Goal: Task Accomplishment & Management: Complete application form

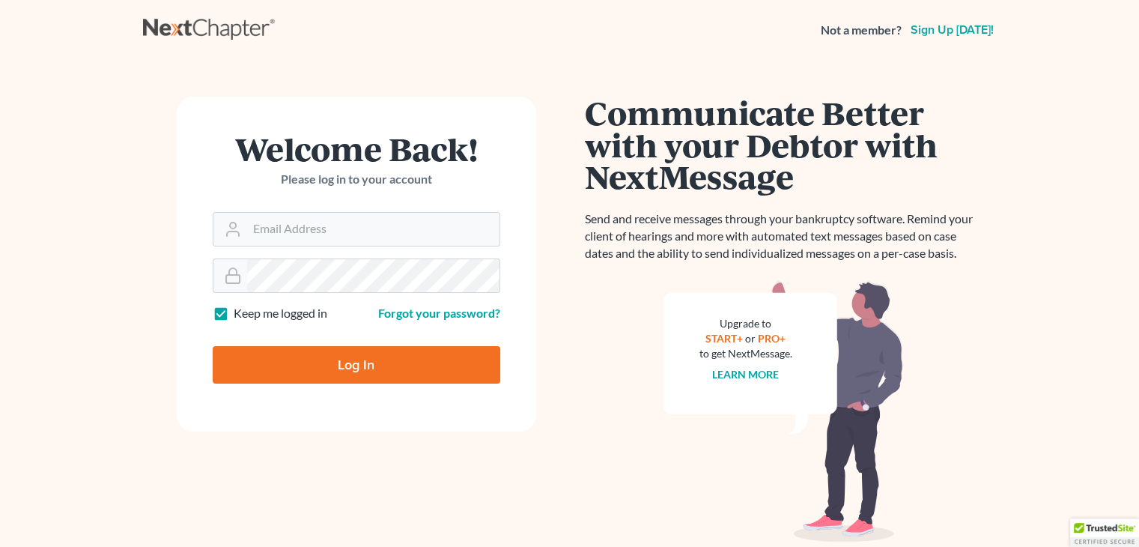
type input "kene@sapientialaw.com"
click at [123, 306] on main "Welcome Back! Please log in to your account Email Address kene@sapientialaw.com…" at bounding box center [569, 300] width 1139 height 481
click at [329, 362] on input "Log In" at bounding box center [357, 364] width 288 height 37
type input "Thinking..."
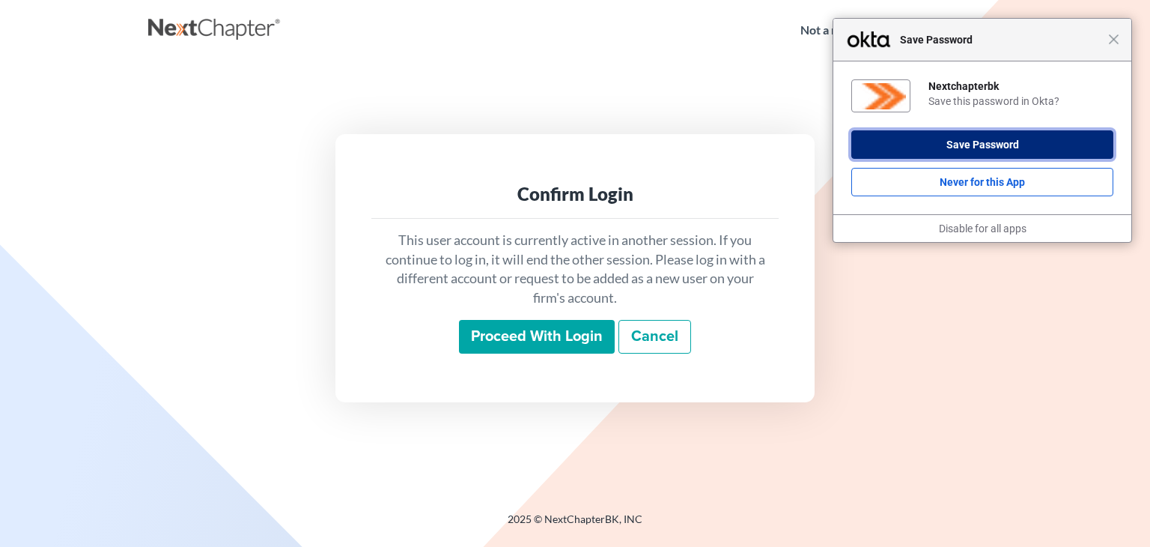
click at [998, 139] on button "Save Password" at bounding box center [982, 144] width 262 height 28
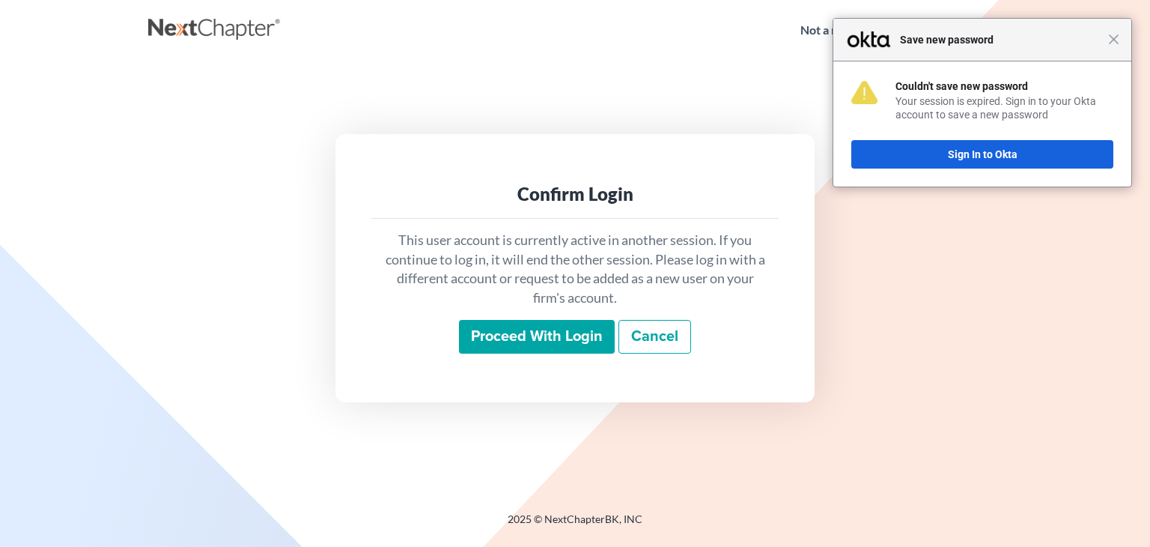
click at [1111, 45] on div "Close Save new password" at bounding box center [982, 40] width 298 height 43
click at [547, 332] on input "Proceed with login" at bounding box center [537, 337] width 156 height 34
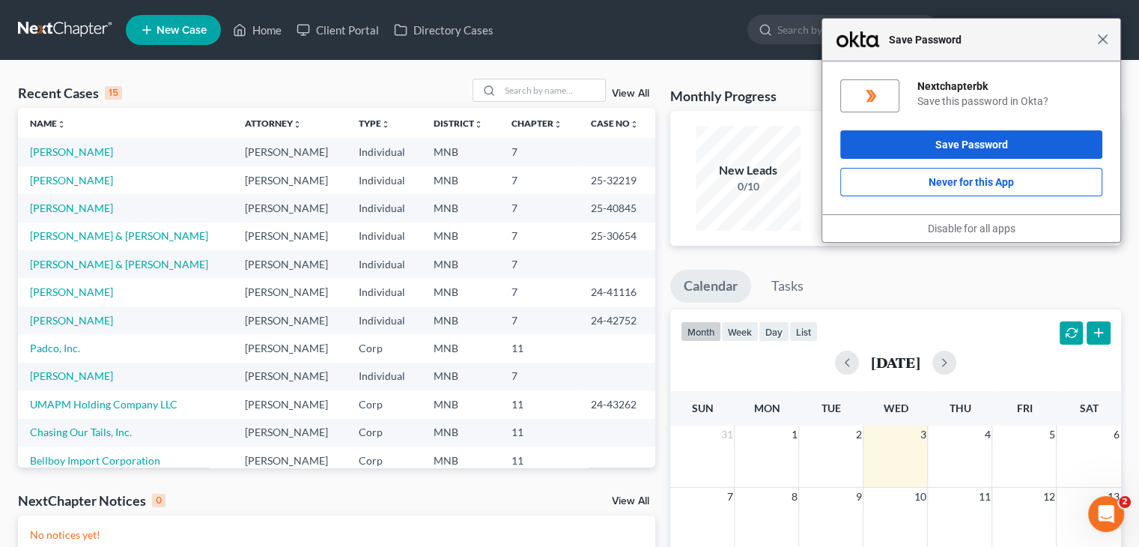
click at [1104, 39] on span "Close" at bounding box center [1102, 39] width 11 height 11
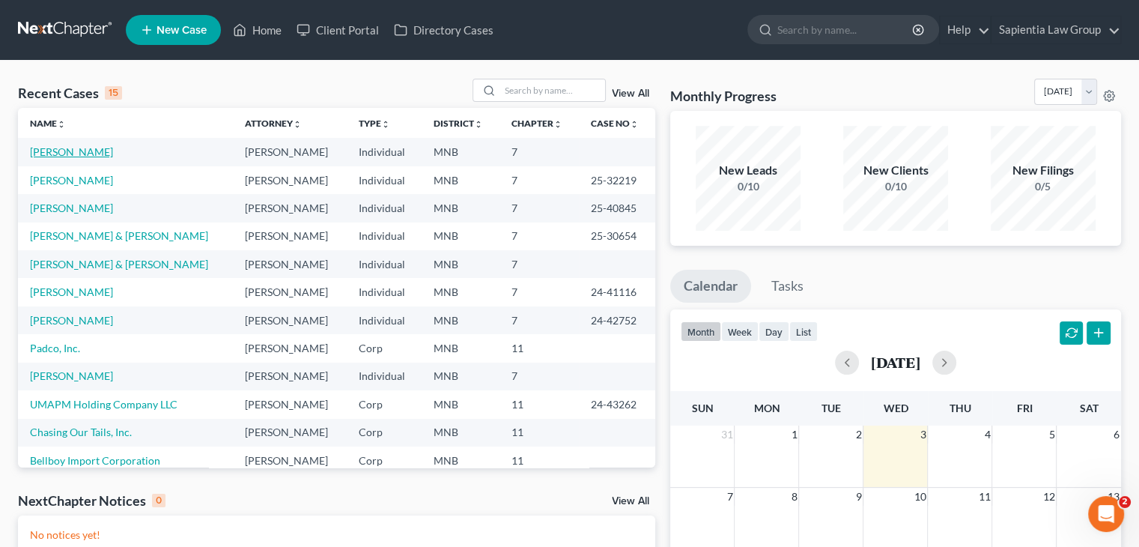
click at [59, 151] on link "[PERSON_NAME]" at bounding box center [71, 151] width 83 height 13
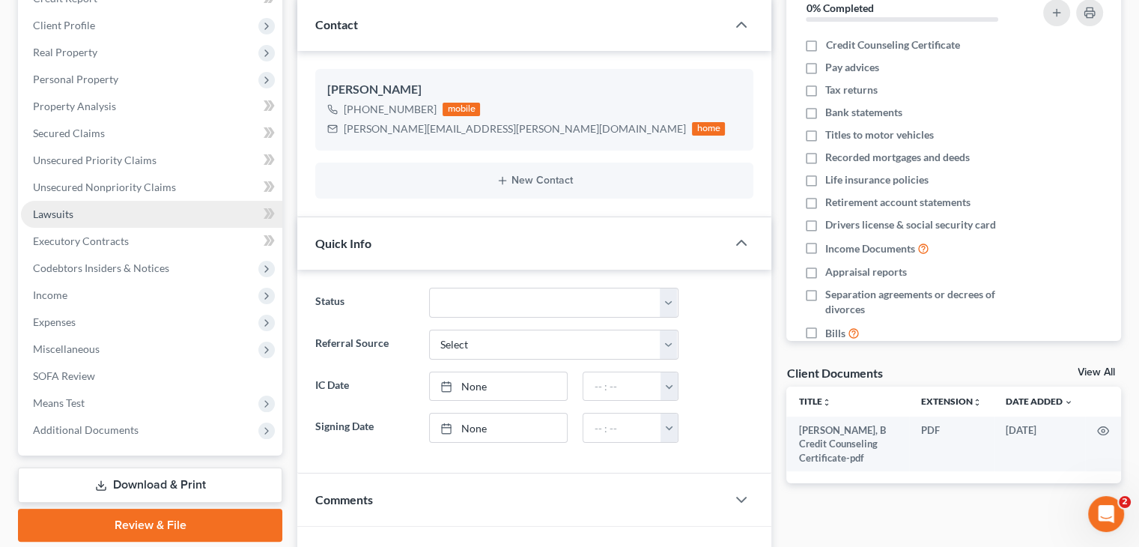
scroll to position [225, 0]
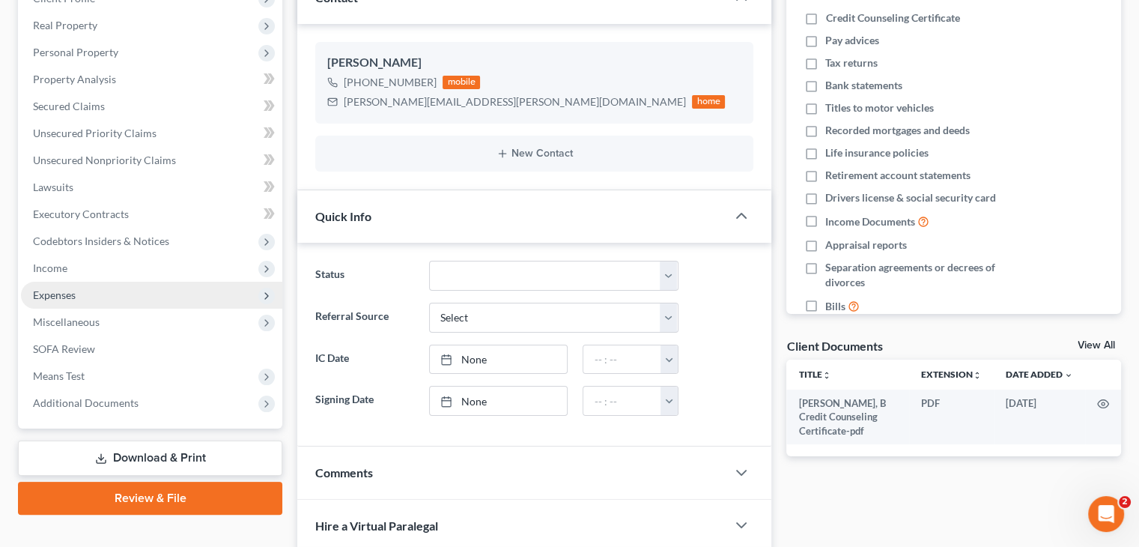
click at [61, 300] on span "Expenses" at bounding box center [54, 294] width 43 height 13
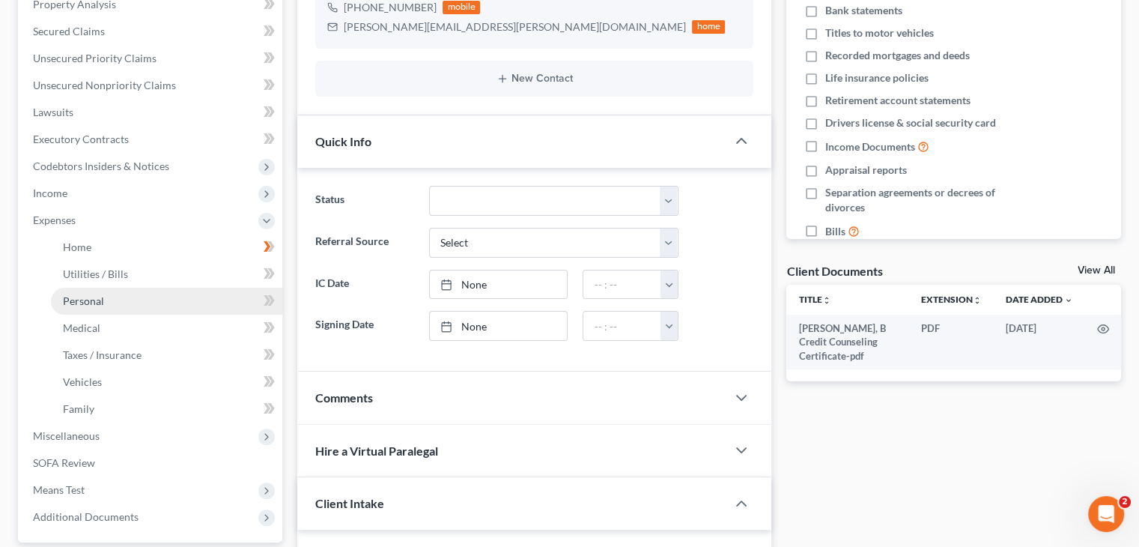
scroll to position [374, 0]
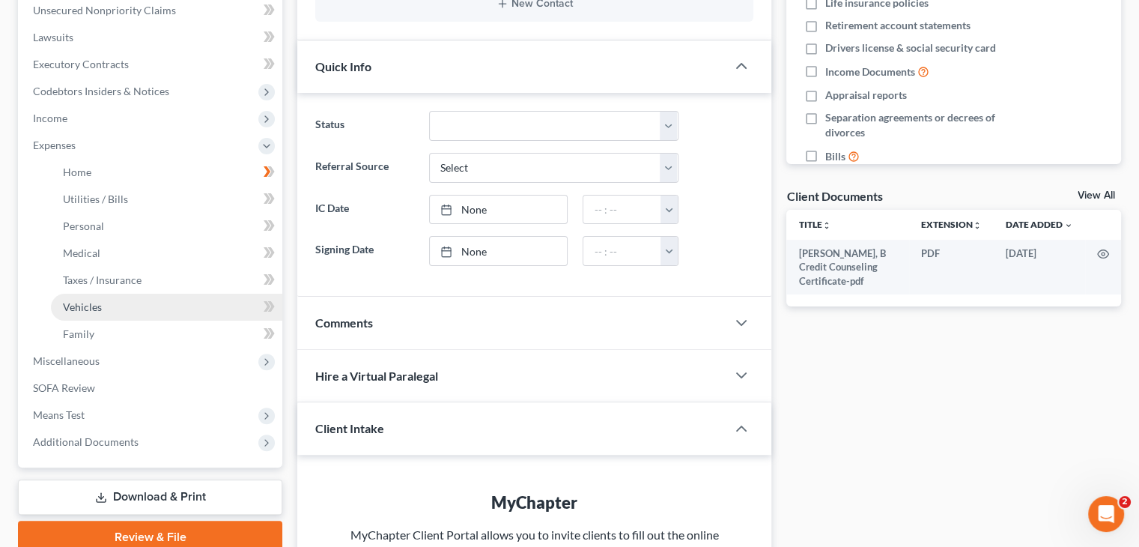
click at [75, 312] on link "Vehicles" at bounding box center [166, 307] width 231 height 27
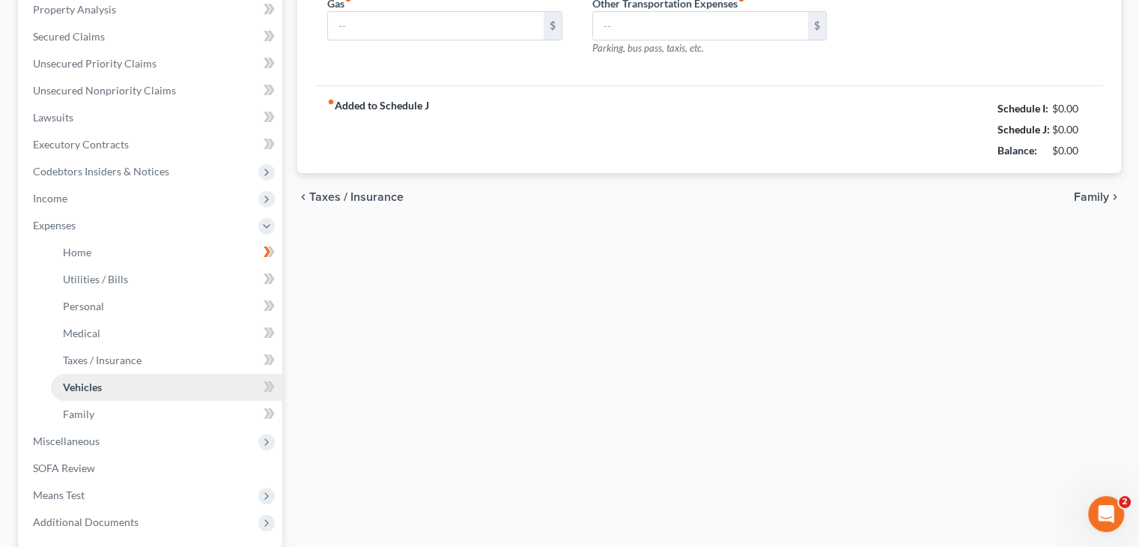
type input "140.00"
type input "100.00"
type input "0.00"
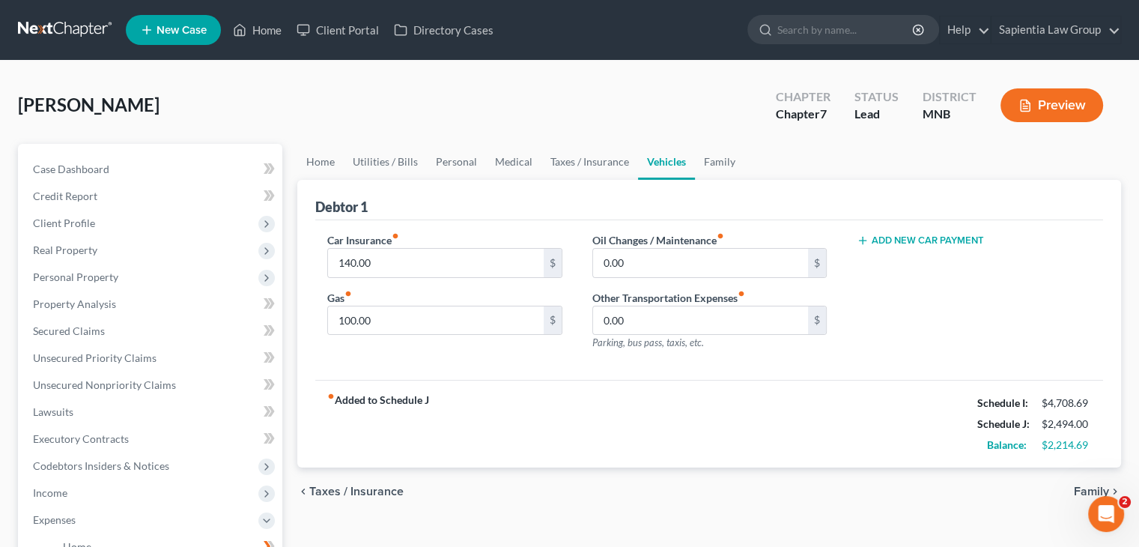
click at [893, 238] on button "Add New Car Payment" at bounding box center [920, 240] width 127 height 12
click at [909, 265] on input "text" at bounding box center [954, 263] width 194 height 28
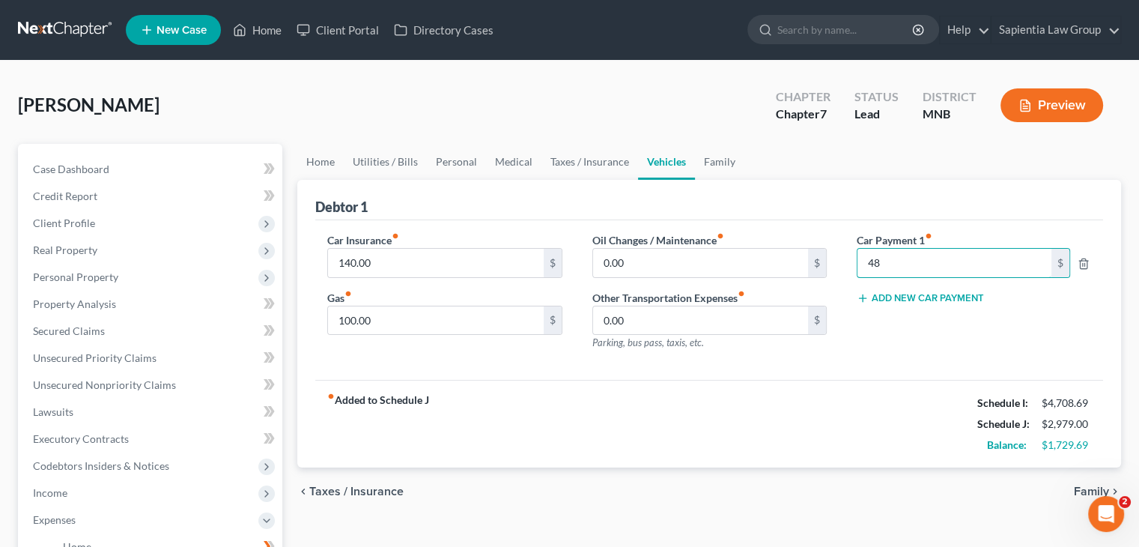
type input "4"
click at [623, 432] on div "fiber_manual_record Added to Schedule J Schedule I: $4,708.69 Schedule J: $2,49…" at bounding box center [709, 424] width 788 height 88
click at [619, 100] on div "[PERSON_NAME] Upgraded Chapter Chapter 7 Status Lead District [GEOGRAPHIC_DATA]…" at bounding box center [569, 111] width 1103 height 65
click at [1030, 95] on button "Preview" at bounding box center [1051, 105] width 103 height 34
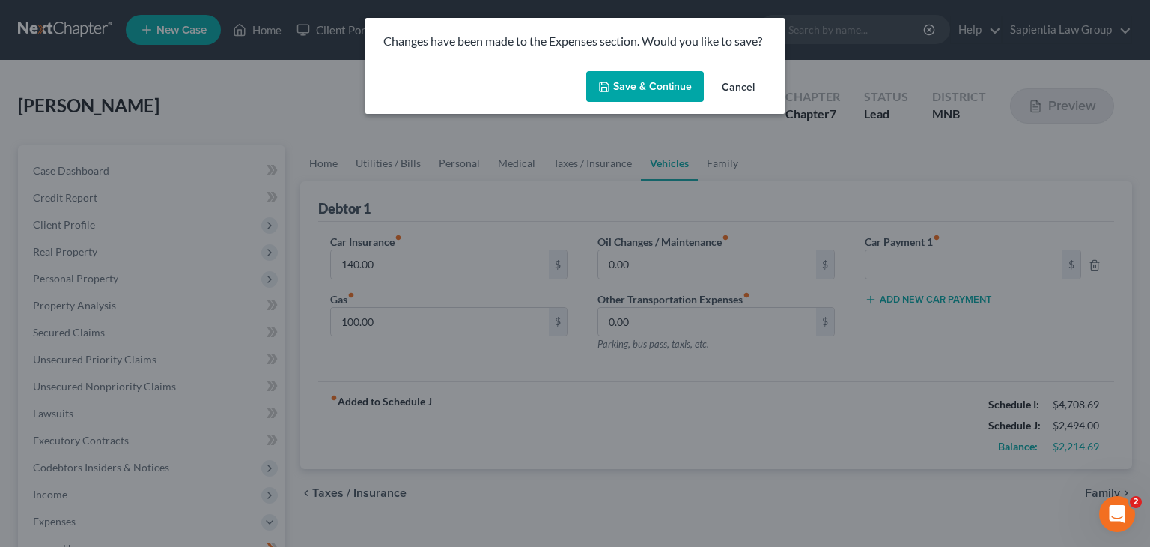
click at [658, 87] on button "Save & Continue" at bounding box center [645, 86] width 118 height 31
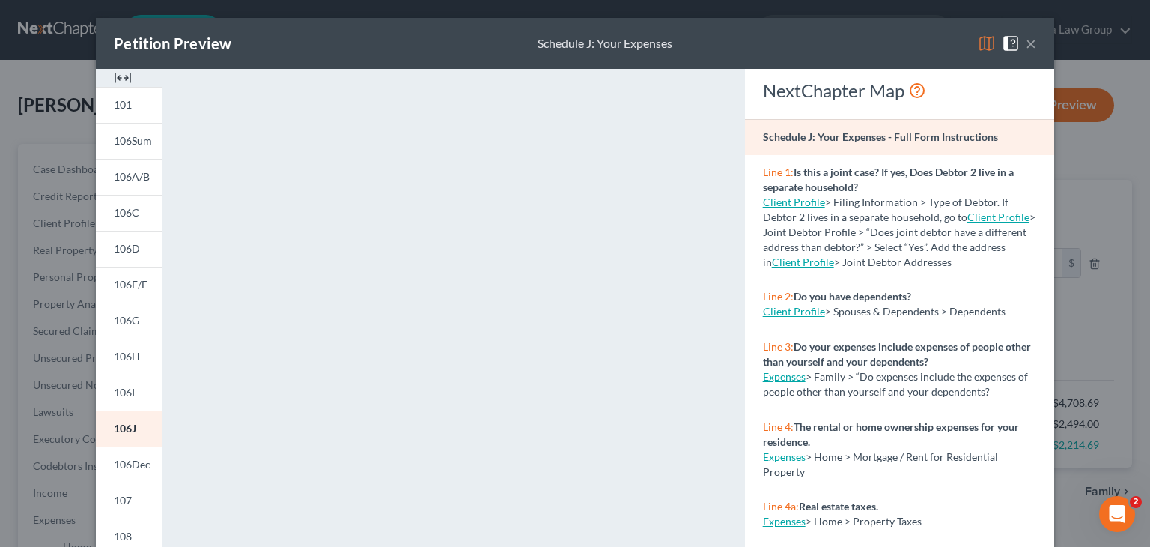
click at [1026, 43] on button "×" at bounding box center [1031, 43] width 10 height 18
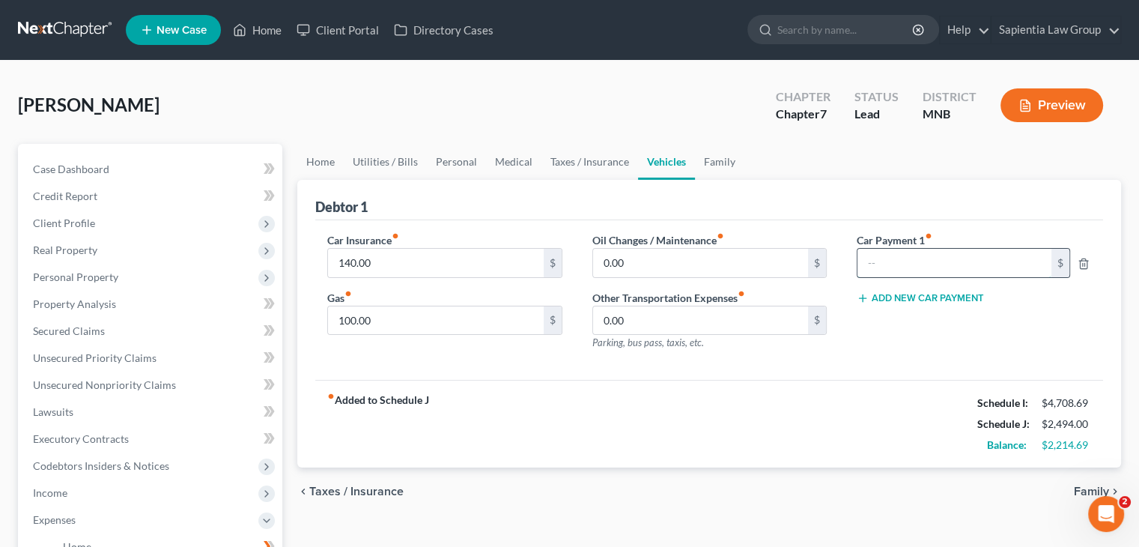
click at [869, 266] on input "text" at bounding box center [954, 263] width 194 height 28
type input "479"
click at [882, 369] on div "Car Insurance fiber_manual_record 140.00 $ Gas fiber_manual_record 100.00 $ Oil…" at bounding box center [709, 300] width 788 height 160
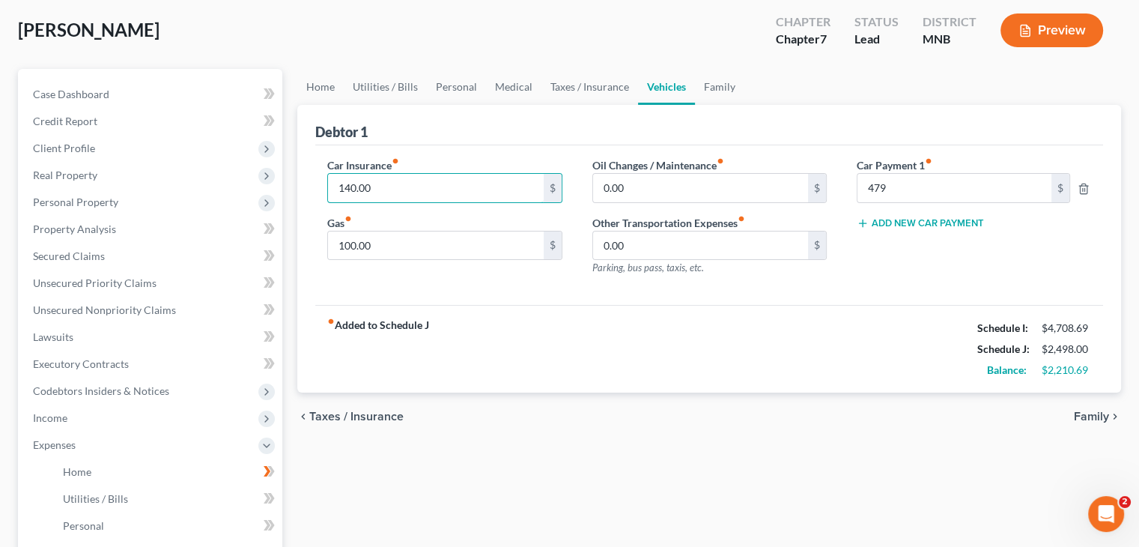
scroll to position [150, 0]
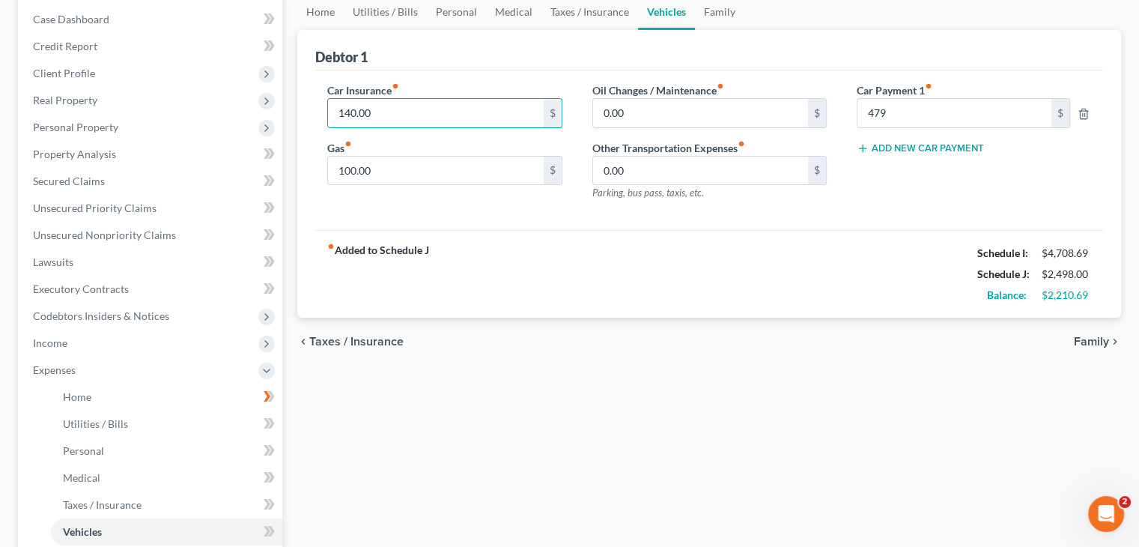
click at [1099, 343] on span "Family" at bounding box center [1091, 341] width 35 height 12
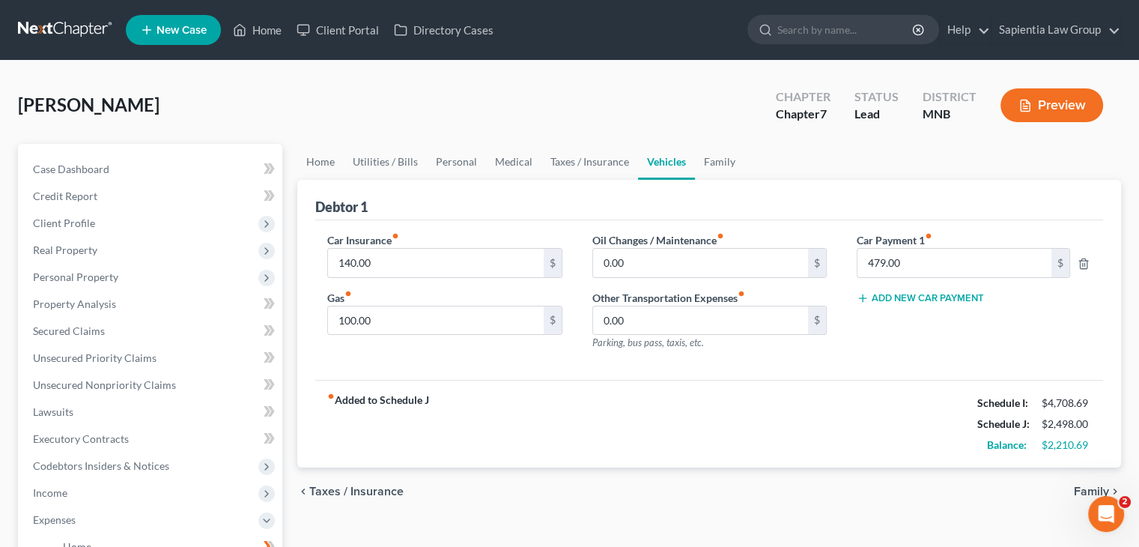
scroll to position [150, 0]
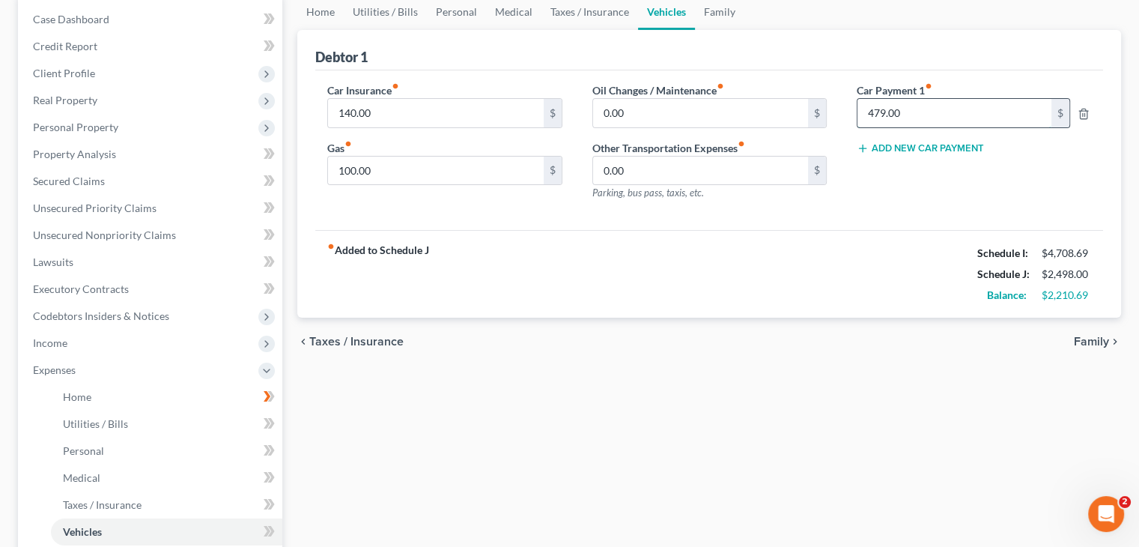
click at [926, 118] on input "479.00" at bounding box center [954, 113] width 194 height 28
click at [60, 343] on span "Income" at bounding box center [50, 342] width 34 height 13
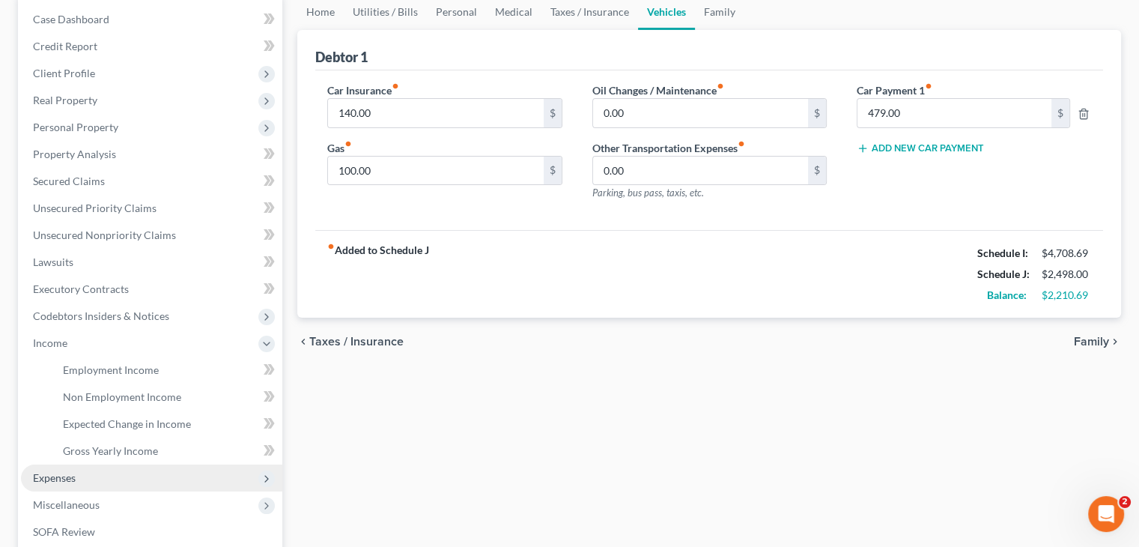
click at [43, 481] on span "Expenses" at bounding box center [54, 477] width 43 height 13
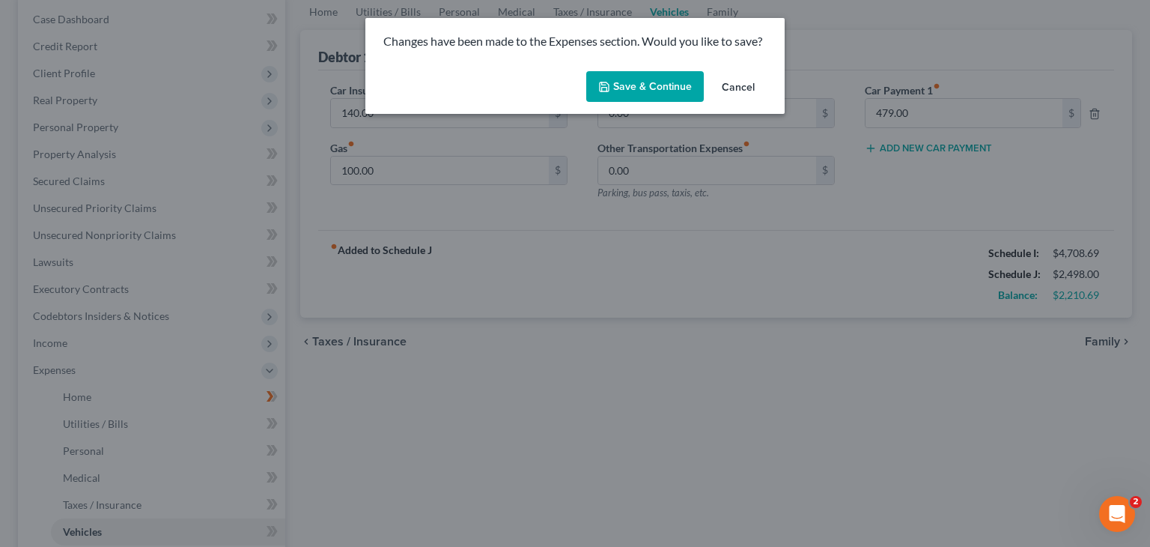
click at [627, 73] on button "Save & Continue" at bounding box center [645, 86] width 118 height 31
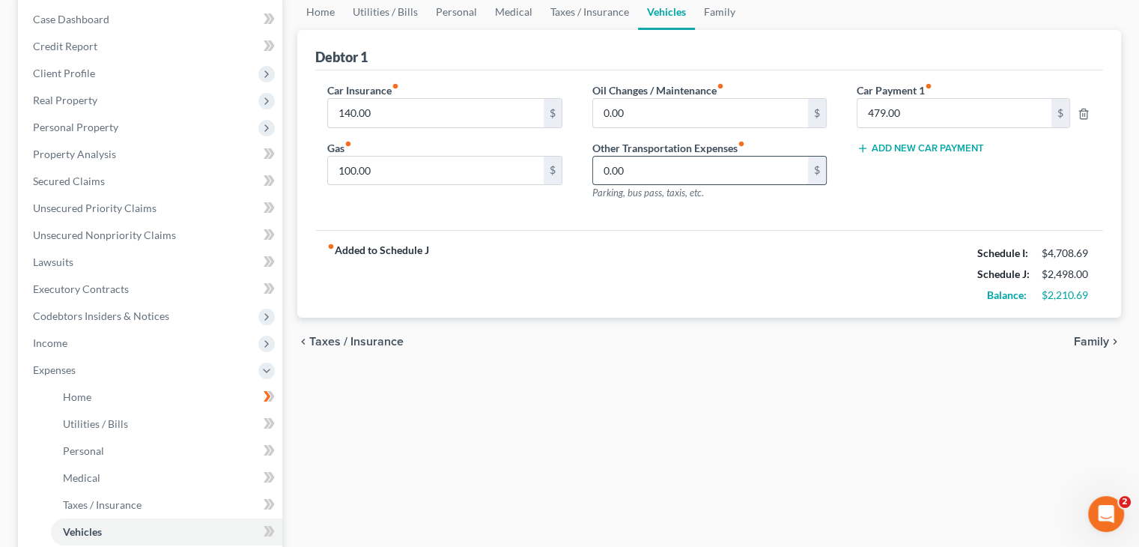
click at [710, 168] on input "0.00" at bounding box center [700, 171] width 215 height 28
click at [666, 108] on input "0.00" at bounding box center [700, 113] width 215 height 28
click at [441, 104] on input "140.00" at bounding box center [435, 113] width 215 height 28
click at [434, 174] on input "100.00" at bounding box center [435, 171] width 215 height 28
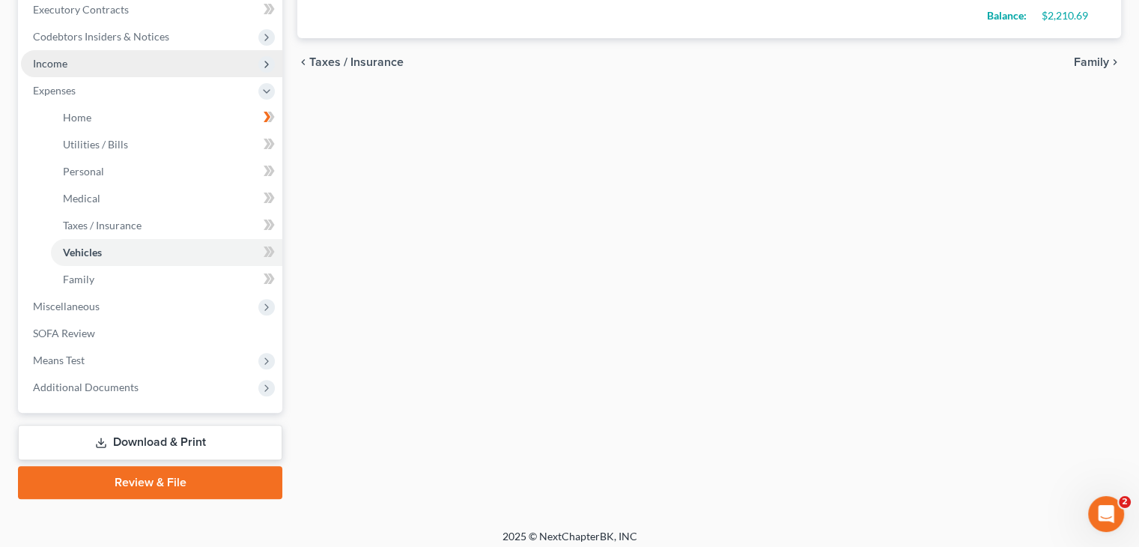
scroll to position [437, 0]
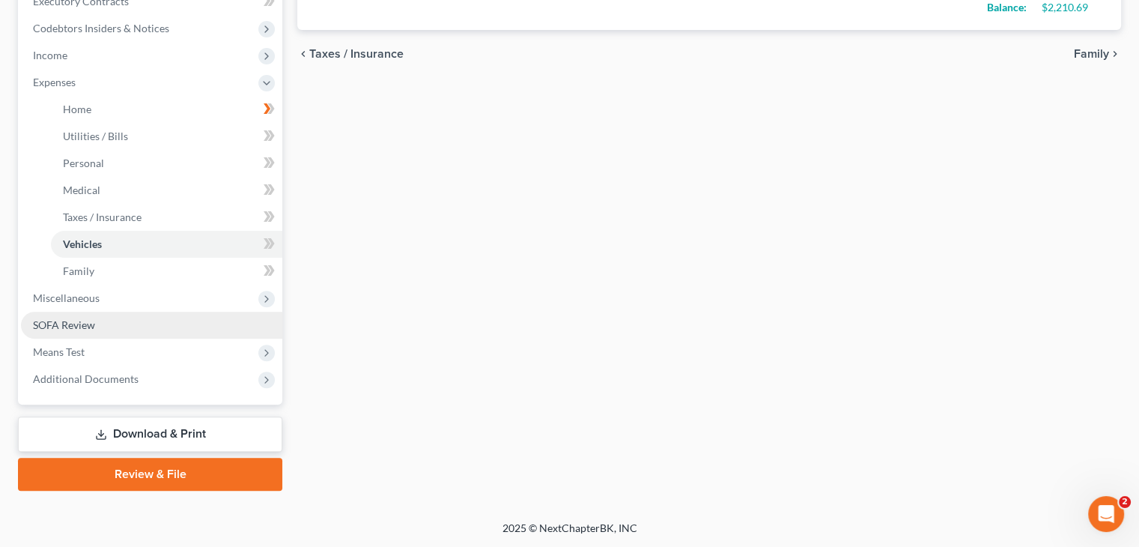
click at [77, 329] on span "SOFA Review" at bounding box center [64, 324] width 62 height 13
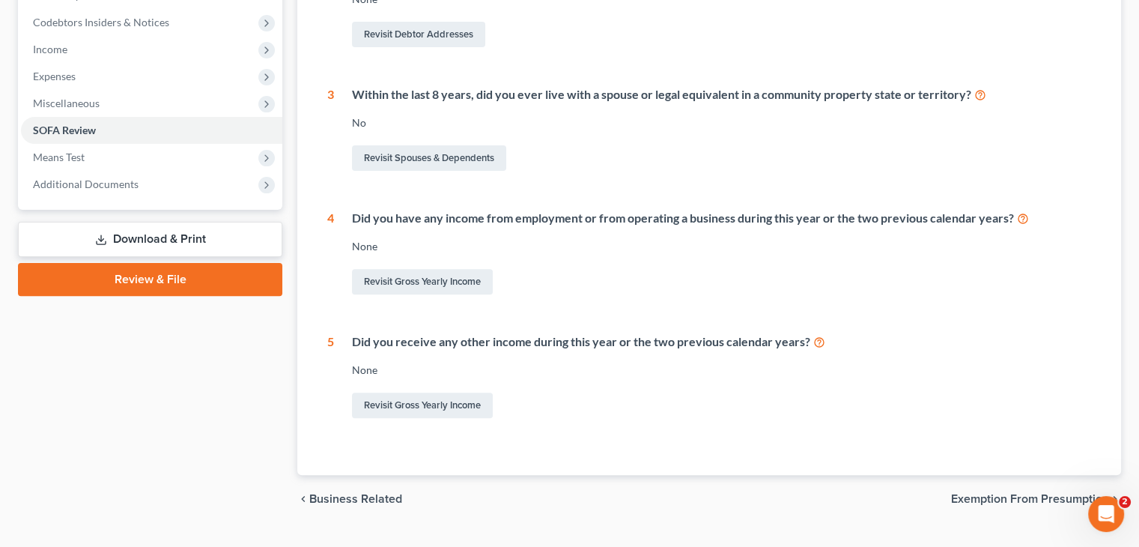
scroll to position [449, 0]
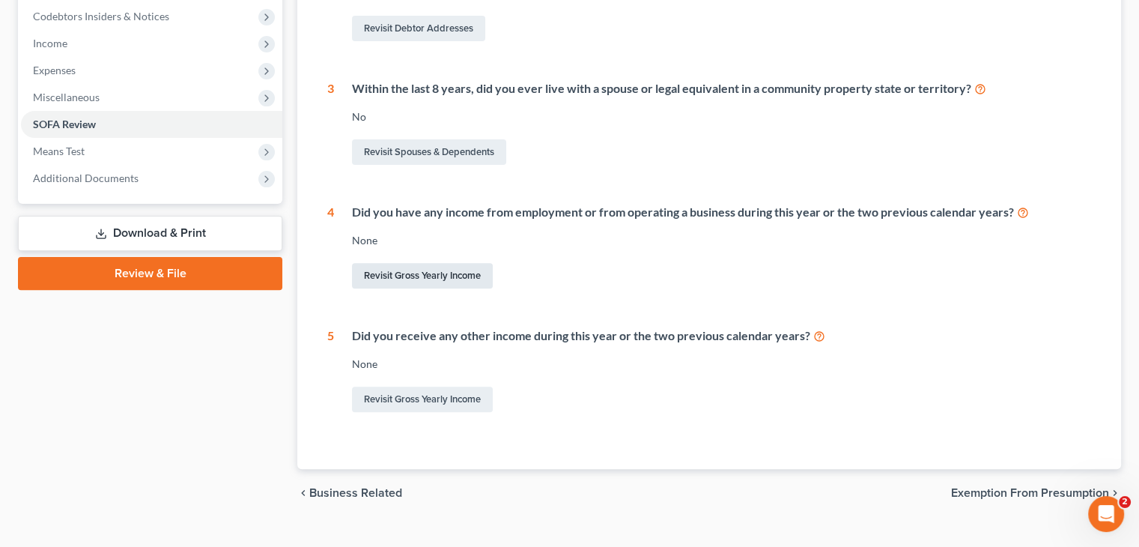
click at [429, 273] on link "Revisit Gross Yearly Income" at bounding box center [422, 275] width 141 height 25
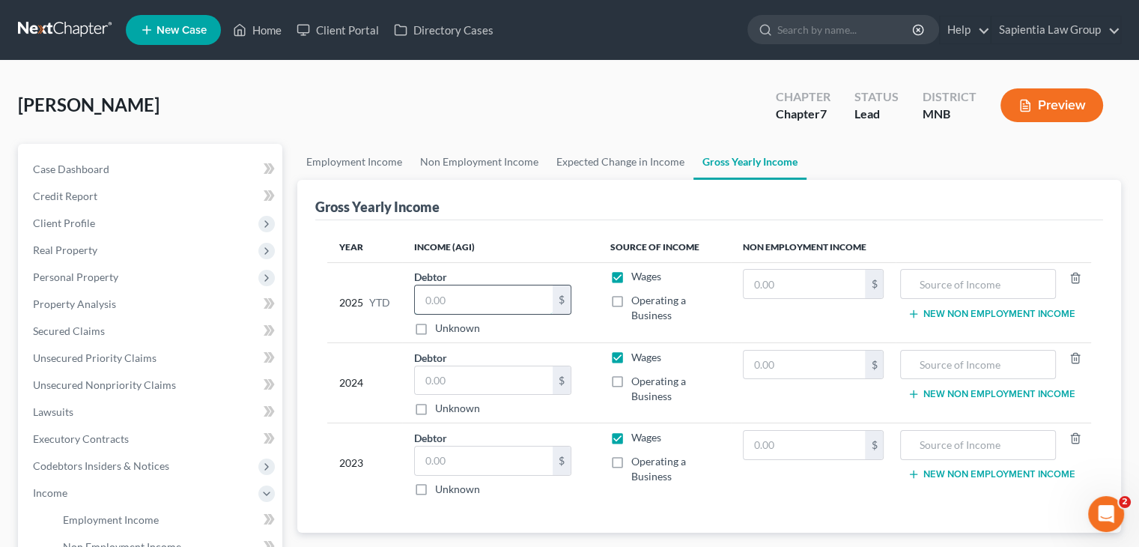
click at [438, 295] on input "text" at bounding box center [484, 299] width 138 height 28
type input "46,937"
click at [474, 383] on input "text" at bounding box center [484, 380] width 138 height 28
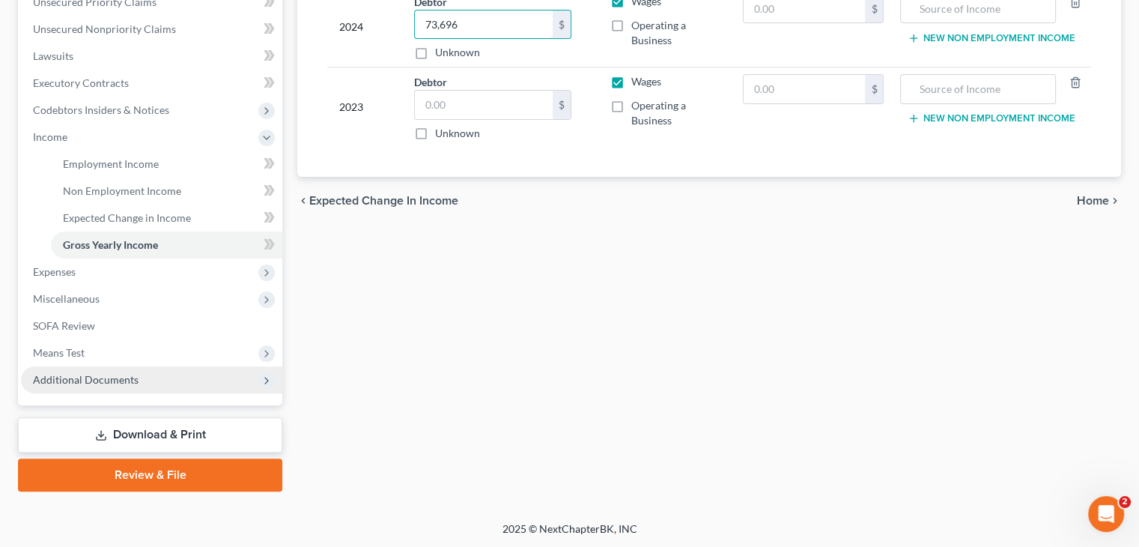
scroll to position [356, 0]
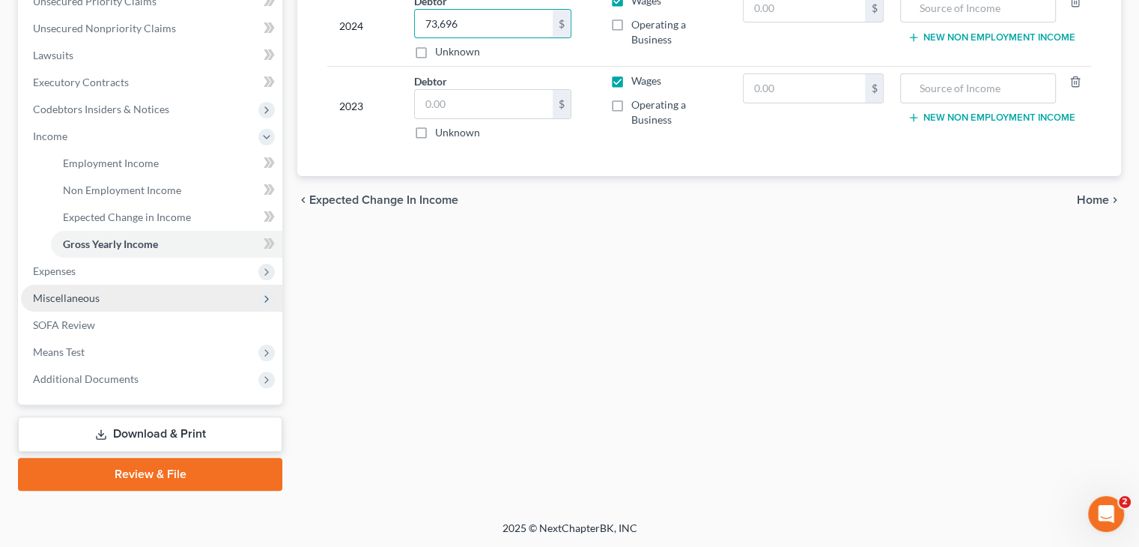
type input "73,696"
click at [45, 294] on span "Miscellaneous" at bounding box center [66, 297] width 67 height 13
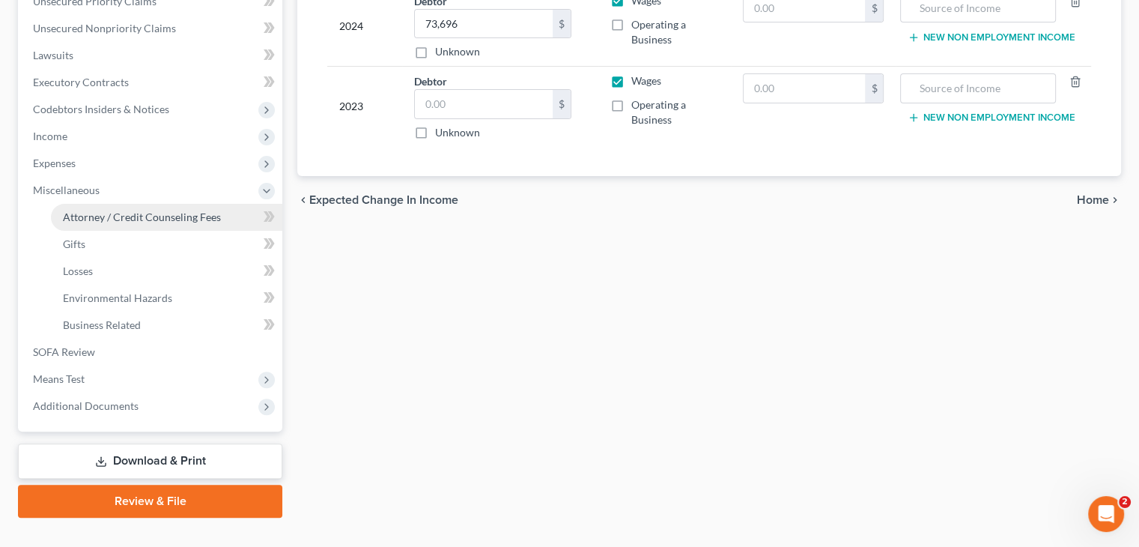
click at [97, 219] on span "Attorney / Credit Counseling Fees" at bounding box center [142, 216] width 158 height 13
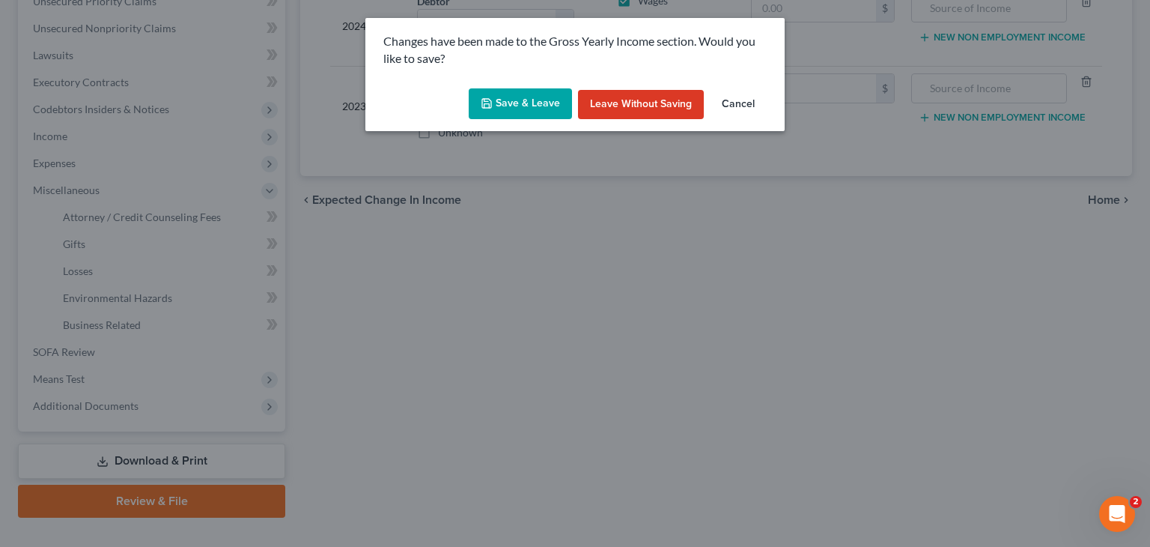
click at [524, 106] on button "Save & Leave" at bounding box center [520, 103] width 103 height 31
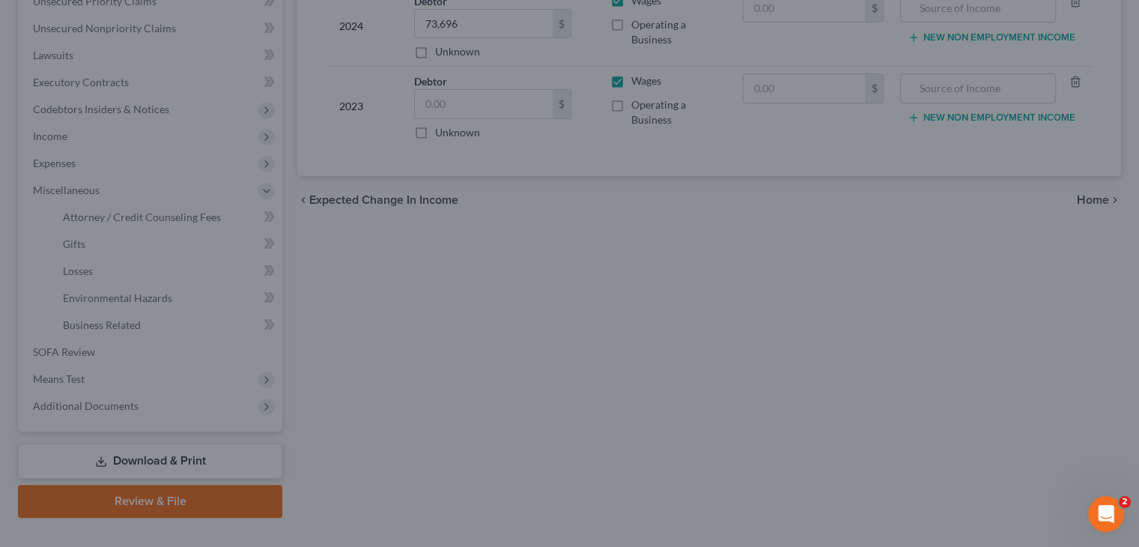
select select "0"
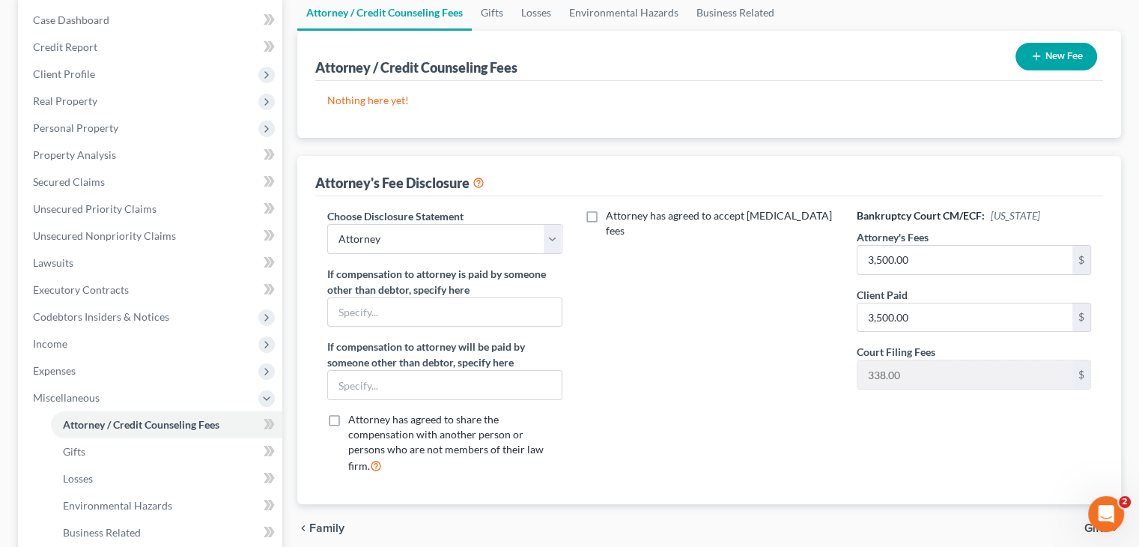
scroll to position [150, 0]
click at [606, 213] on label "Attorney has agreed to accept [MEDICAL_DATA] fees" at bounding box center [720, 222] width 228 height 30
click at [612, 213] on input "Attorney has agreed to accept [MEDICAL_DATA] fees" at bounding box center [617, 212] width 10 height 10
click at [606, 213] on label "Attorney has agreed to accept [MEDICAL_DATA] fees" at bounding box center [720, 222] width 228 height 30
click at [612, 213] on input "Attorney has agreed to accept [MEDICAL_DATA] fees" at bounding box center [617, 212] width 10 height 10
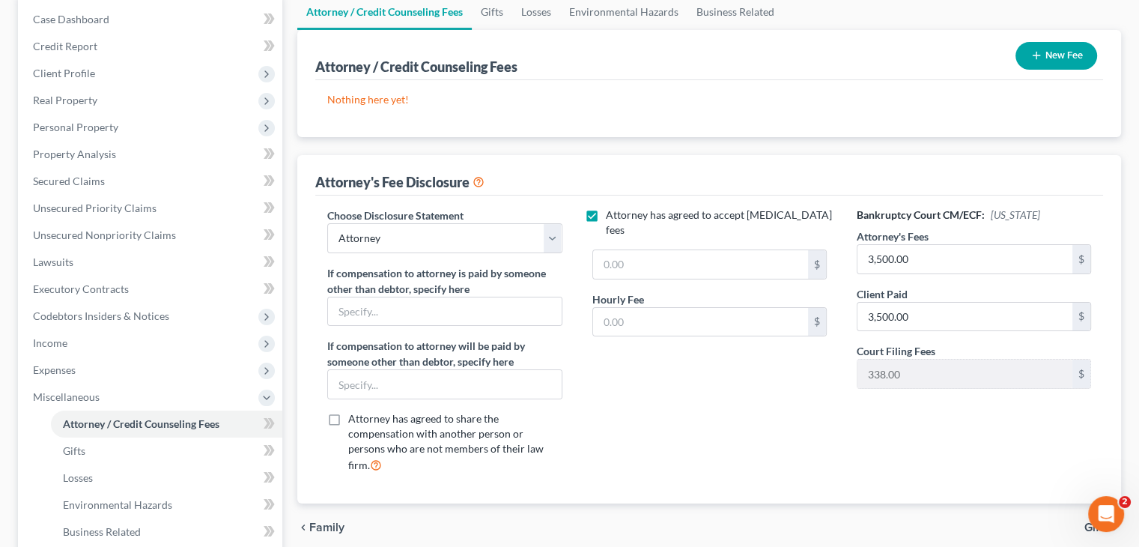
checkbox input "false"
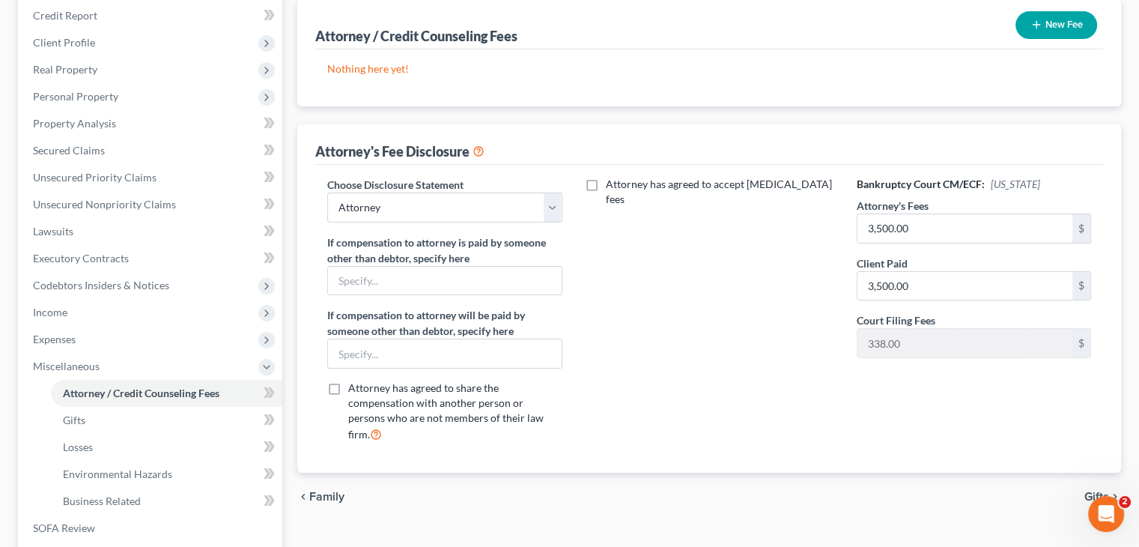
scroll to position [75, 0]
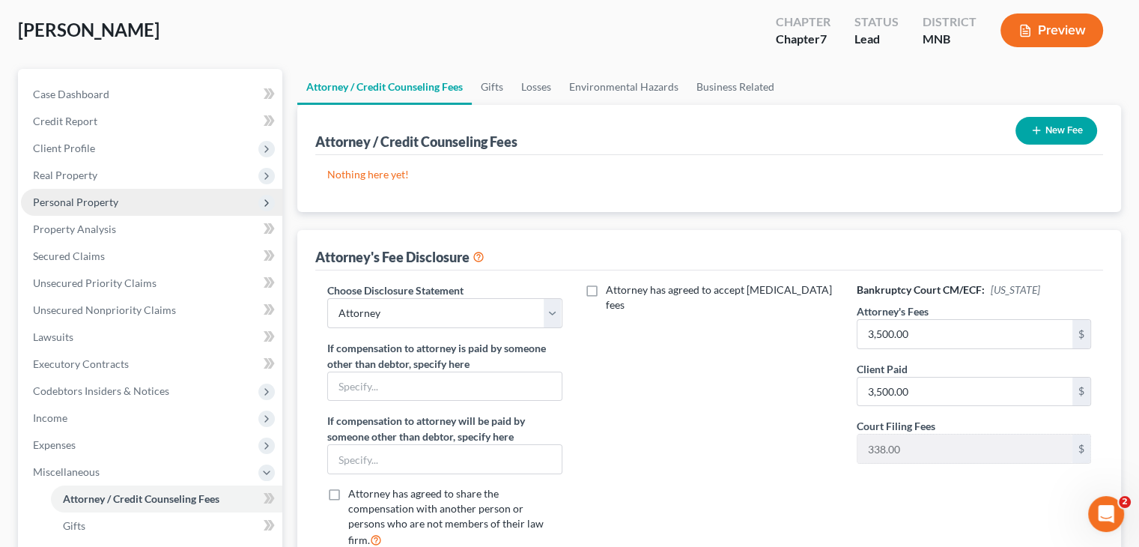
click at [84, 196] on span "Personal Property" at bounding box center [75, 201] width 85 height 13
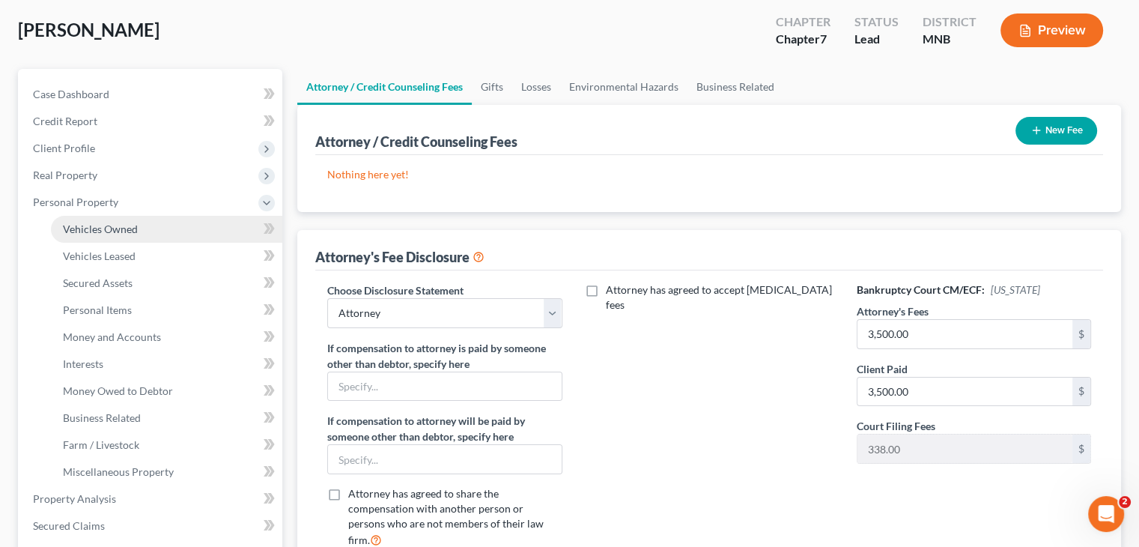
click at [82, 230] on span "Vehicles Owned" at bounding box center [100, 228] width 75 height 13
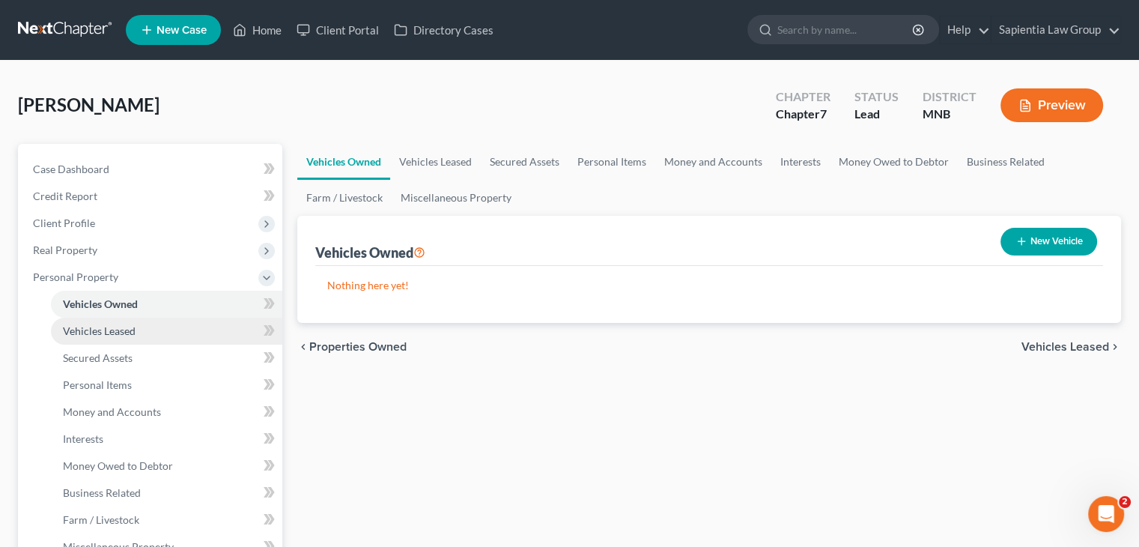
click at [88, 330] on span "Vehicles Leased" at bounding box center [99, 330] width 73 height 13
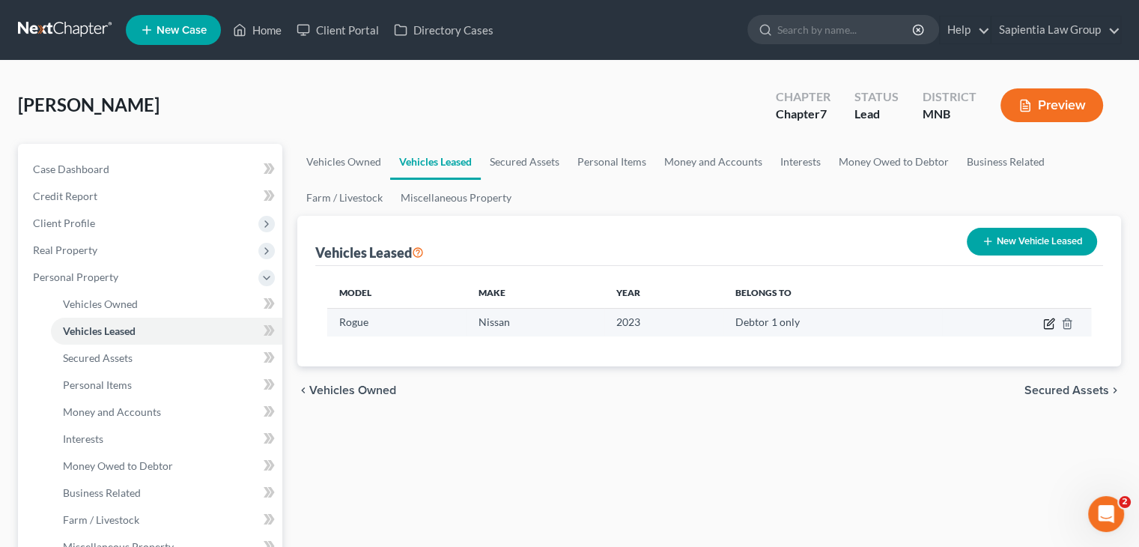
click at [1049, 325] on icon "button" at bounding box center [1049, 324] width 12 height 12
select select "0"
select select "3"
select select "0"
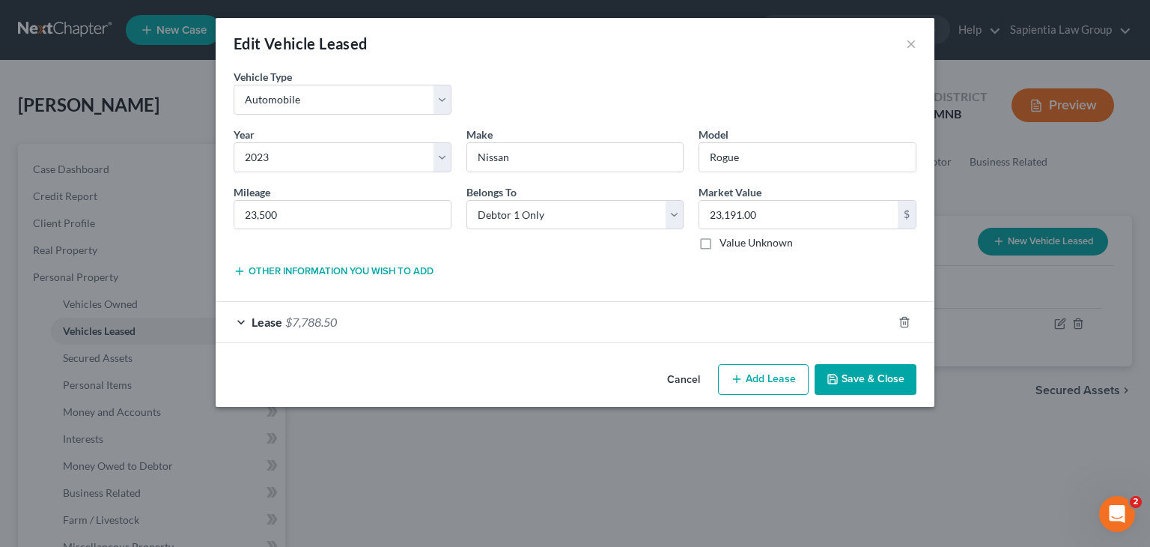
click at [853, 387] on button "Save & Close" at bounding box center [866, 379] width 102 height 31
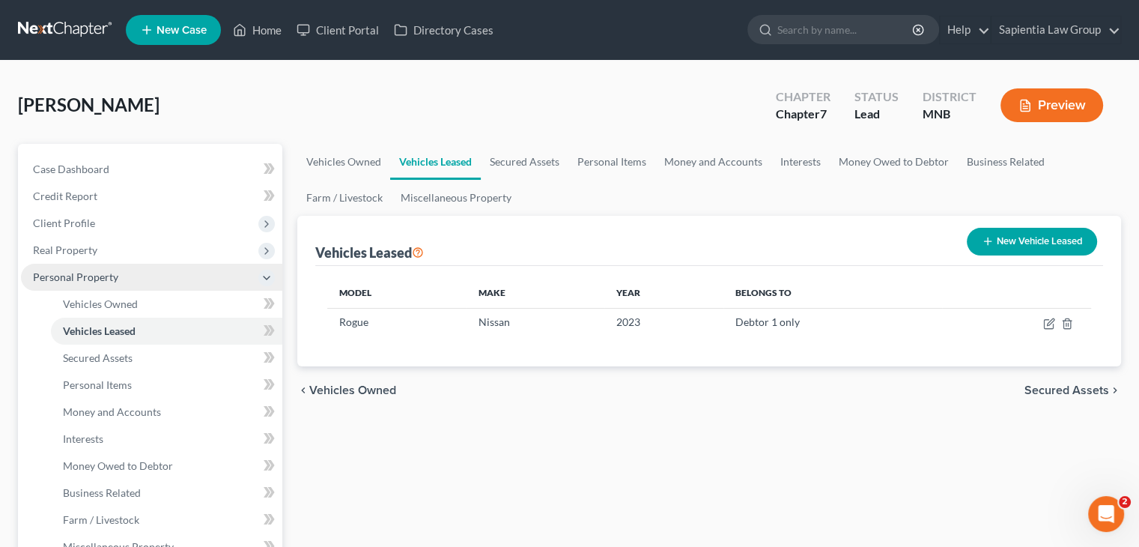
click at [97, 276] on span "Personal Property" at bounding box center [75, 276] width 85 height 13
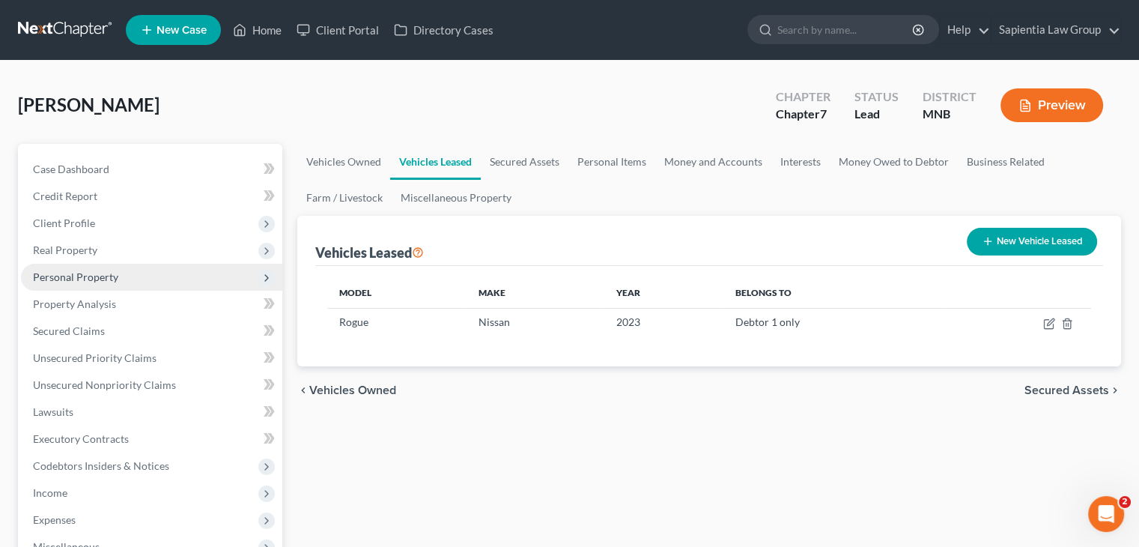
click at [97, 276] on span "Personal Property" at bounding box center [75, 276] width 85 height 13
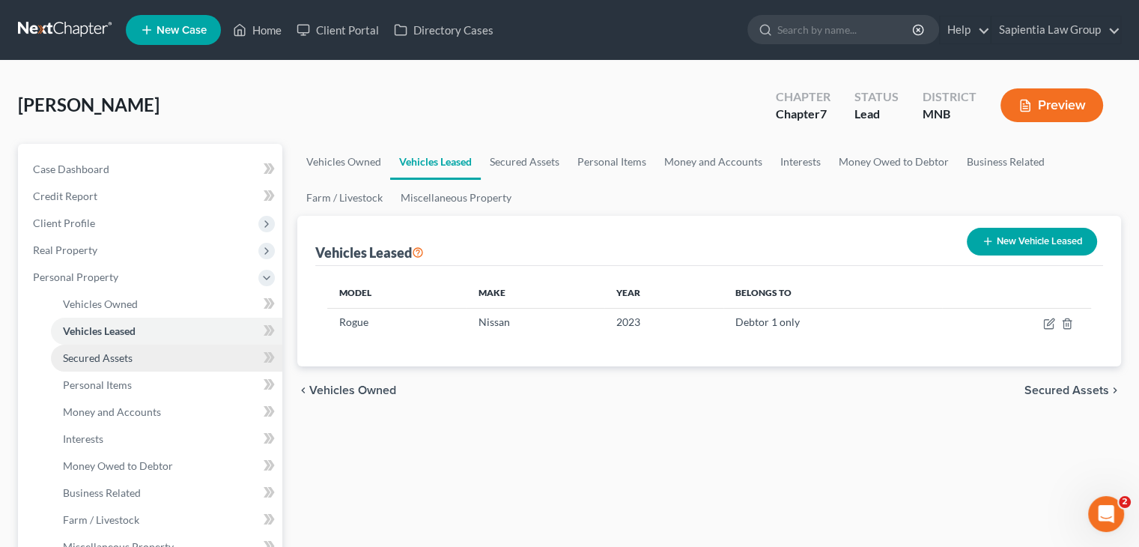
click at [83, 360] on span "Secured Assets" at bounding box center [98, 357] width 70 height 13
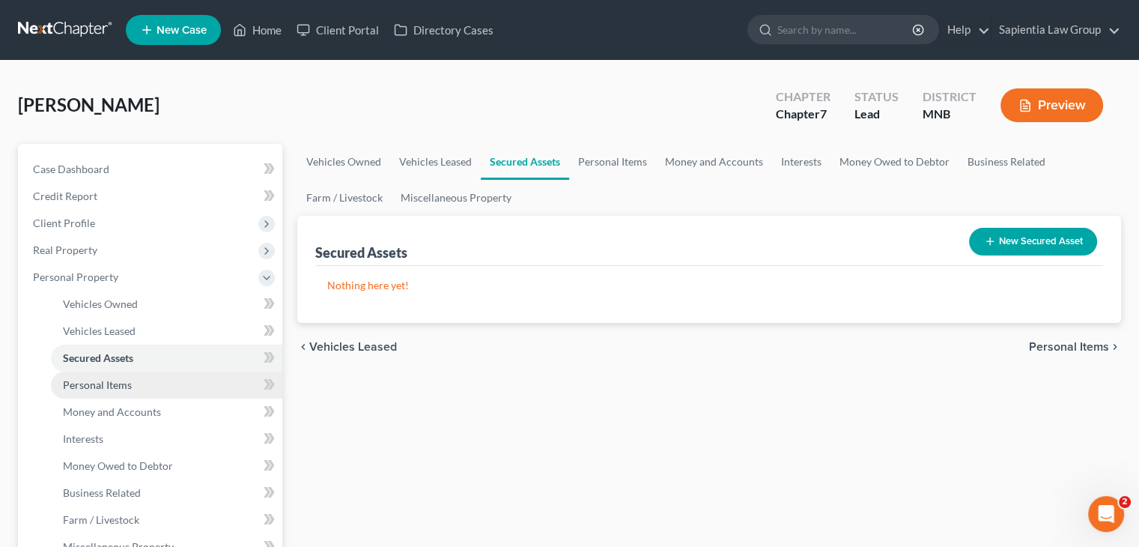
click at [78, 381] on span "Personal Items" at bounding box center [97, 384] width 69 height 13
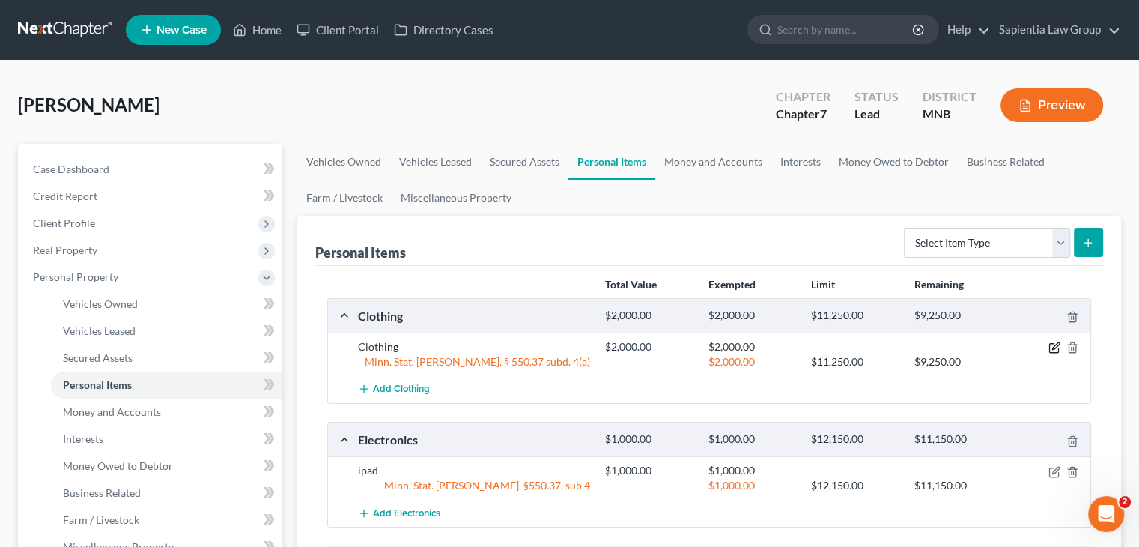
click at [1053, 347] on icon "button" at bounding box center [1055, 346] width 7 height 7
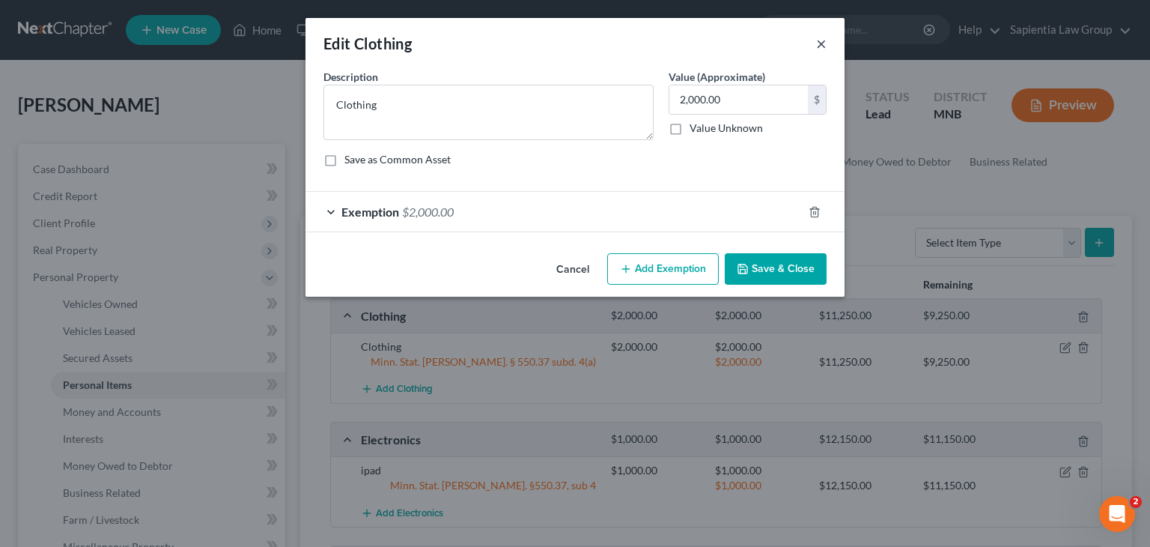
click at [818, 46] on button "×" at bounding box center [821, 43] width 10 height 18
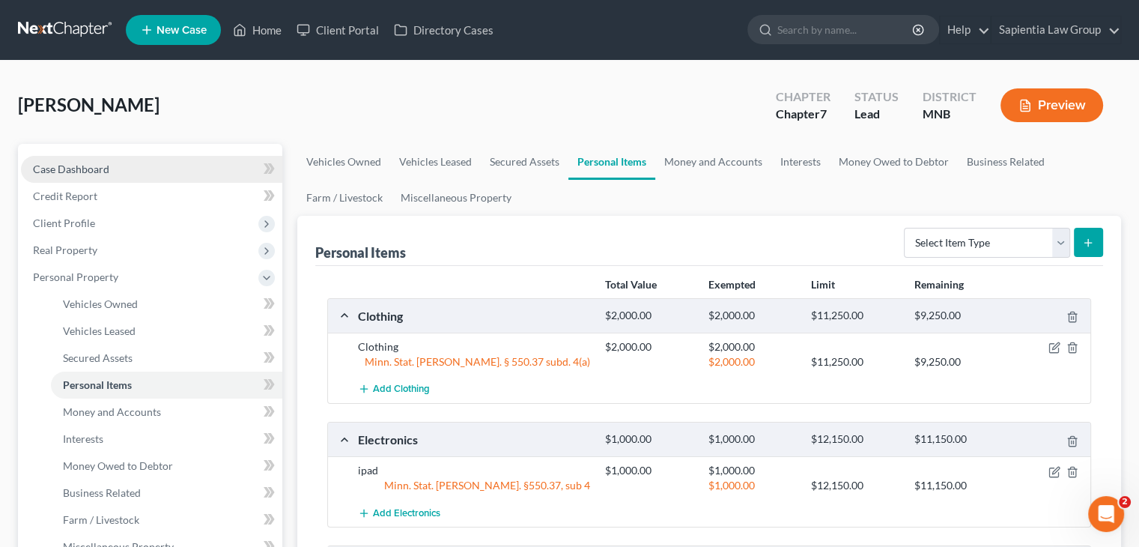
click at [81, 162] on span "Case Dashboard" at bounding box center [71, 168] width 76 height 13
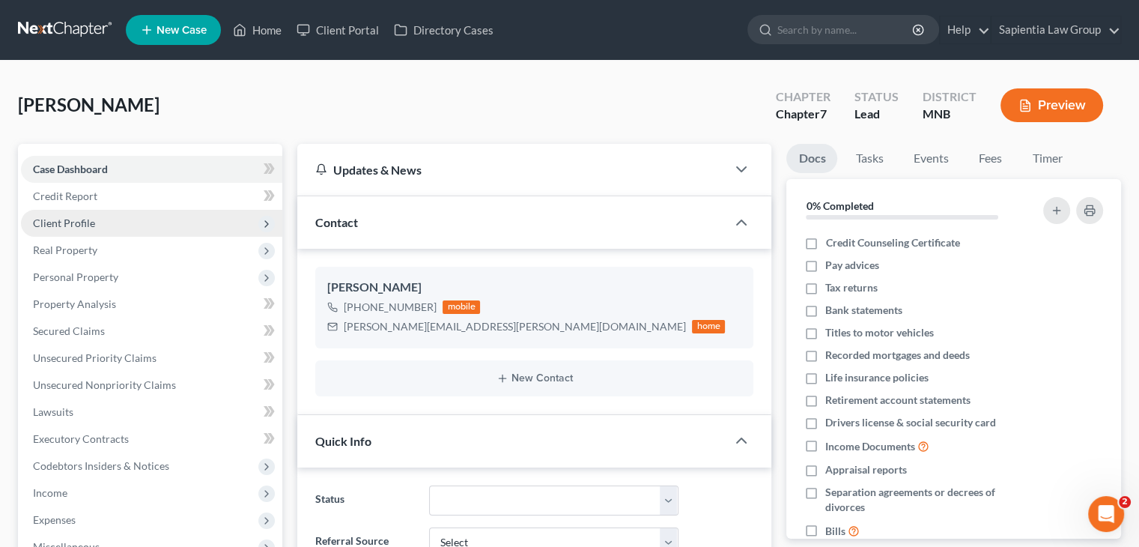
drag, startPoint x: 59, startPoint y: 219, endPoint x: 248, endPoint y: 217, distance: 188.7
click at [59, 221] on span "Client Profile" at bounding box center [64, 222] width 62 height 13
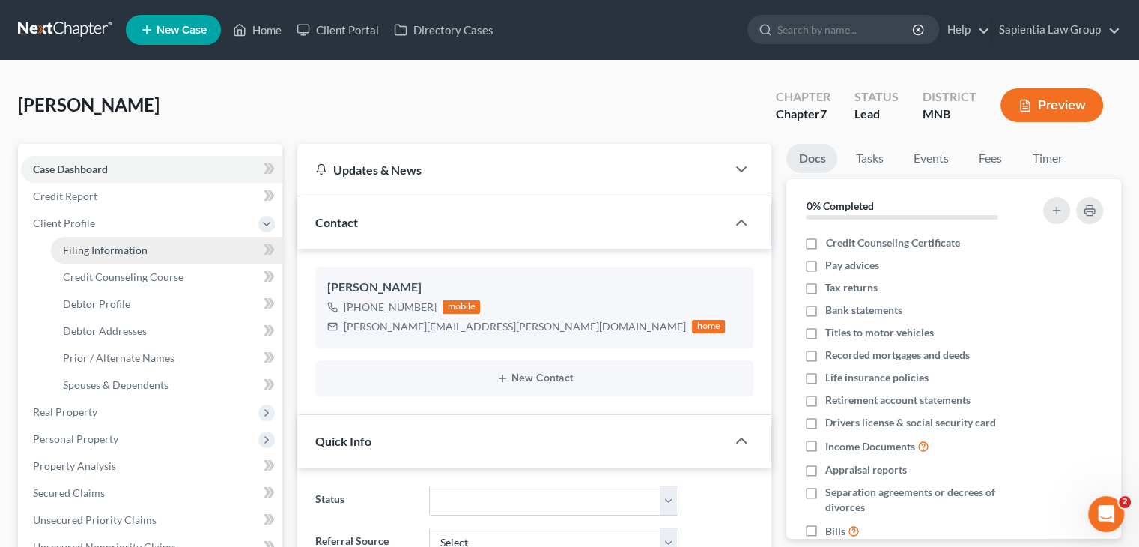
click at [110, 244] on span "Filing Information" at bounding box center [105, 249] width 85 height 13
select select "1"
select select "0"
select select "24"
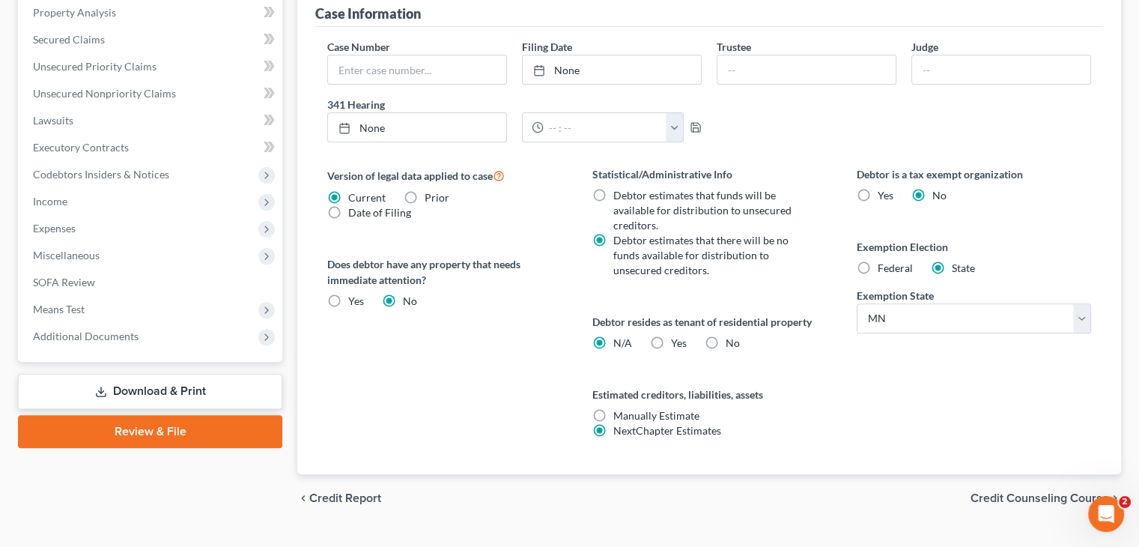
scroll to position [483, 0]
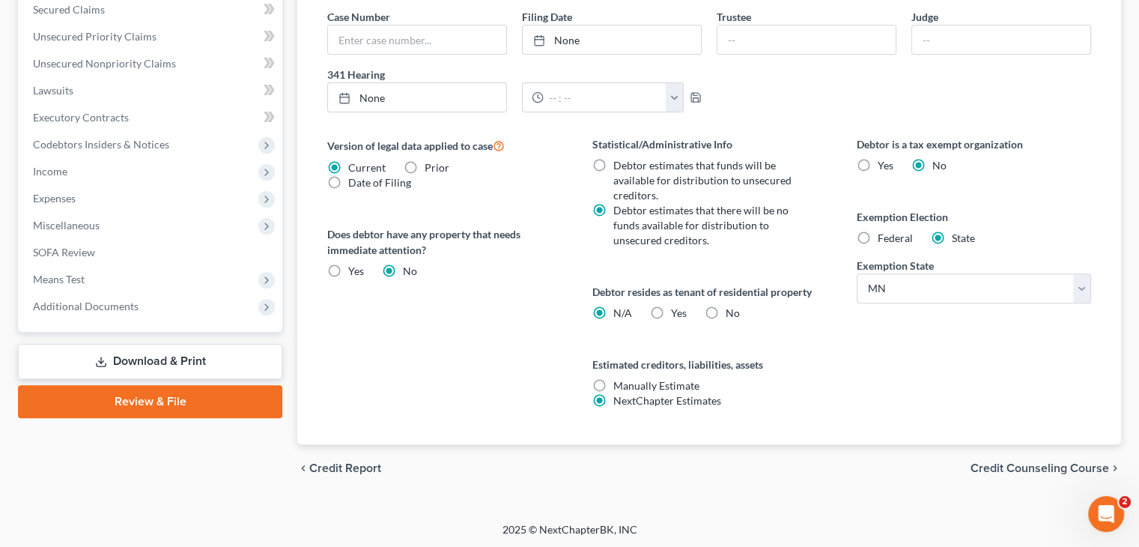
click at [878, 233] on label "Federal" at bounding box center [895, 238] width 35 height 15
click at [884, 233] on input "Federal" at bounding box center [889, 236] width 10 height 10
radio input "true"
radio input "false"
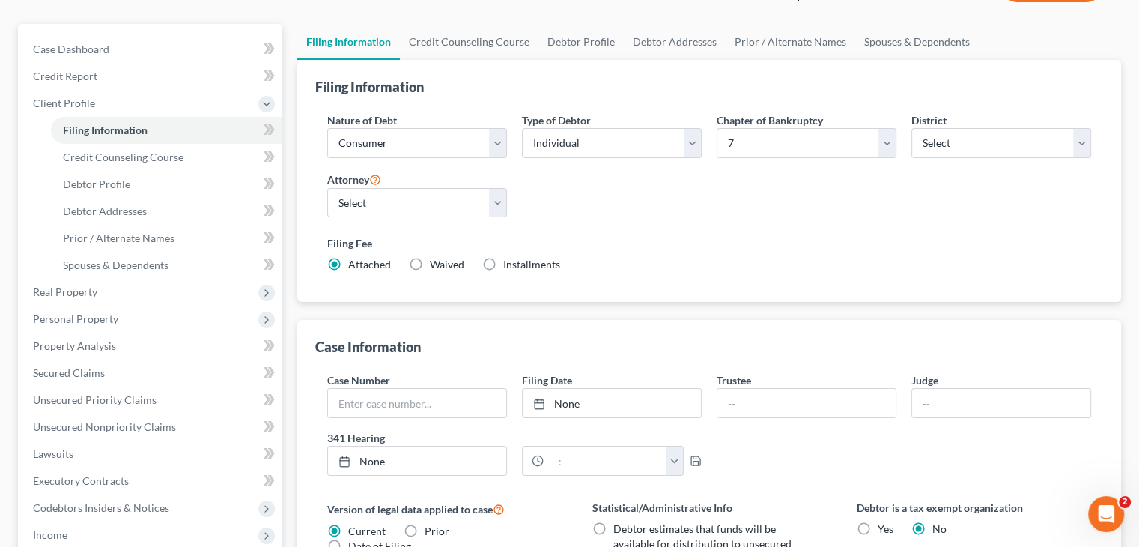
scroll to position [374, 0]
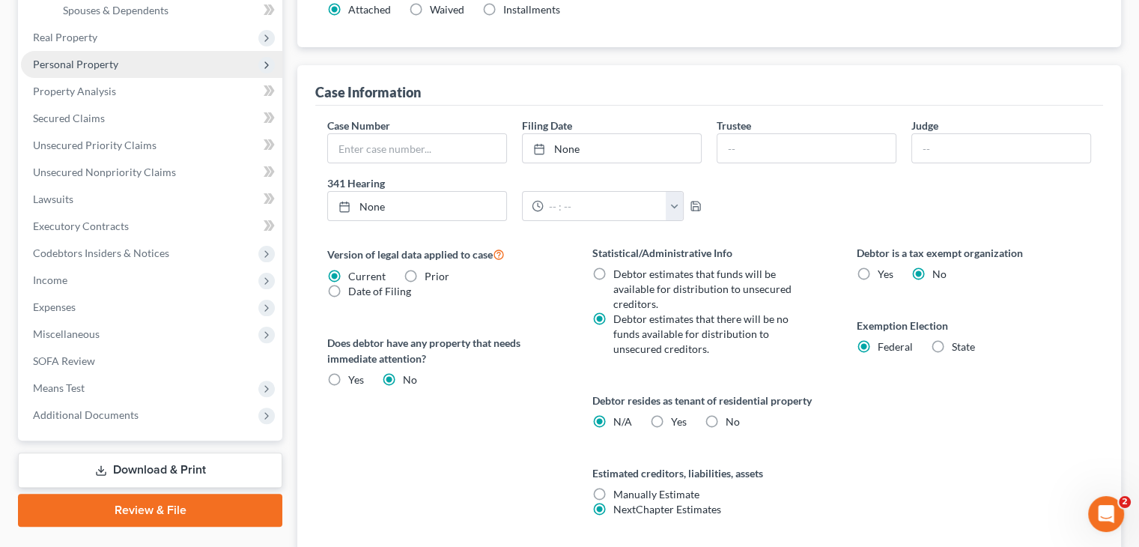
click at [58, 63] on span "Personal Property" at bounding box center [75, 64] width 85 height 13
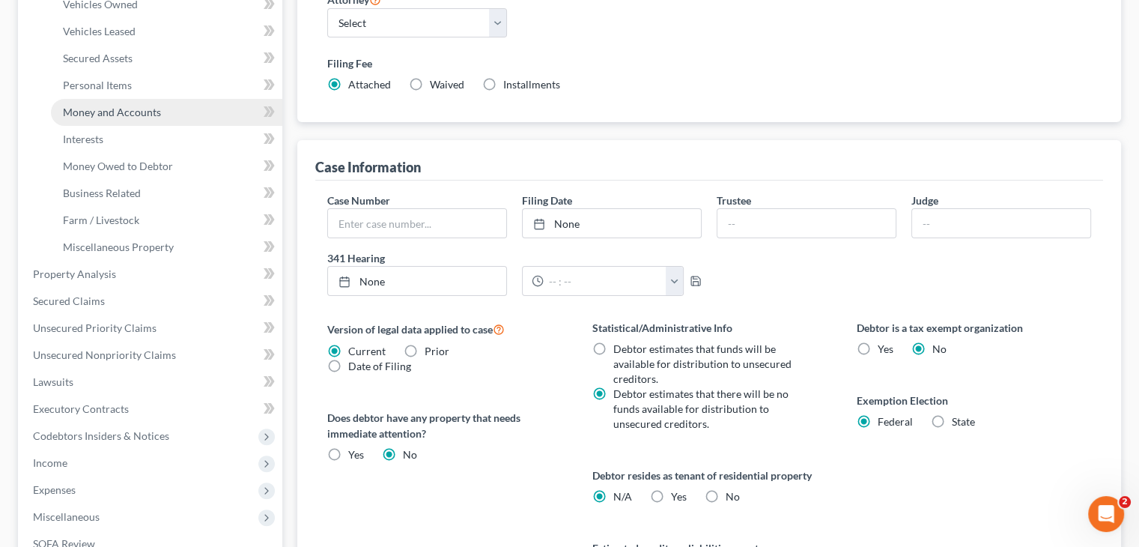
scroll to position [150, 0]
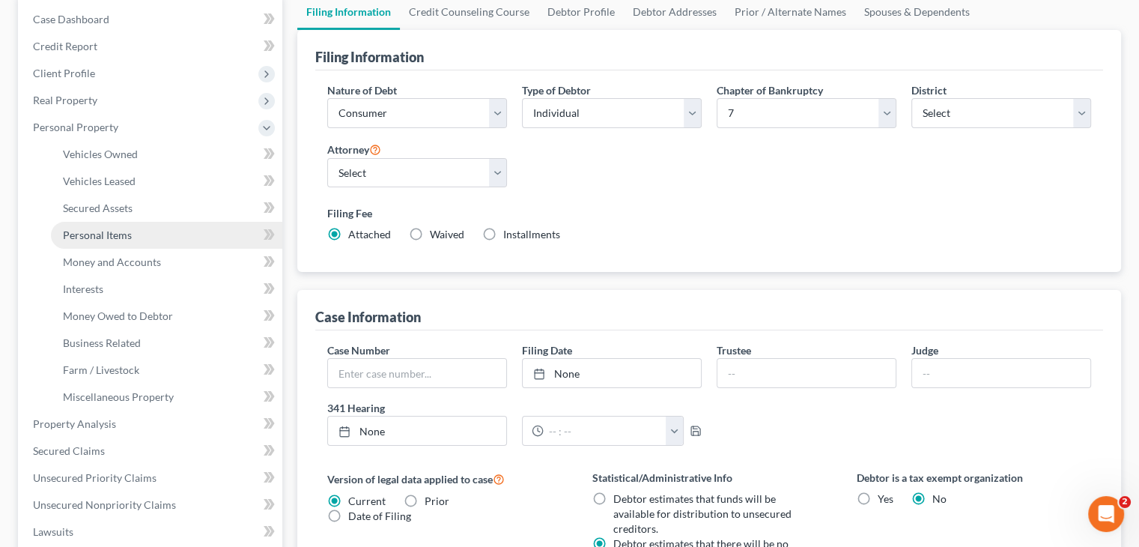
click at [75, 234] on span "Personal Items" at bounding box center [97, 234] width 69 height 13
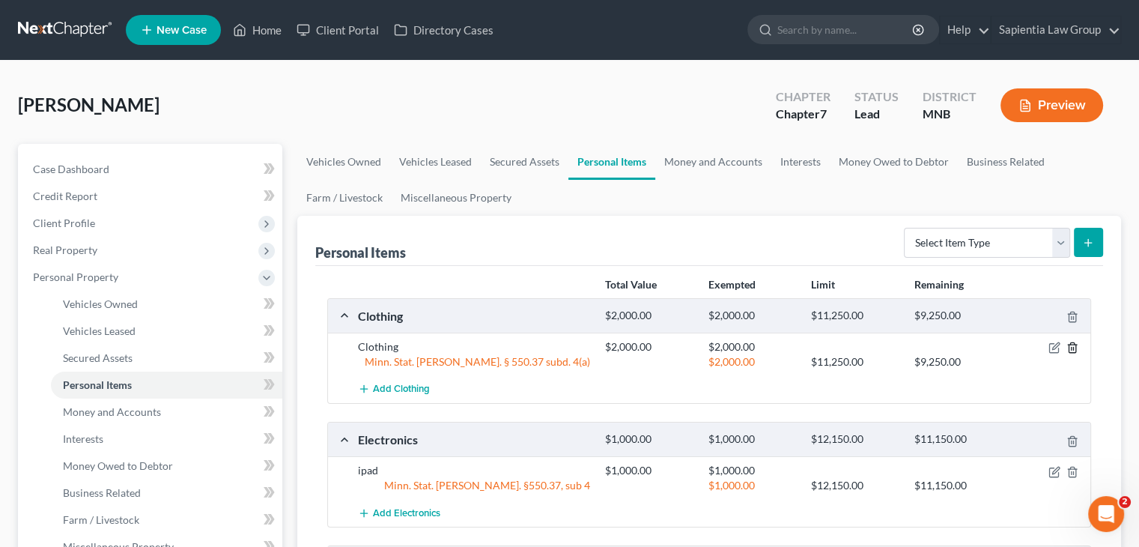
click at [1075, 348] on icon "button" at bounding box center [1072, 348] width 7 height 10
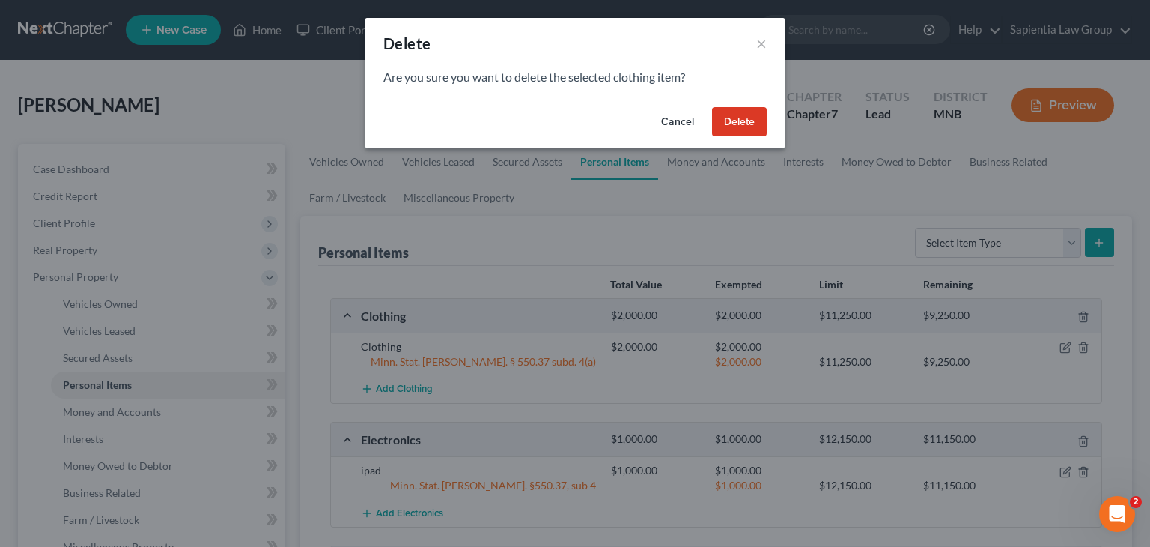
drag, startPoint x: 723, startPoint y: 121, endPoint x: 745, endPoint y: 125, distance: 22.9
click at [723, 121] on button "Delete" at bounding box center [739, 122] width 55 height 30
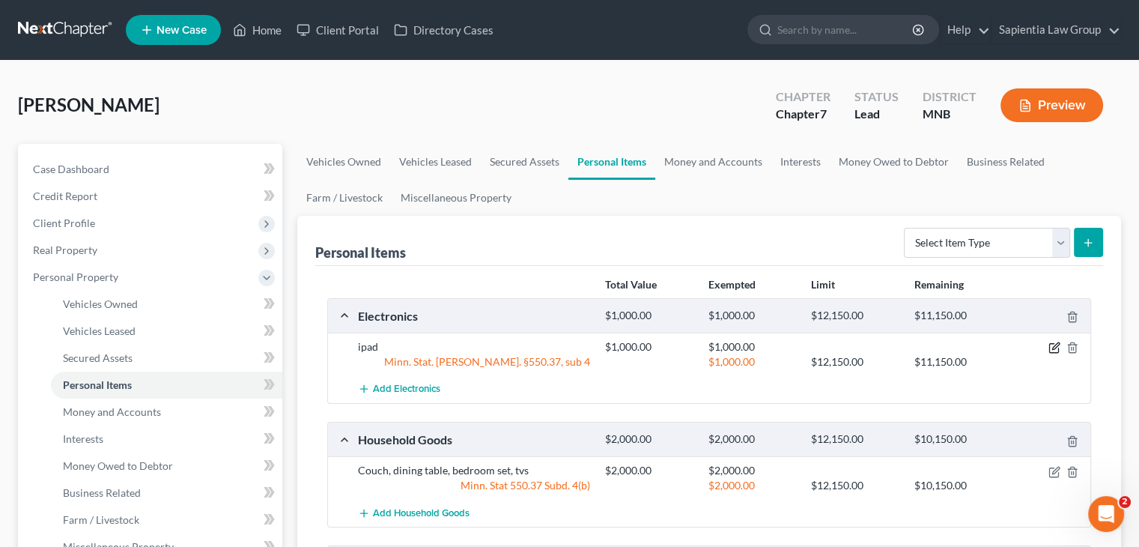
click at [1055, 348] on icon "button" at bounding box center [1054, 347] width 12 height 12
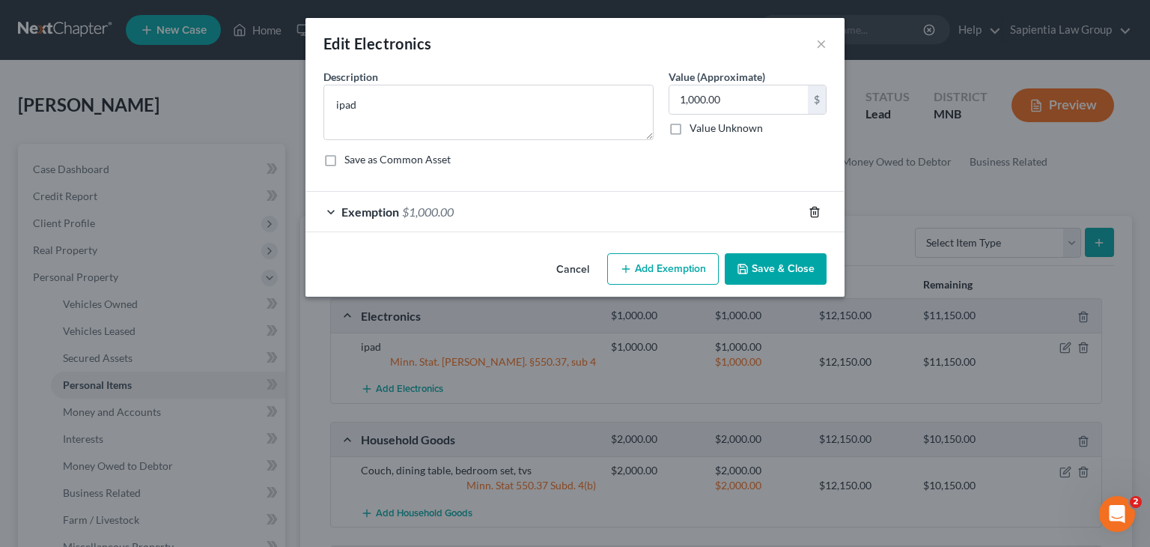
click at [812, 212] on icon "button" at bounding box center [815, 212] width 12 height 12
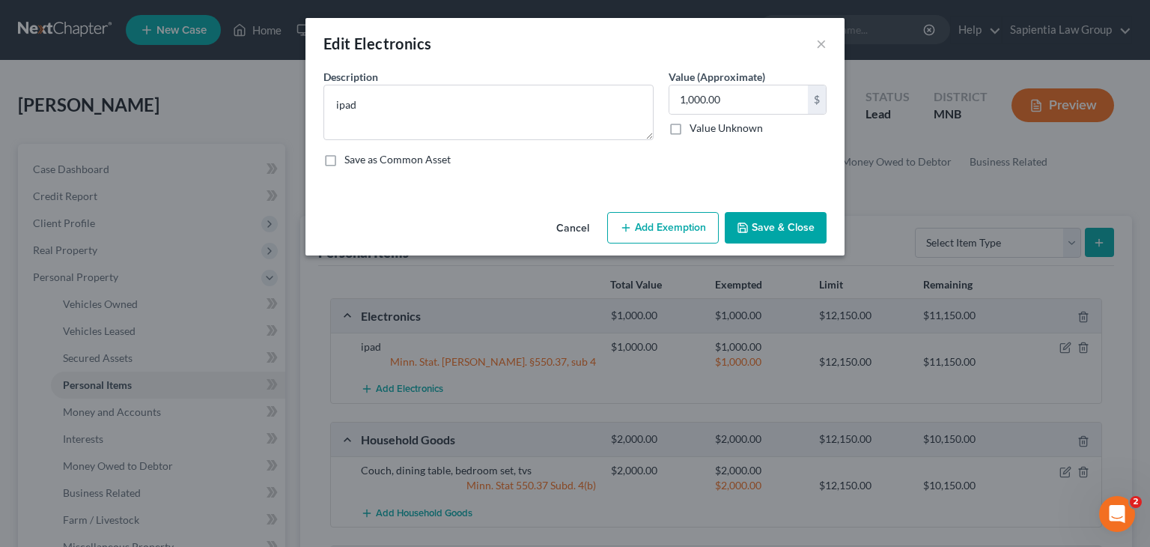
click at [634, 222] on button "Add Exemption" at bounding box center [663, 227] width 112 height 31
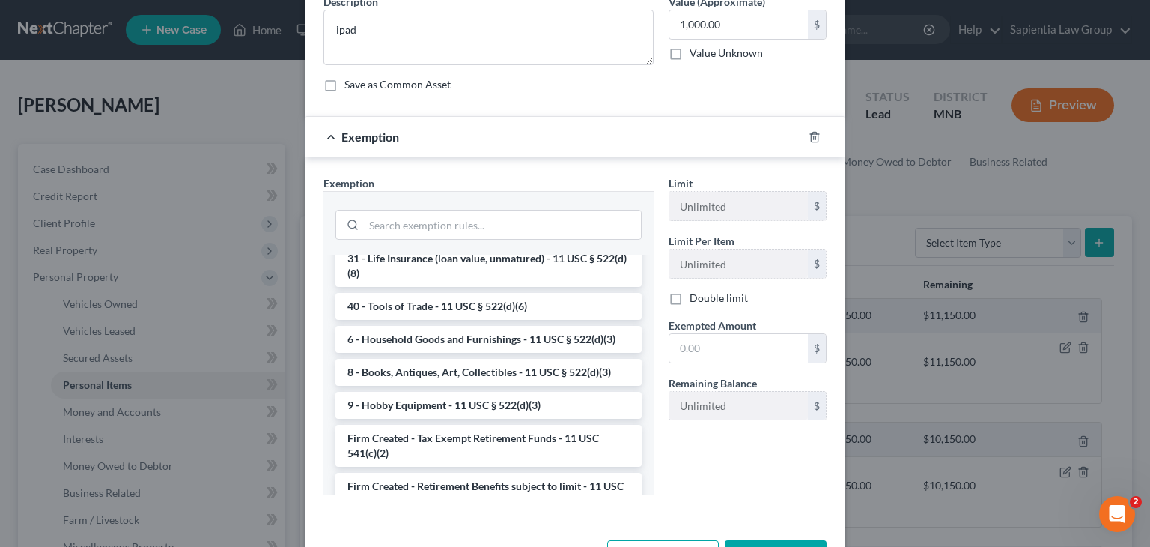
scroll to position [1300, 0]
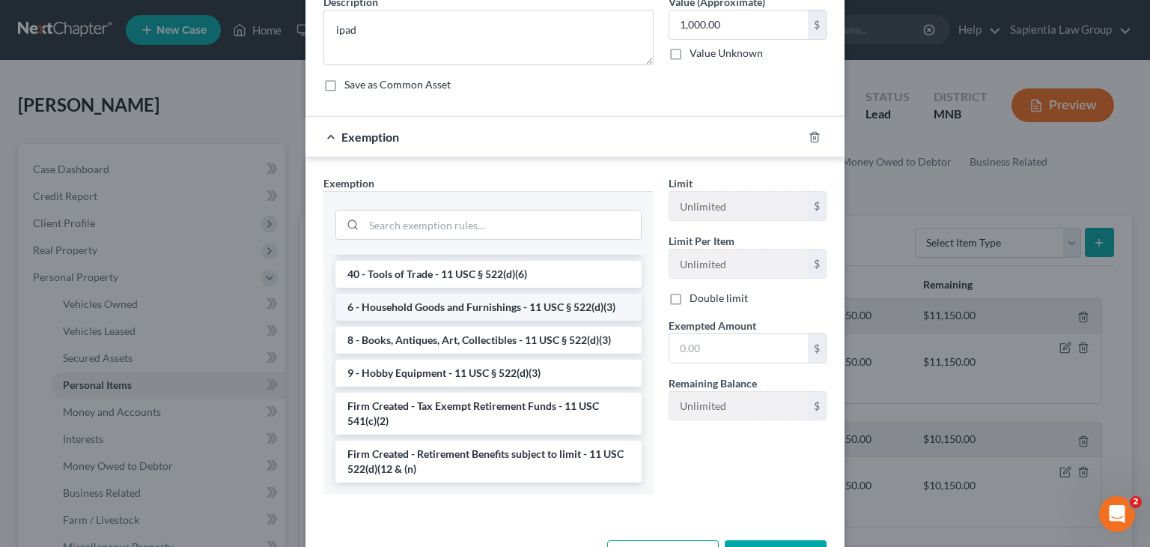
click at [434, 311] on li "6 - Household Goods and Furnishings - 11 USC § 522(d)(3)" at bounding box center [488, 307] width 306 height 27
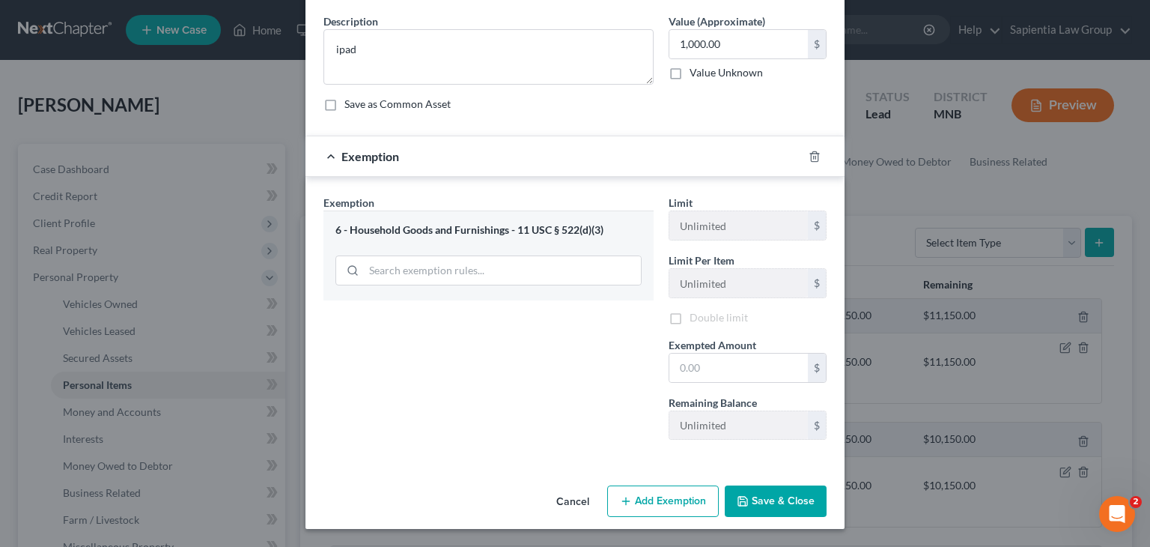
scroll to position [54, 0]
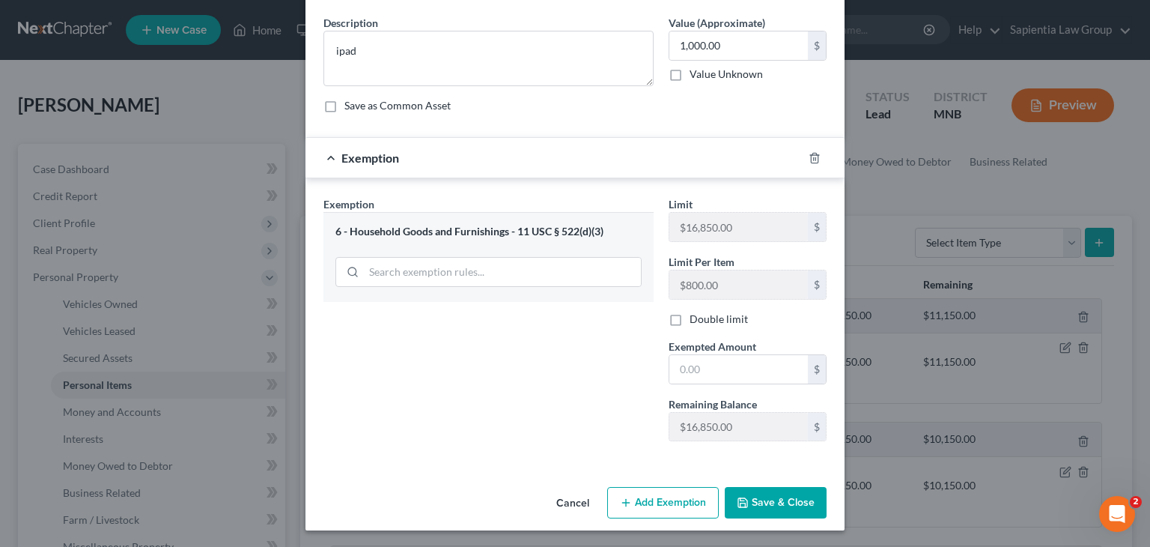
click at [751, 500] on button "Save & Close" at bounding box center [776, 502] width 102 height 31
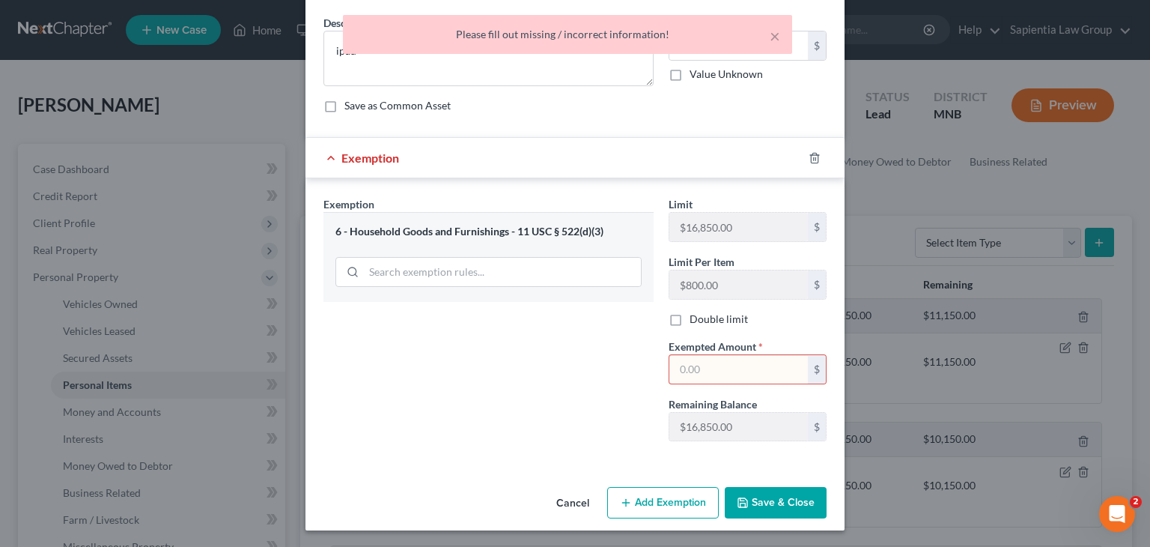
click at [695, 366] on input "text" at bounding box center [738, 369] width 139 height 28
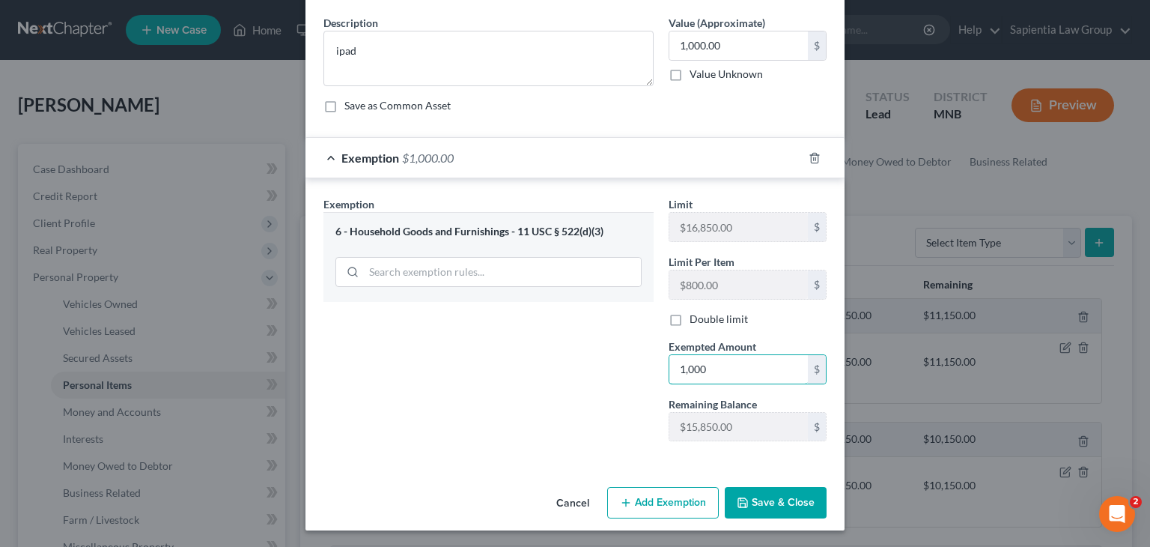
type input "1,000"
drag, startPoint x: 749, startPoint y: 498, endPoint x: 619, endPoint y: 409, distance: 157.9
click at [743, 493] on button "Save & Close" at bounding box center [776, 502] width 102 height 31
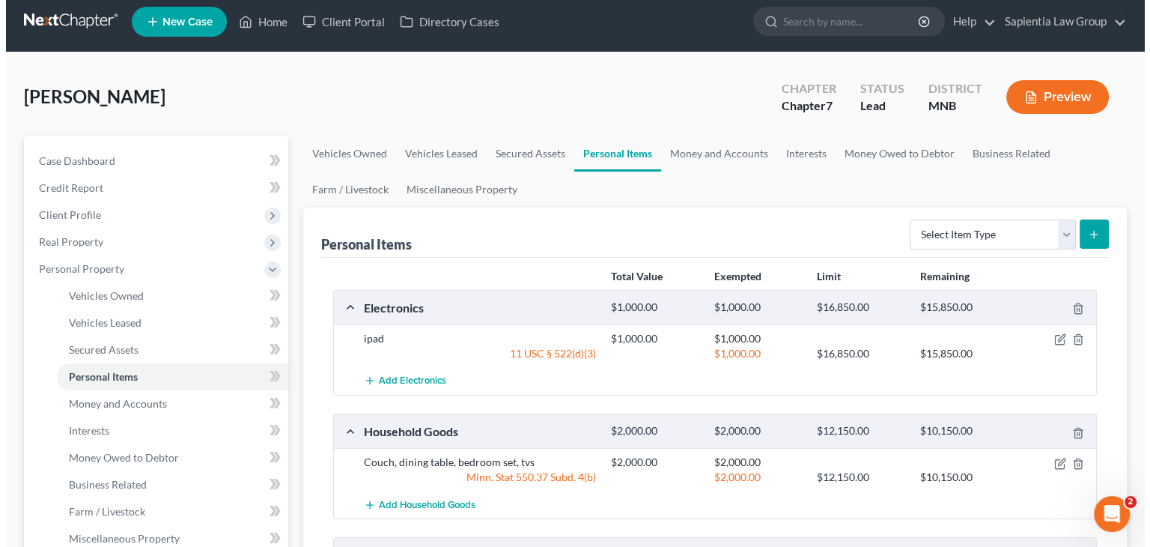
scroll to position [0, 0]
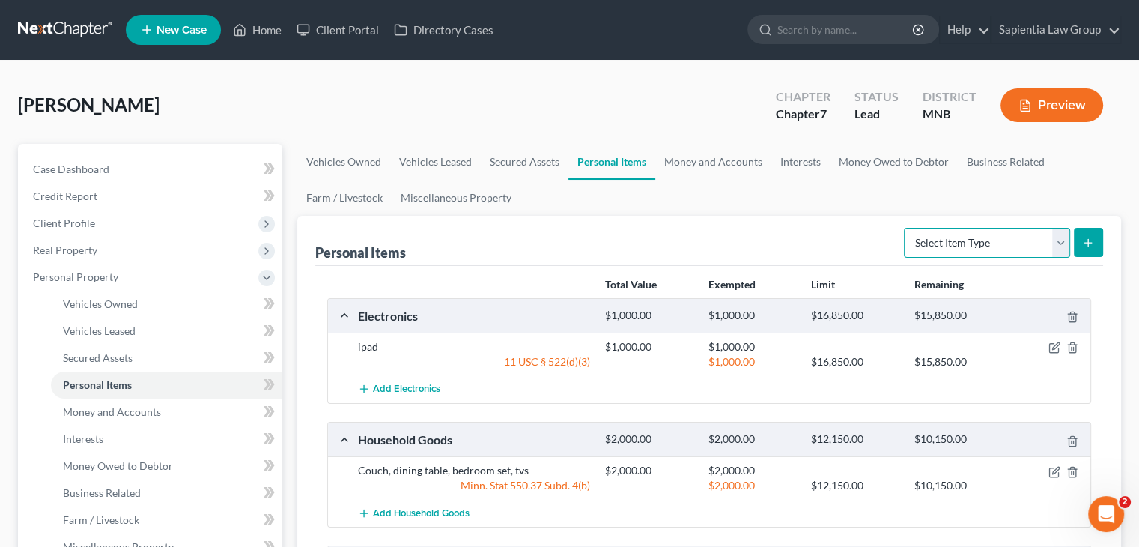
click at [940, 237] on select "Select Item Type Clothing Collectibles Of Value Electronics Firearms Household …" at bounding box center [987, 243] width 166 height 30
select select "clothing"
click at [905, 228] on select "Select Item Type Clothing Collectibles Of Value Electronics Firearms Household …" at bounding box center [987, 243] width 166 height 30
click at [1084, 243] on icon "submit" at bounding box center [1088, 243] width 12 height 12
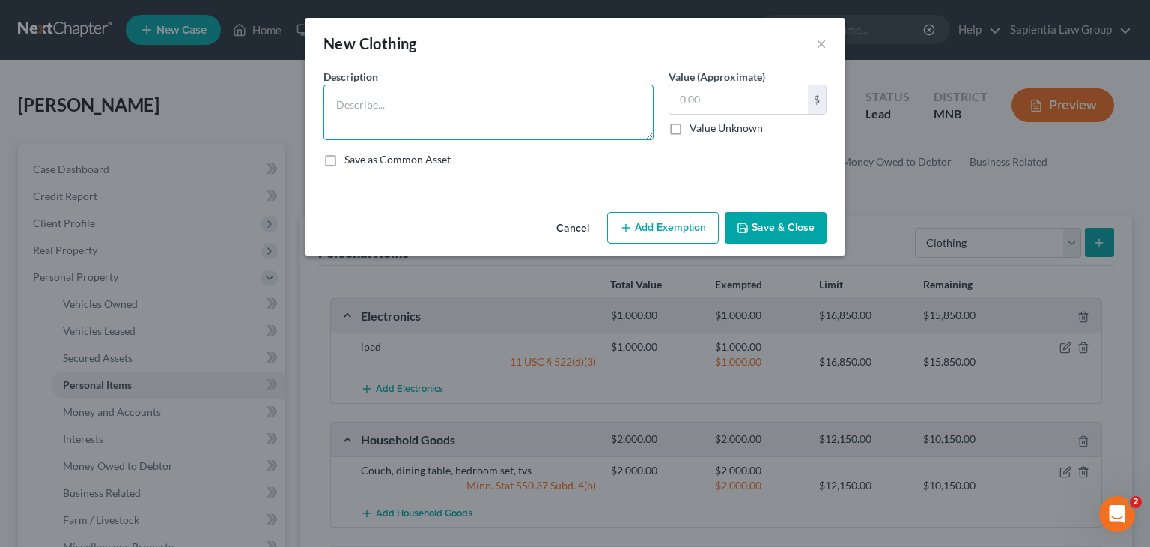
click at [400, 117] on textarea at bounding box center [488, 112] width 330 height 55
type textarea "Clothing"
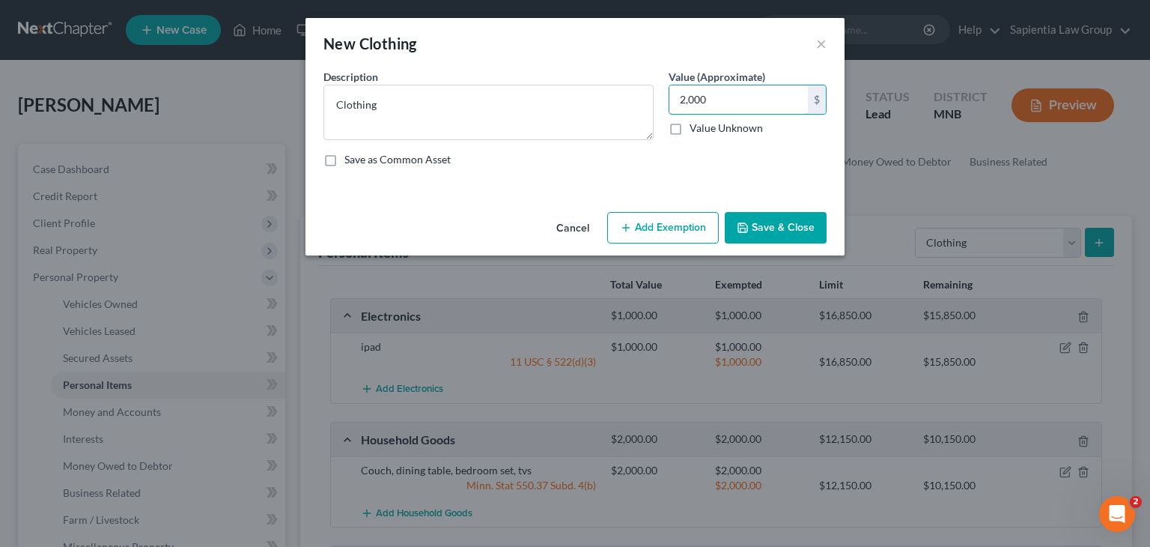
type input "2,000"
click at [652, 210] on div "Cancel Add Exemption Save & Close" at bounding box center [575, 230] width 539 height 49
click at [640, 216] on button "Add Exemption" at bounding box center [663, 227] width 112 height 31
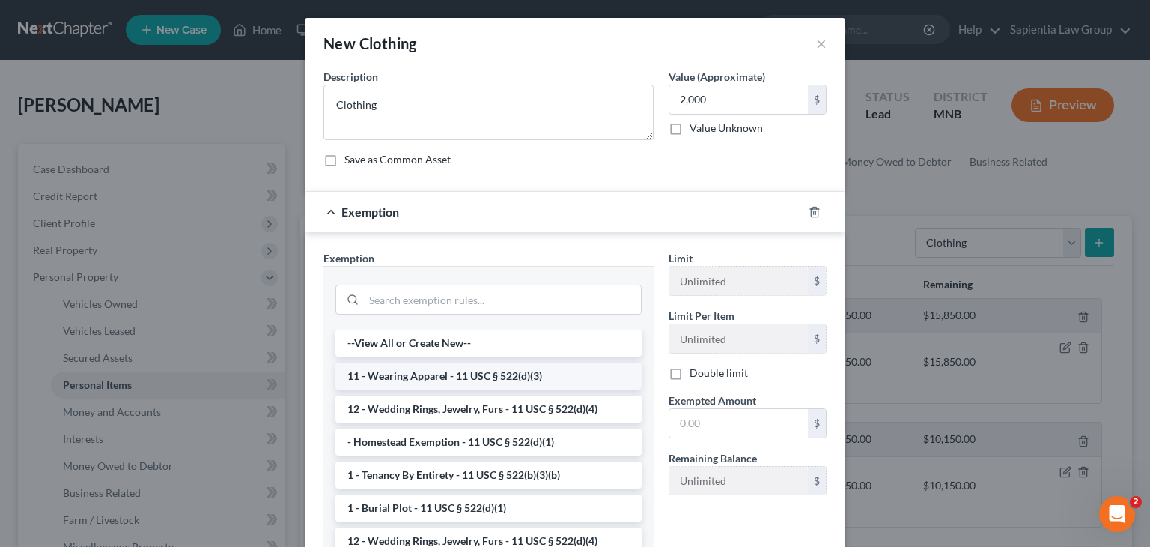
click at [455, 379] on li "11 - Wearing Apparel - 11 USC § 522(d)(3)" at bounding box center [488, 375] width 306 height 27
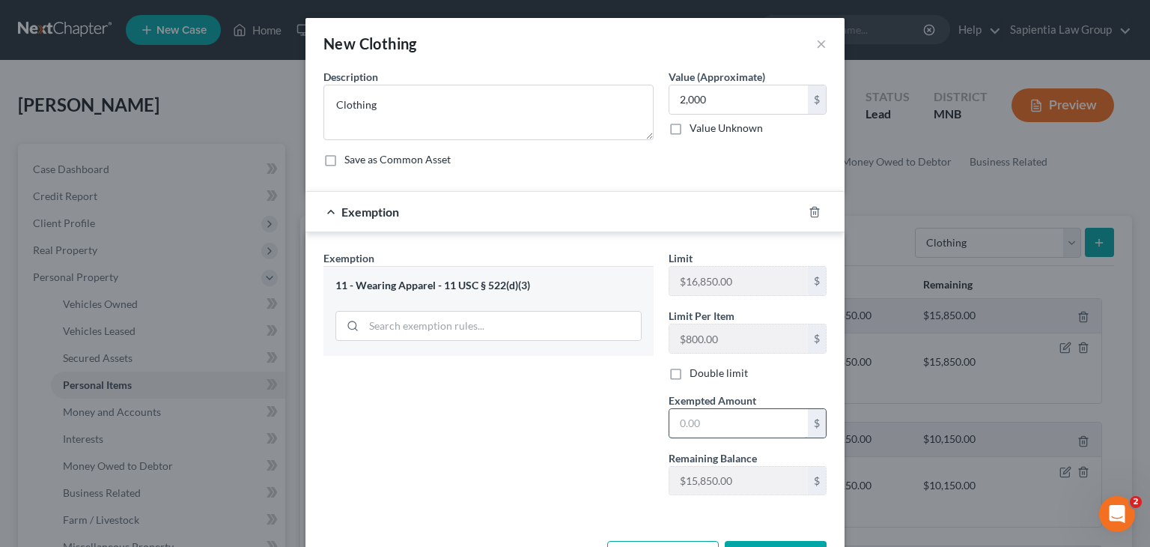
click at [700, 423] on input "text" at bounding box center [738, 423] width 139 height 28
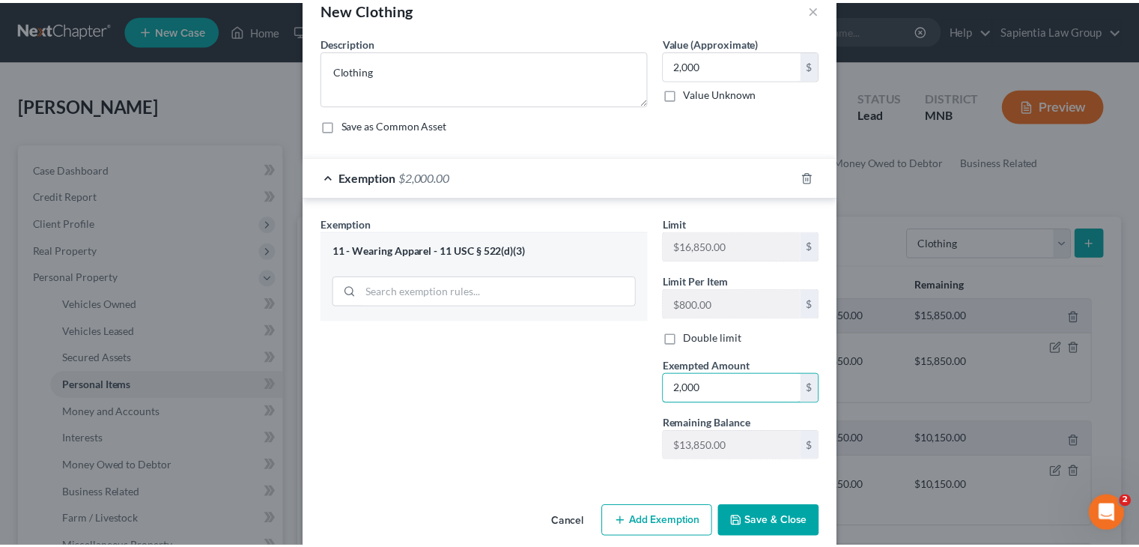
scroll to position [54, 0]
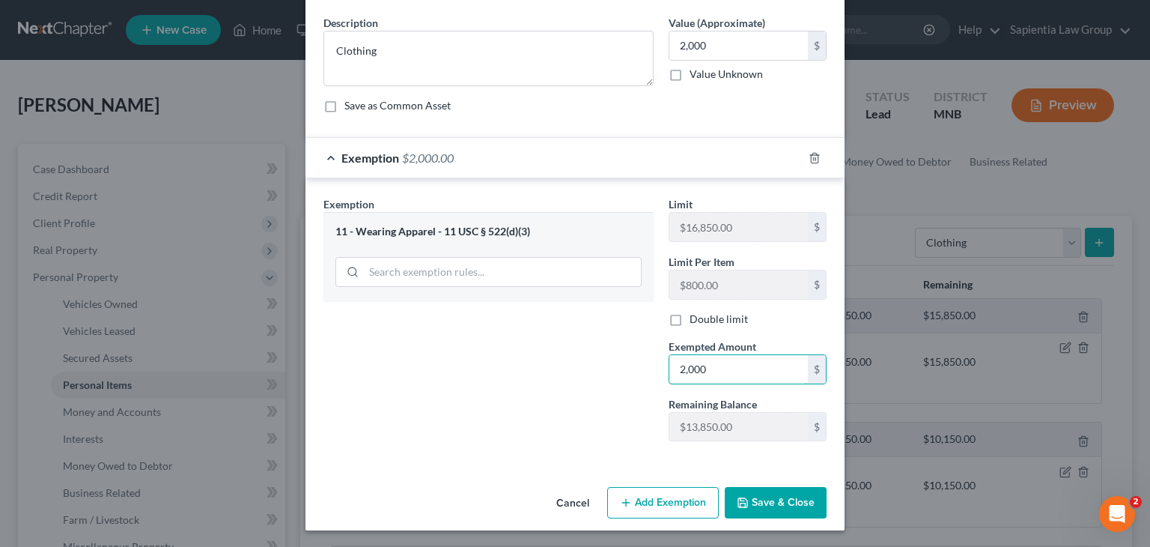
type input "2,000"
click at [750, 499] on button "Save & Close" at bounding box center [776, 502] width 102 height 31
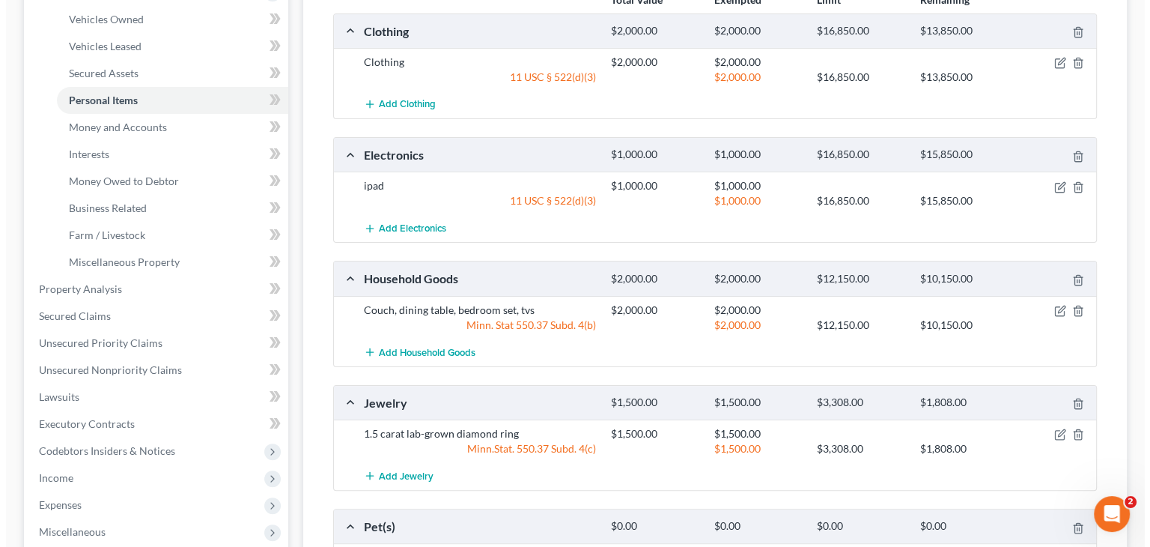
scroll to position [300, 0]
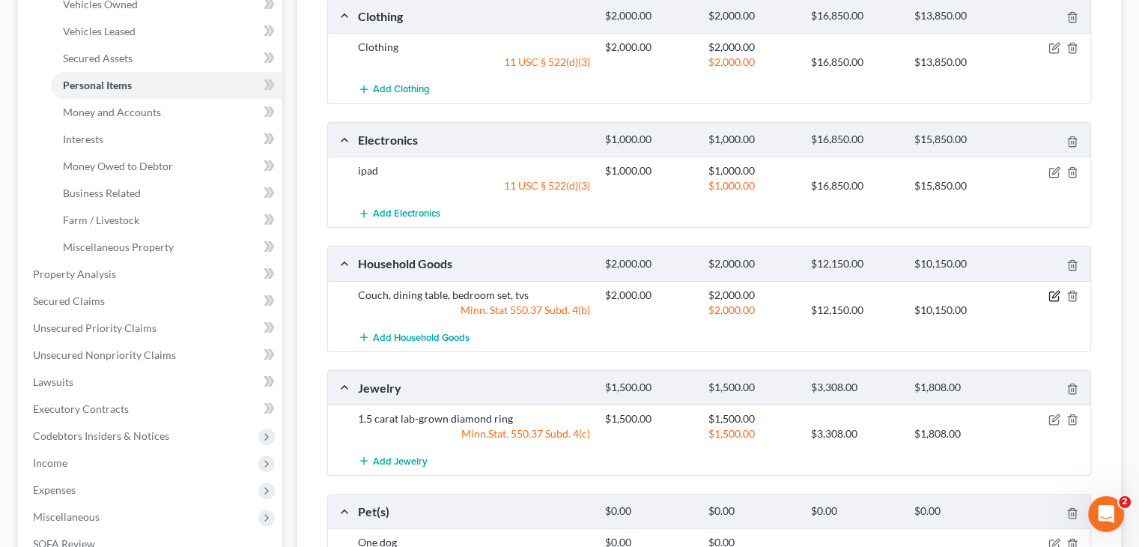
click at [1051, 295] on icon "button" at bounding box center [1054, 296] width 12 height 12
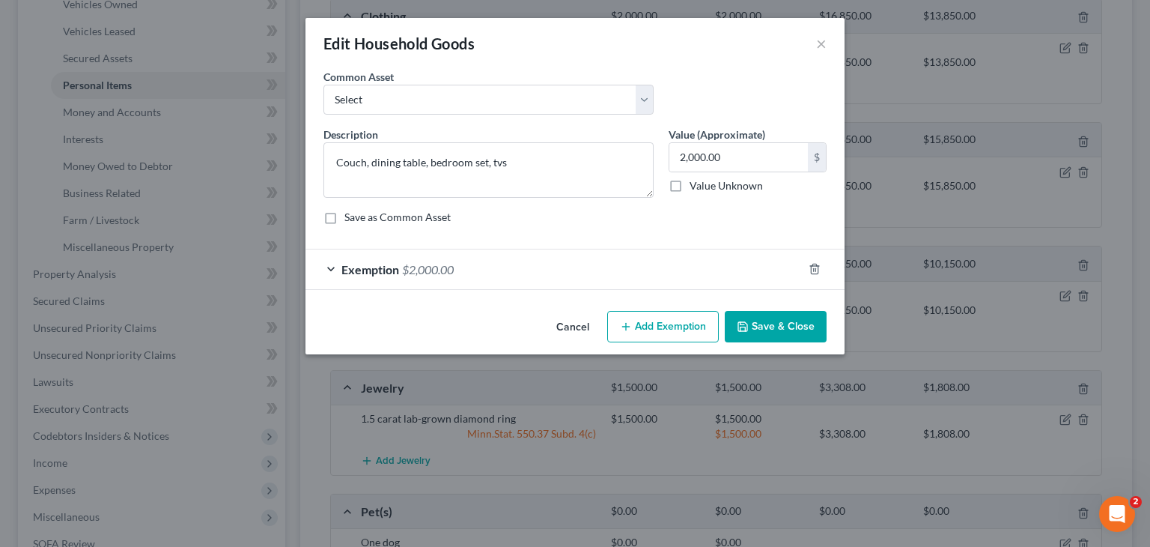
click at [652, 324] on button "Add Exemption" at bounding box center [663, 326] width 112 height 31
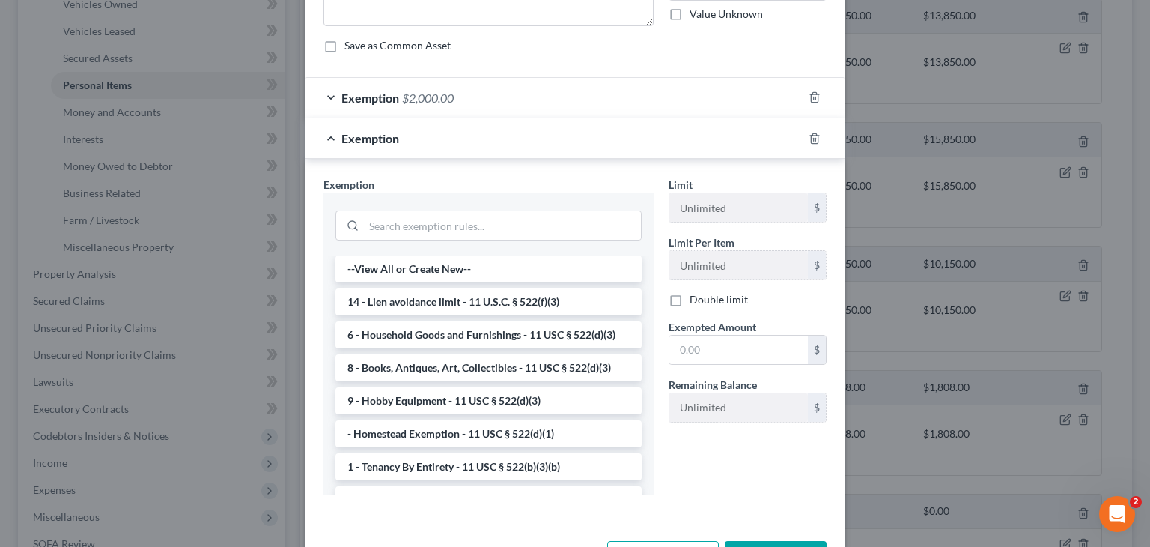
scroll to position [75, 0]
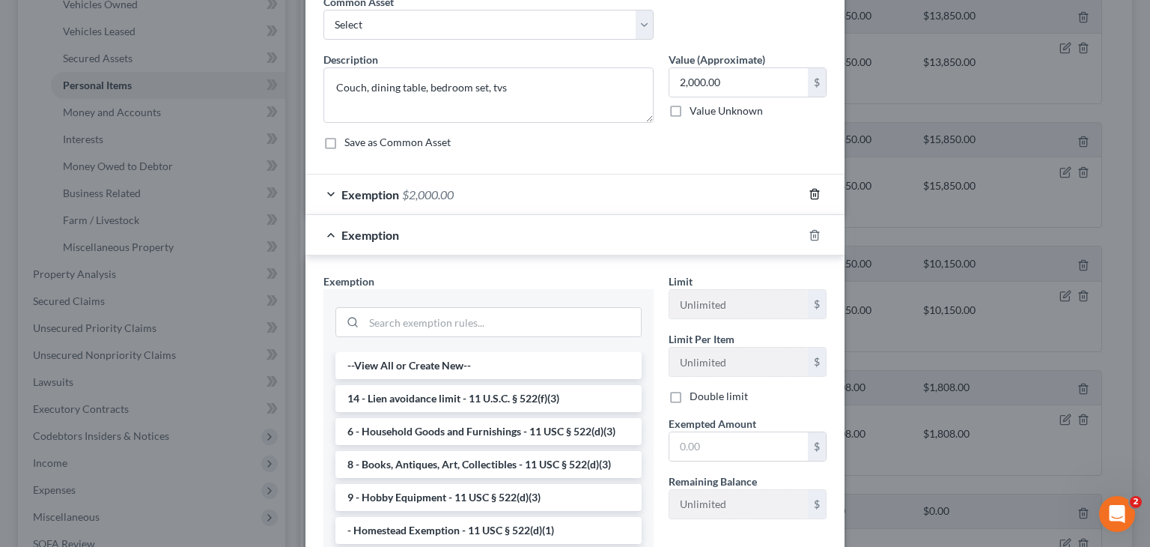
click at [815, 194] on line "button" at bounding box center [815, 195] width 0 height 3
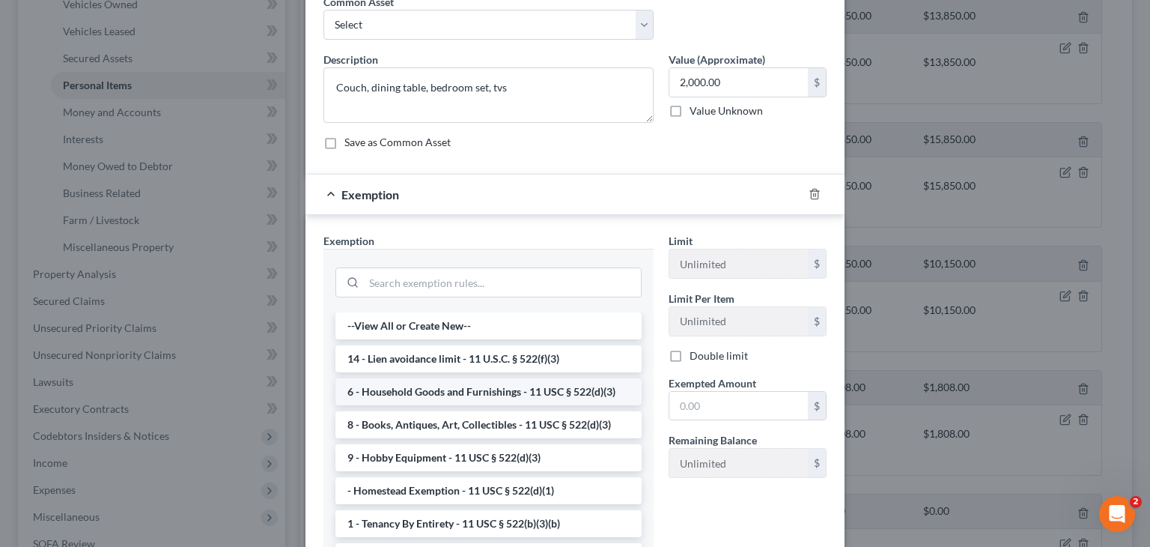
click at [398, 392] on li "6 - Household Goods and Furnishings - 11 USC § 522(d)(3)" at bounding box center [488, 391] width 306 height 27
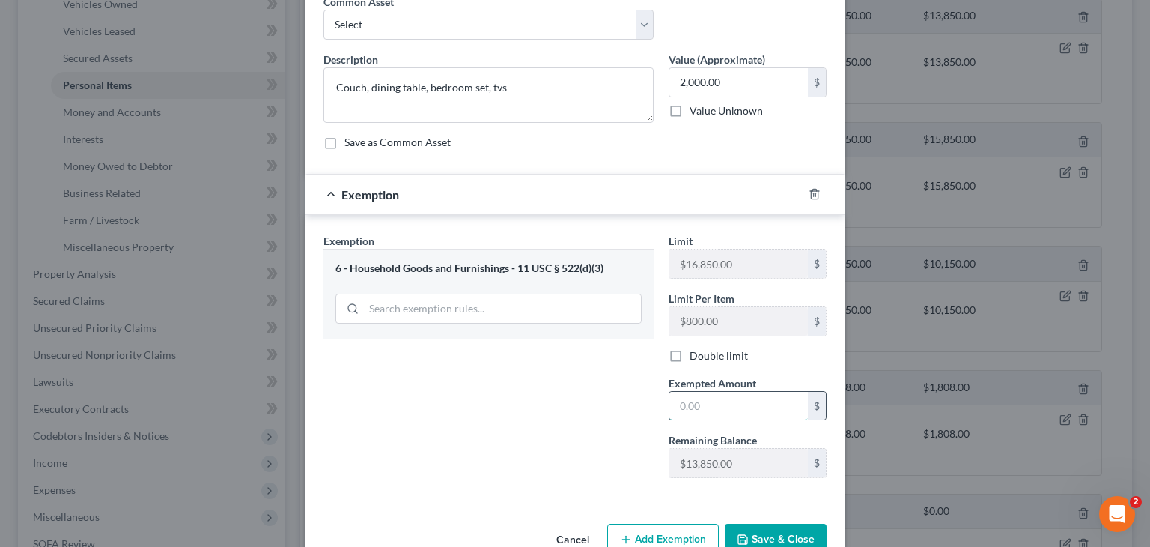
click at [686, 401] on input "text" at bounding box center [738, 406] width 139 height 28
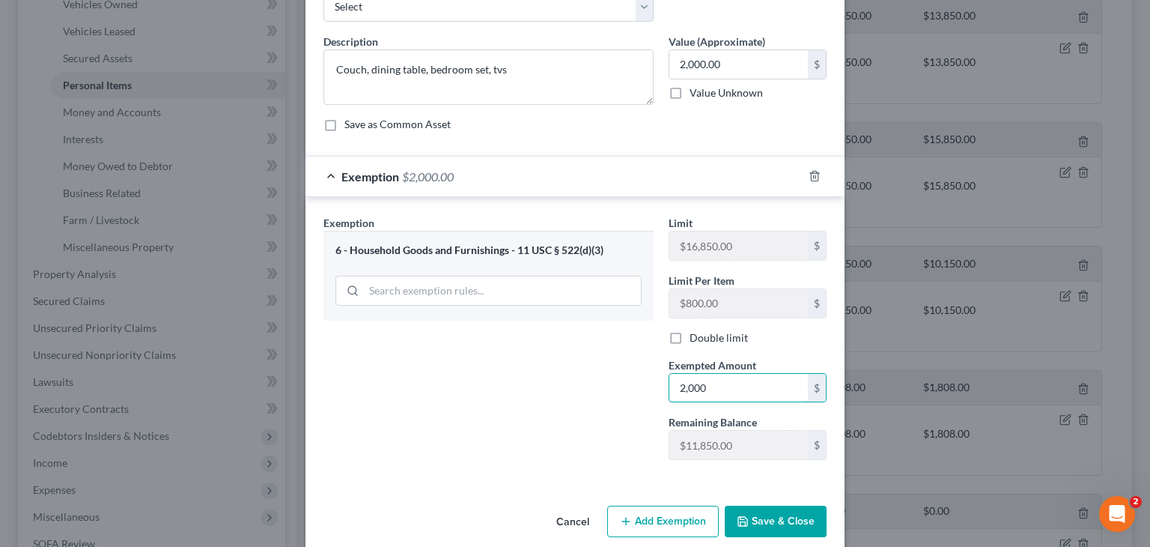
scroll to position [111, 0]
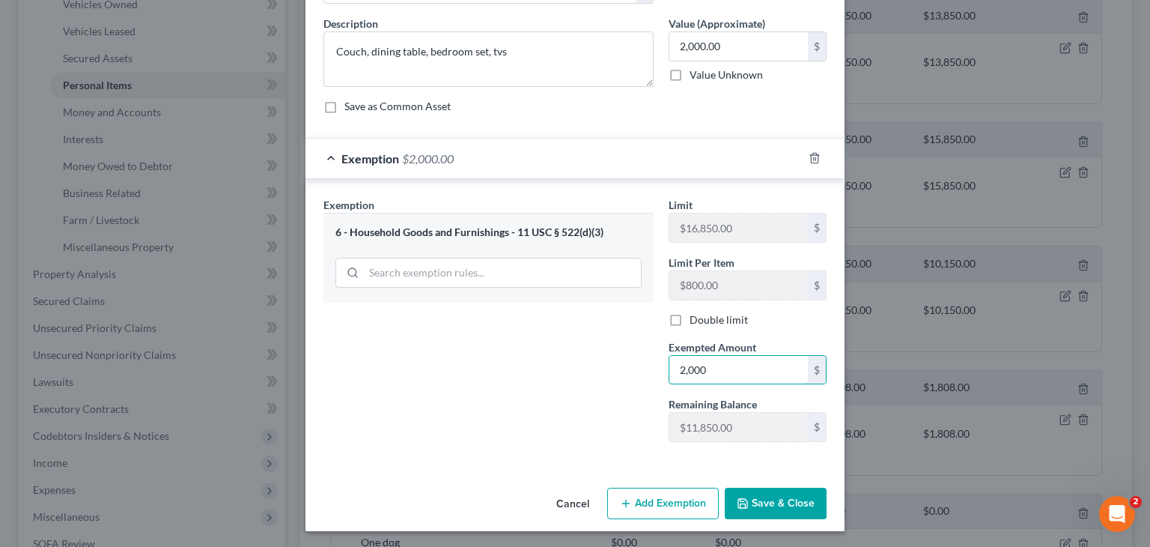
type input "2,000"
click at [763, 501] on button "Save & Close" at bounding box center [776, 502] width 102 height 31
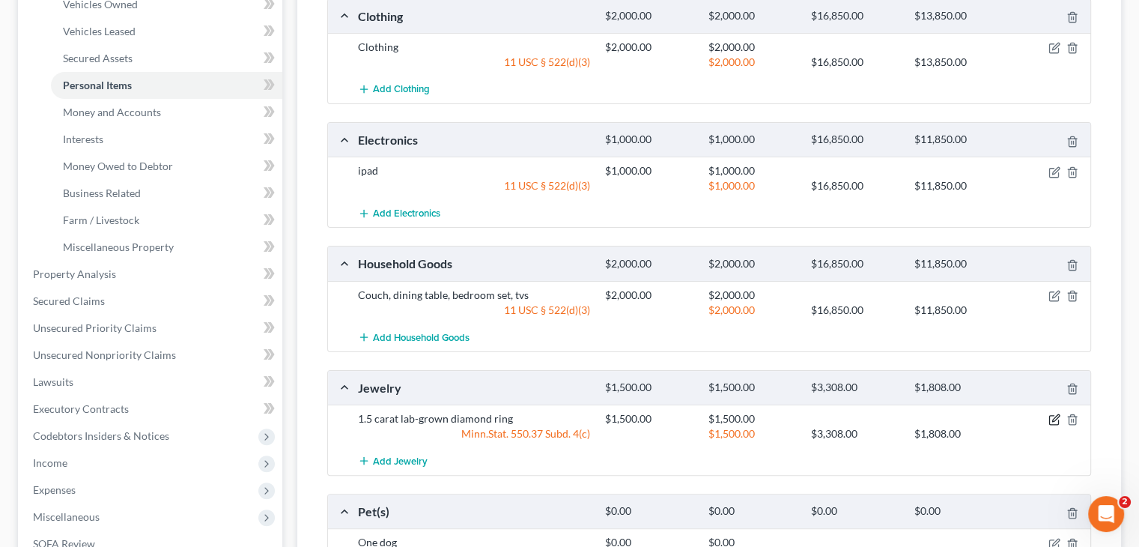
click at [1054, 414] on icon "button" at bounding box center [1054, 419] width 12 height 12
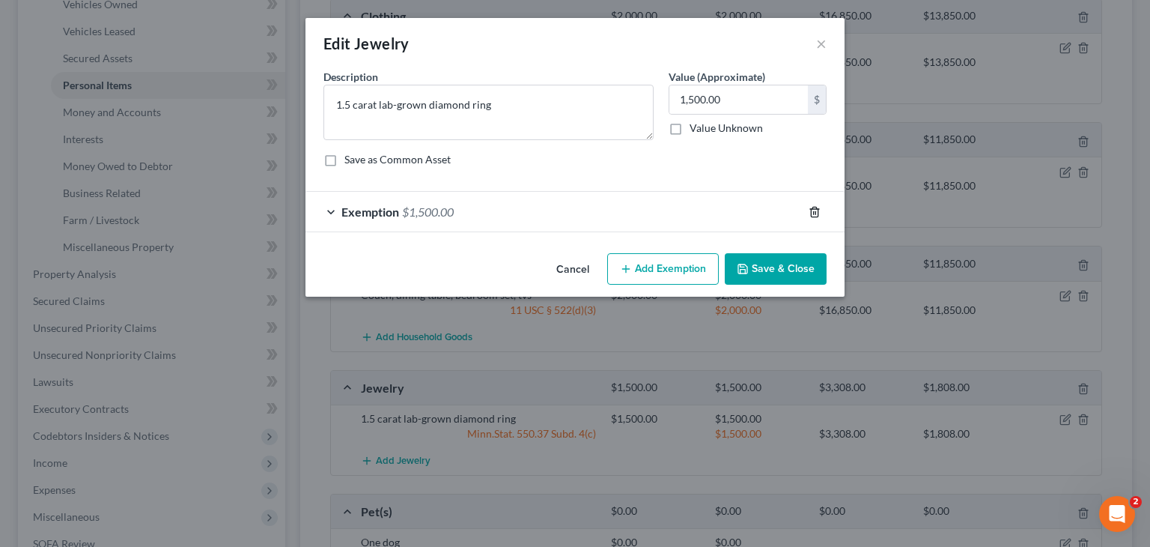
click at [810, 212] on icon "button" at bounding box center [815, 212] width 12 height 12
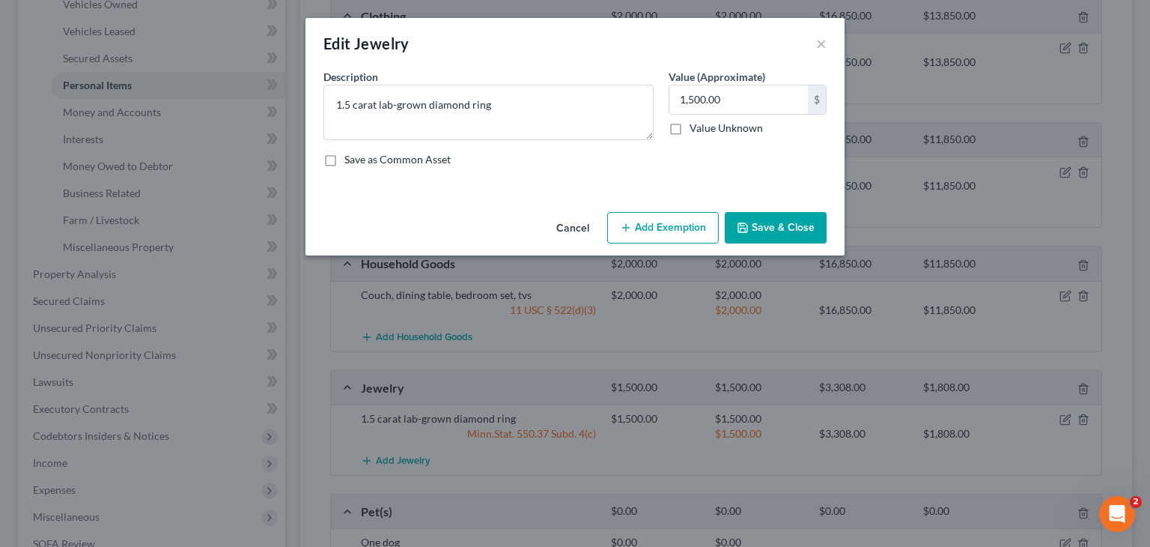
click at [630, 225] on icon "button" at bounding box center [626, 228] width 12 height 12
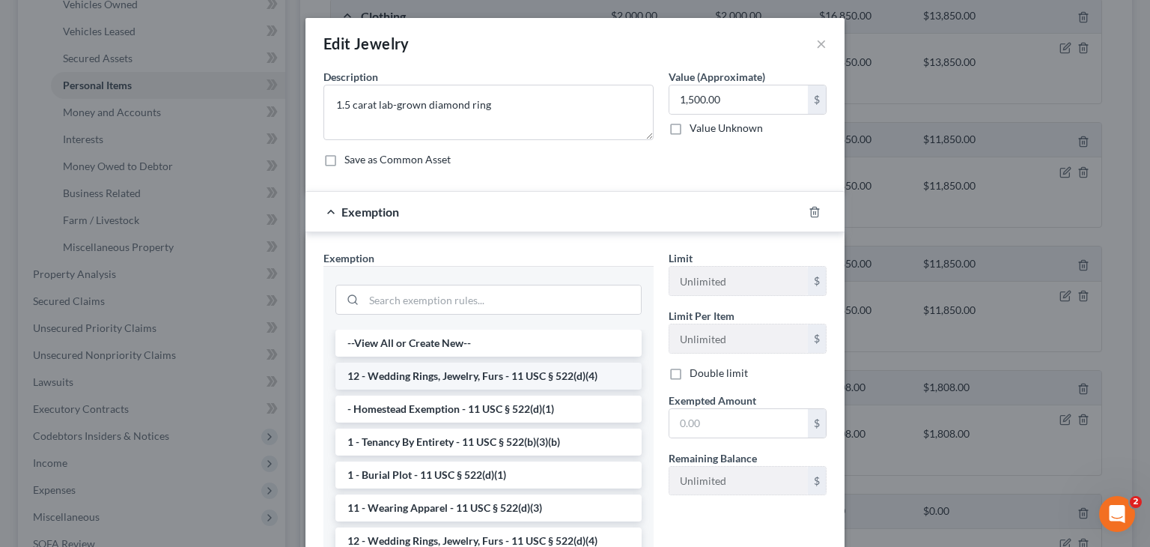
click at [407, 374] on li "12 - Wedding Rings, Jewelry, Furs - 11 USC § 522(d)(4)" at bounding box center [488, 375] width 306 height 27
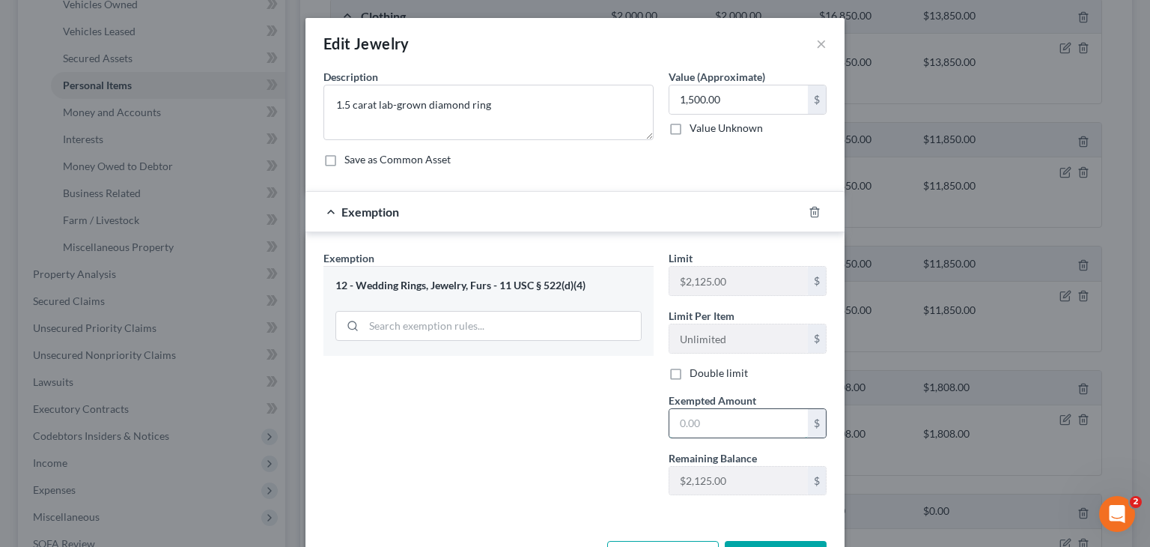
click at [689, 425] on input "text" at bounding box center [738, 423] width 139 height 28
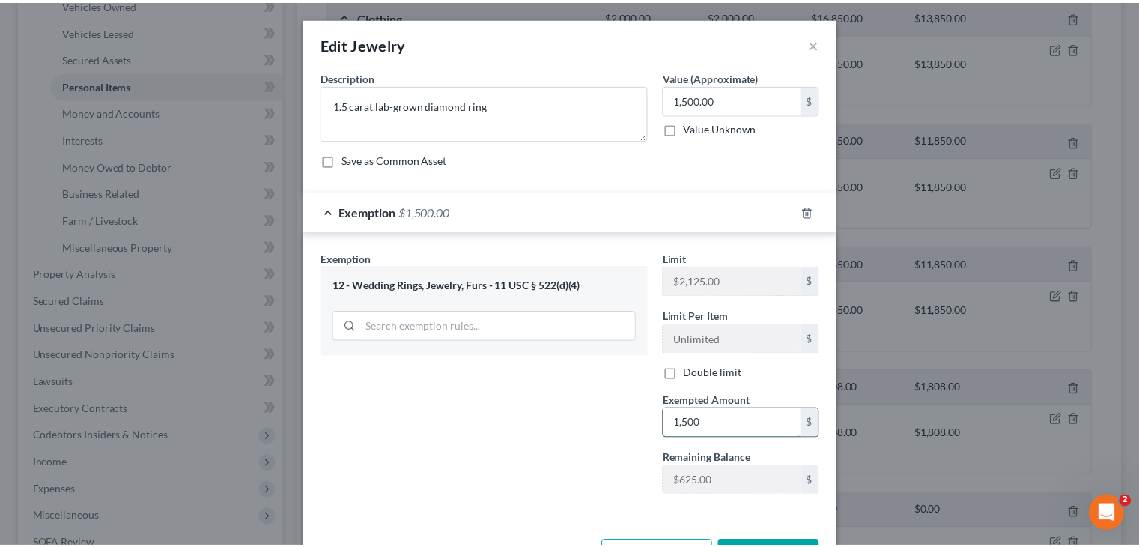
scroll to position [54, 0]
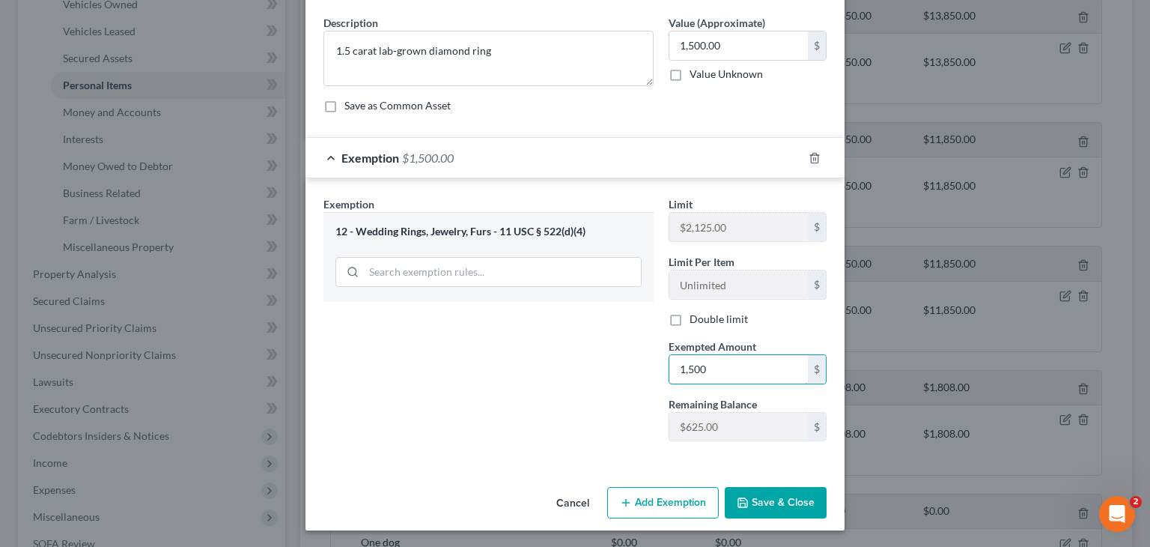
type input "1,500"
click at [759, 501] on button "Save & Close" at bounding box center [776, 502] width 102 height 31
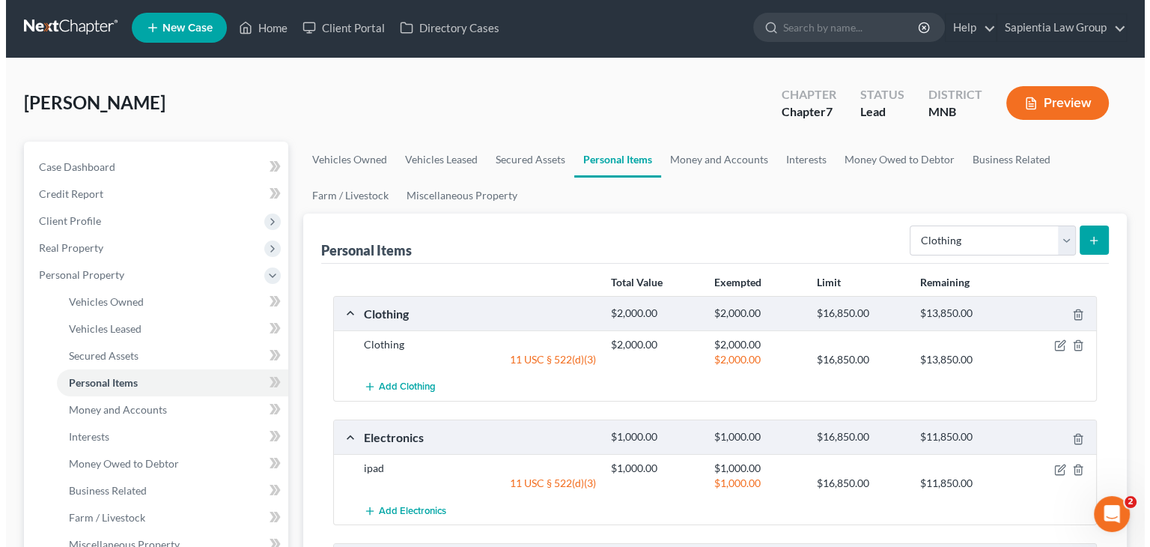
scroll to position [0, 0]
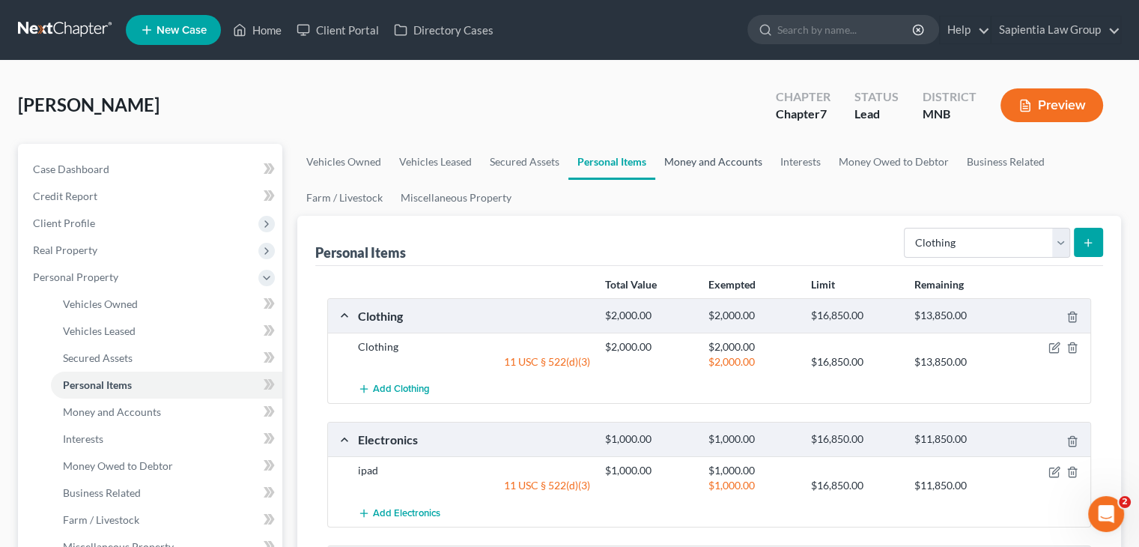
click at [683, 154] on link "Money and Accounts" at bounding box center [713, 162] width 116 height 36
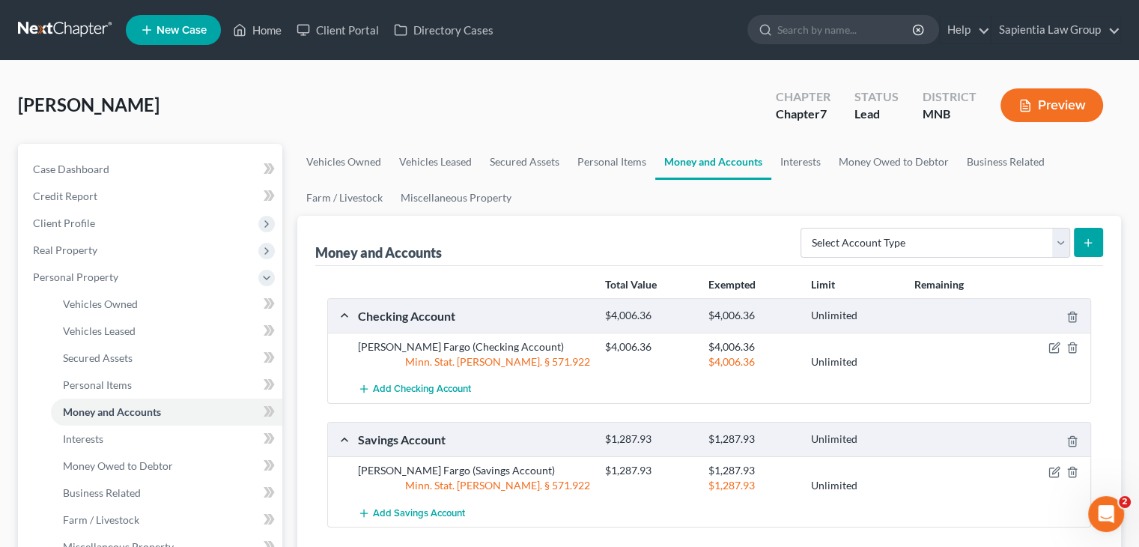
click at [1047, 345] on div at bounding box center [1050, 346] width 82 height 15
click at [1054, 347] on icon "button" at bounding box center [1054, 347] width 12 height 12
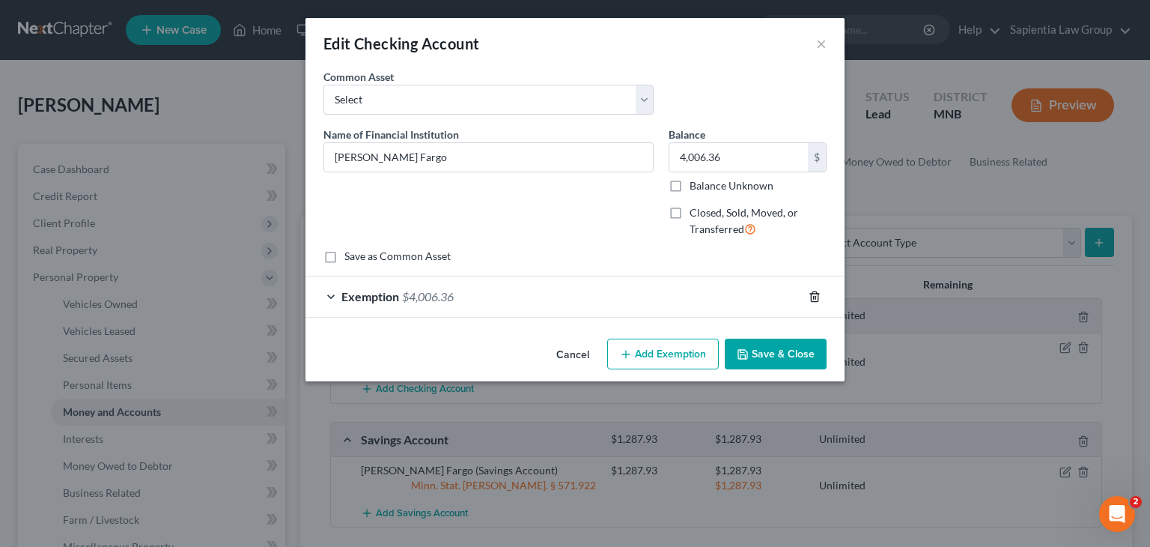
click at [815, 294] on polyline "button" at bounding box center [814, 294] width 9 height 0
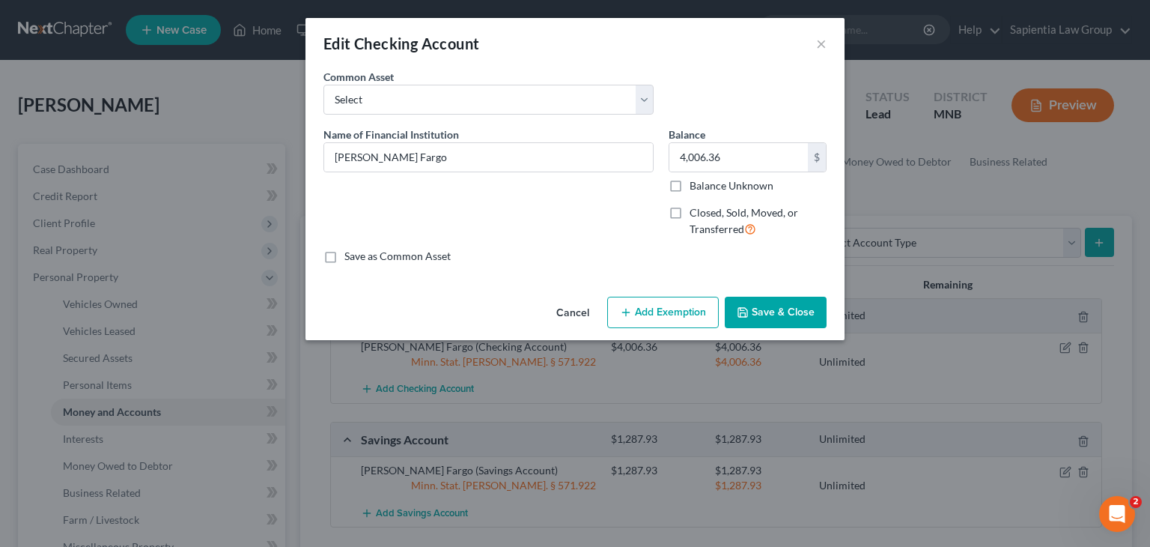
click at [659, 309] on button "Add Exemption" at bounding box center [663, 312] width 112 height 31
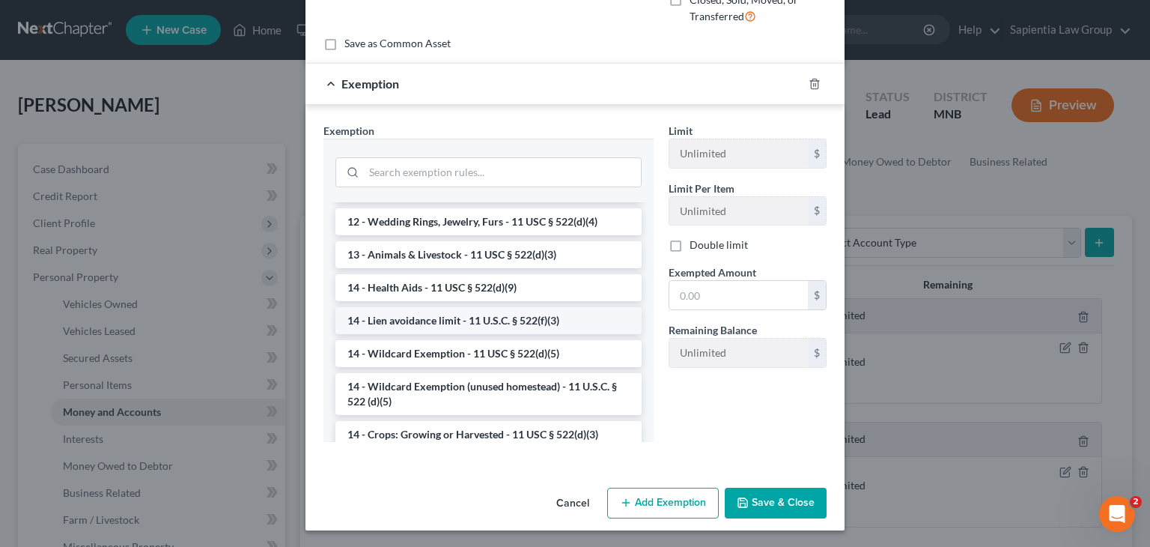
scroll to position [225, 0]
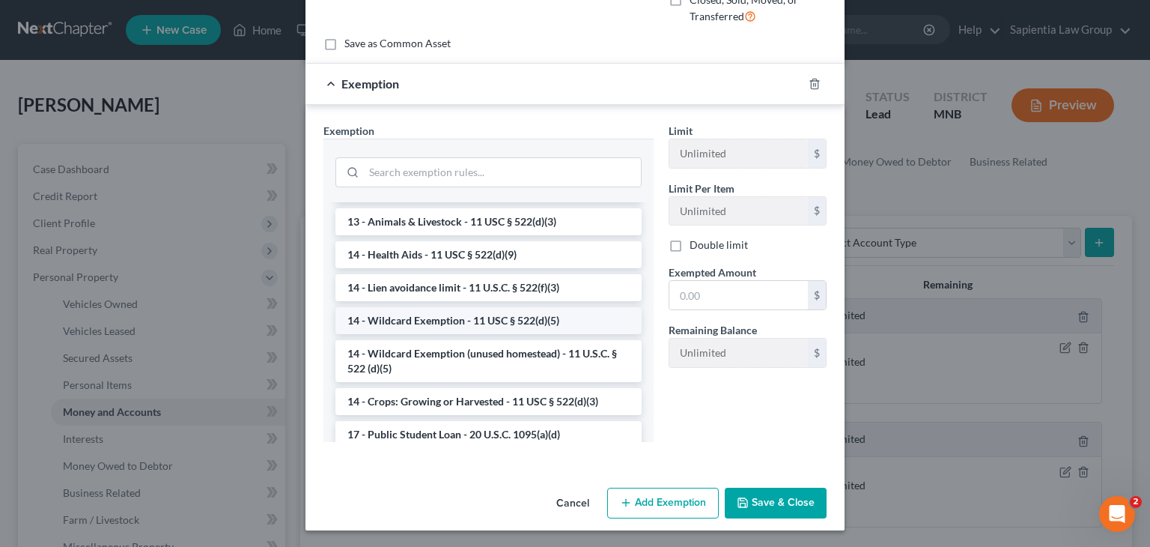
click at [444, 320] on li "14 - Wildcard Exemption - 11 USC § 522(d)(5)" at bounding box center [488, 320] width 306 height 27
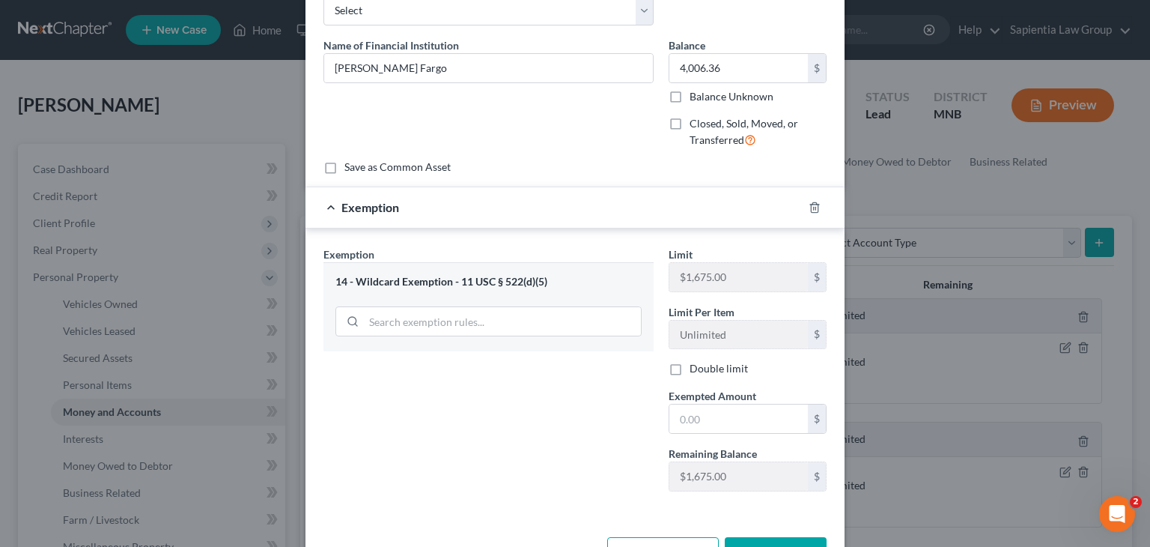
scroll to position [63, 0]
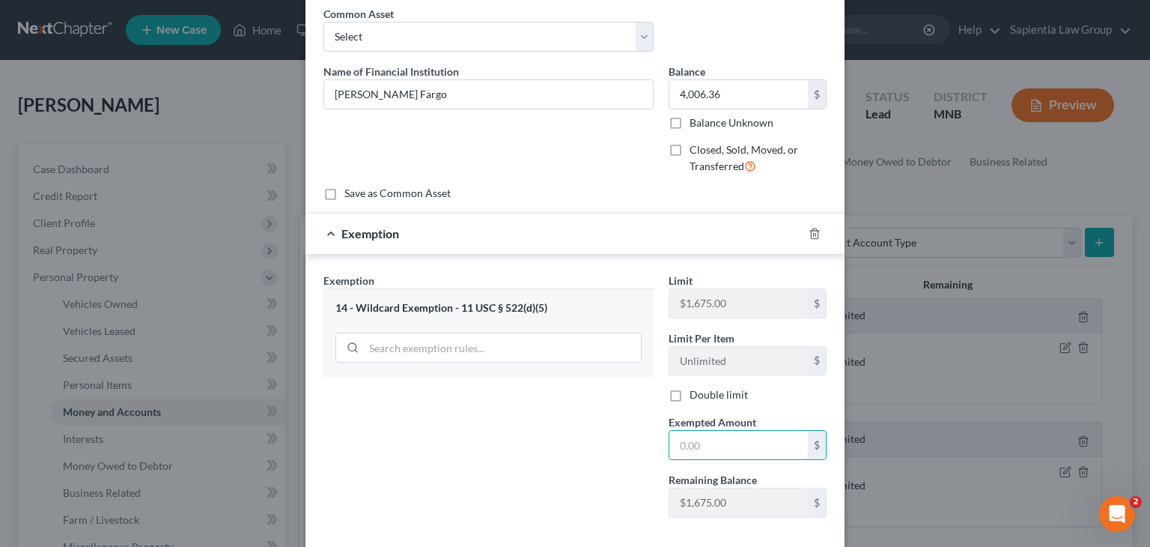
drag, startPoint x: 710, startPoint y: 445, endPoint x: 919, endPoint y: 436, distance: 209.1
click at [711, 445] on input "text" at bounding box center [738, 445] width 139 height 28
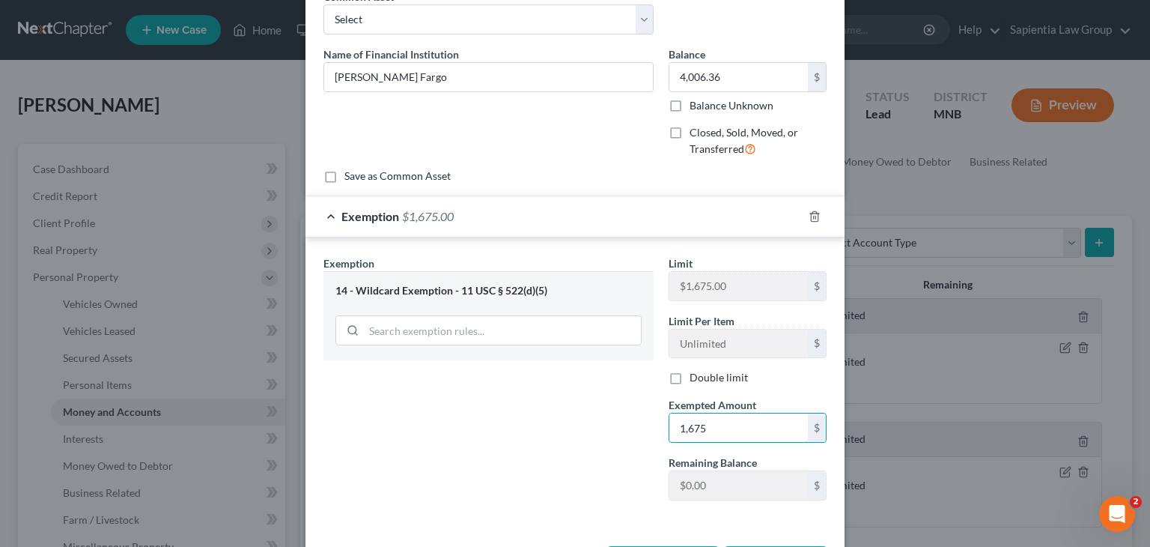
scroll to position [138, 0]
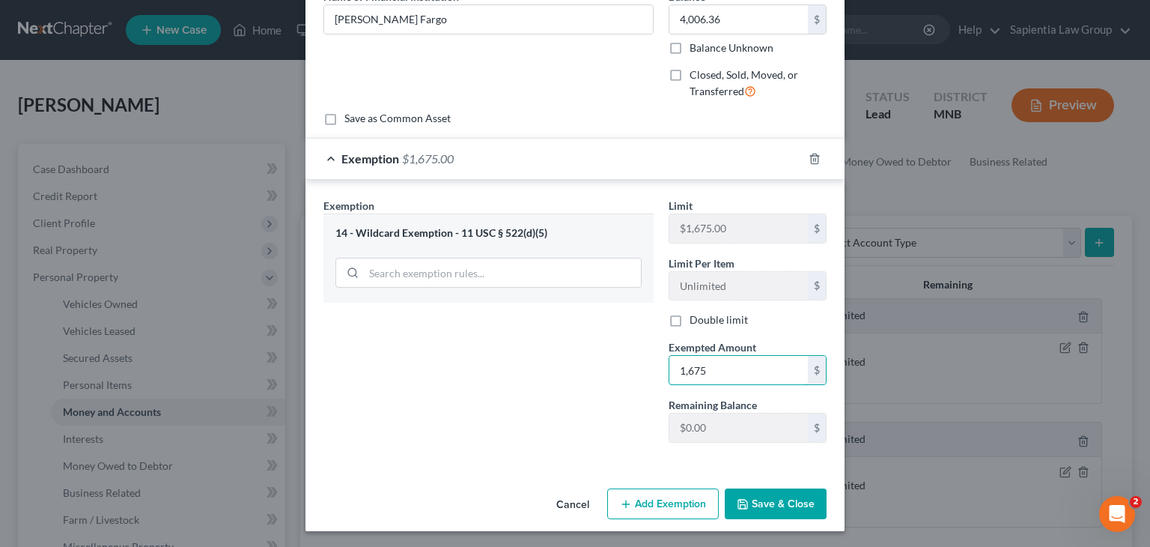
type input "1,675"
click at [634, 497] on button "Add Exemption" at bounding box center [663, 503] width 112 height 31
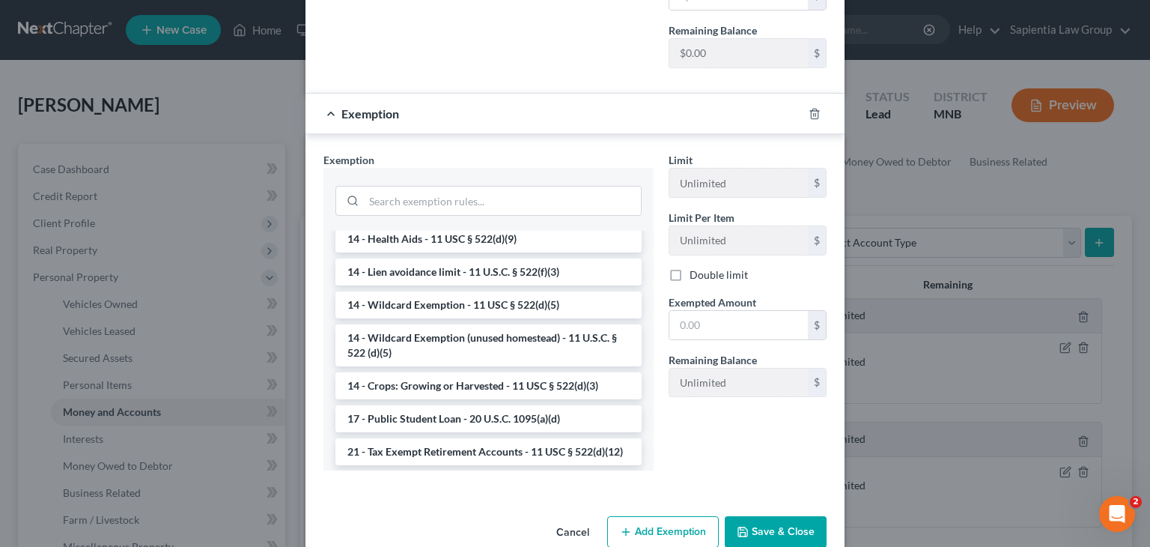
scroll to position [270, 0]
click at [416, 336] on li "14 - Wildcard Exemption (unused homestead) - 11 U.S.C. § 522 (d)(5)" at bounding box center [488, 344] width 306 height 42
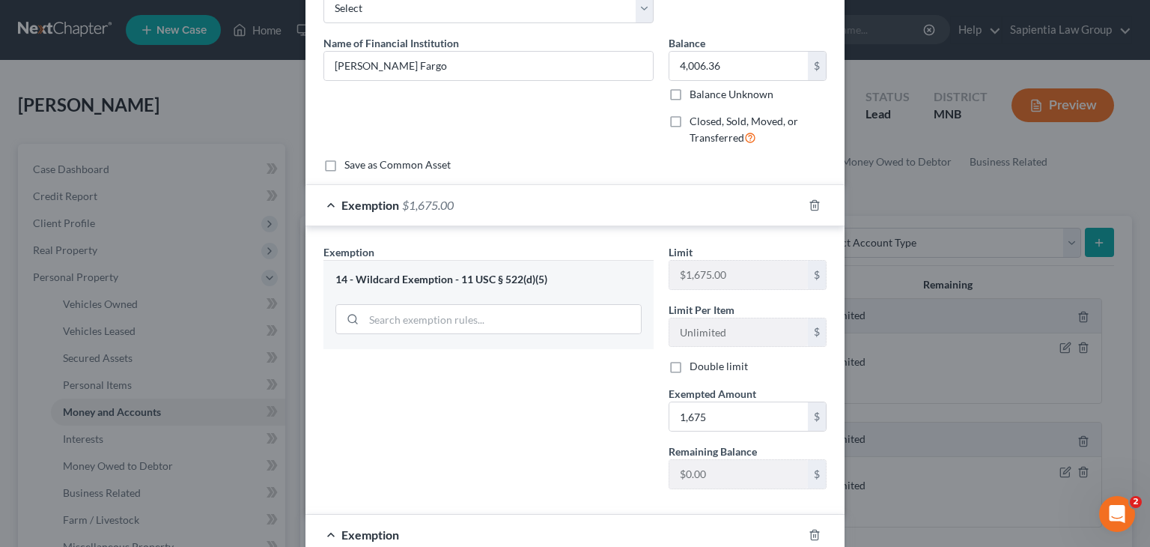
scroll to position [391, 0]
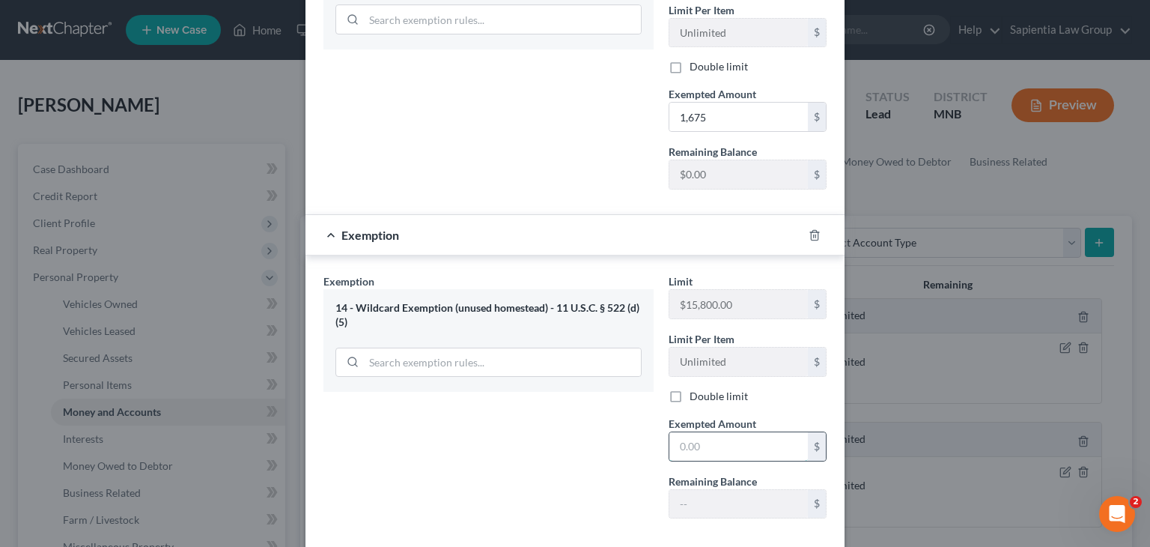
click at [675, 449] on input "text" at bounding box center [738, 446] width 139 height 28
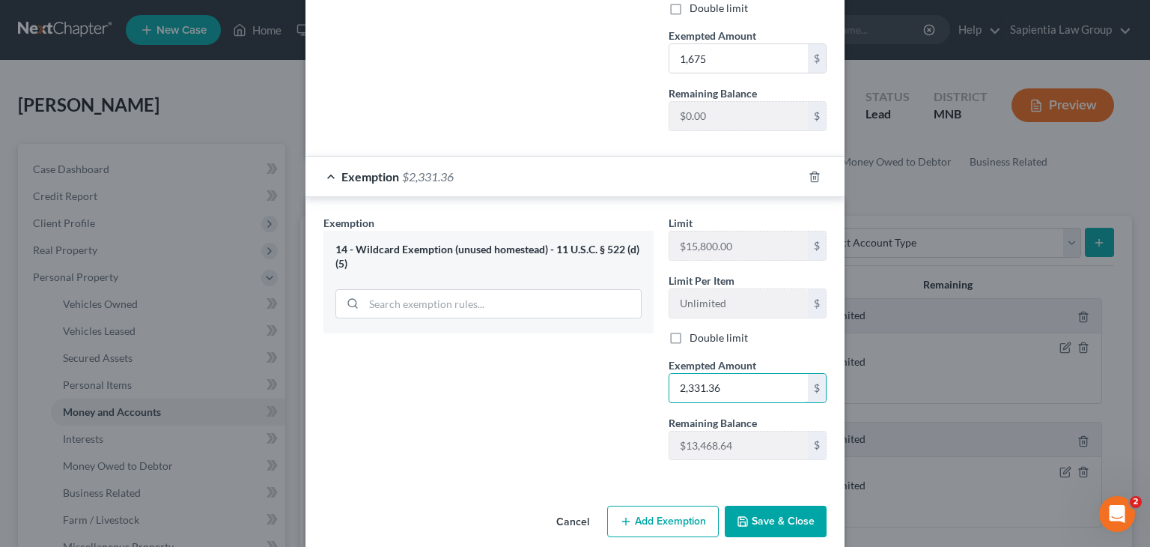
scroll to position [466, 0]
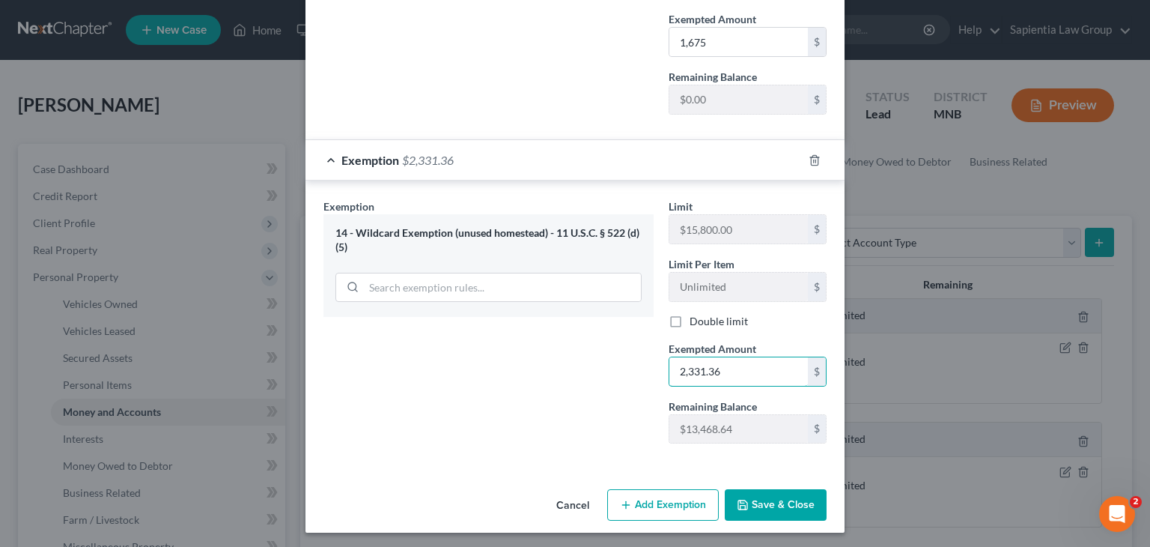
type input "2,331.36"
click at [756, 504] on button "Save & Close" at bounding box center [776, 504] width 102 height 31
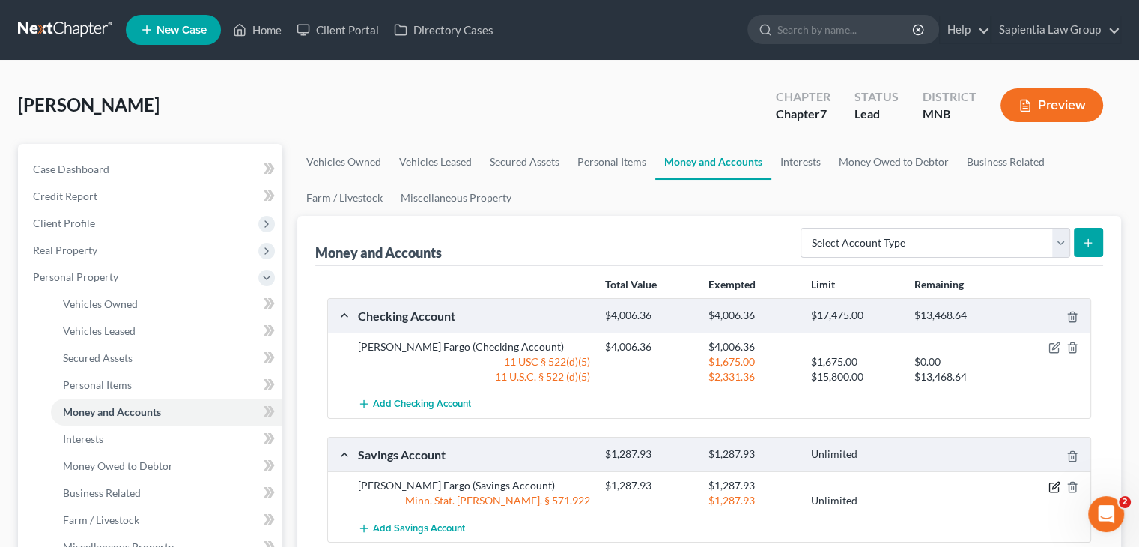
click at [1050, 485] on icon "button" at bounding box center [1054, 487] width 12 height 12
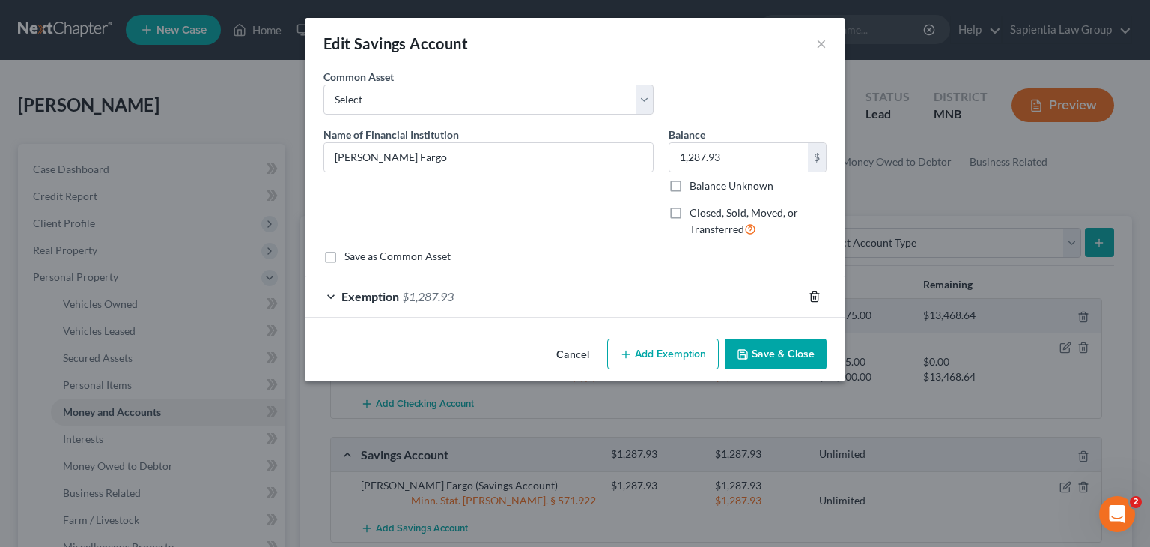
click at [818, 294] on icon "button" at bounding box center [814, 296] width 7 height 10
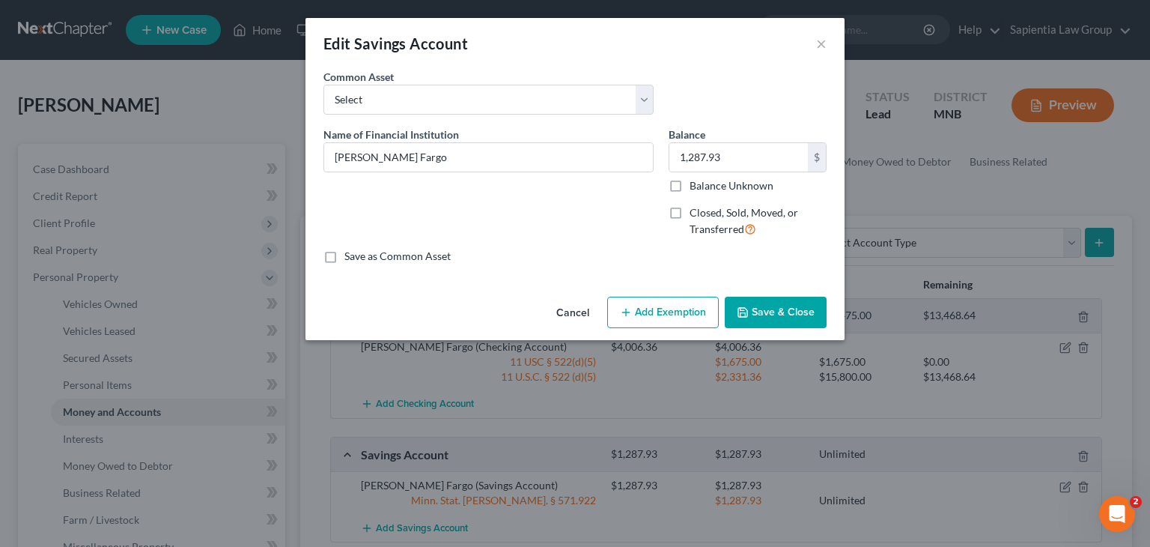
click at [651, 315] on button "Add Exemption" at bounding box center [663, 312] width 112 height 31
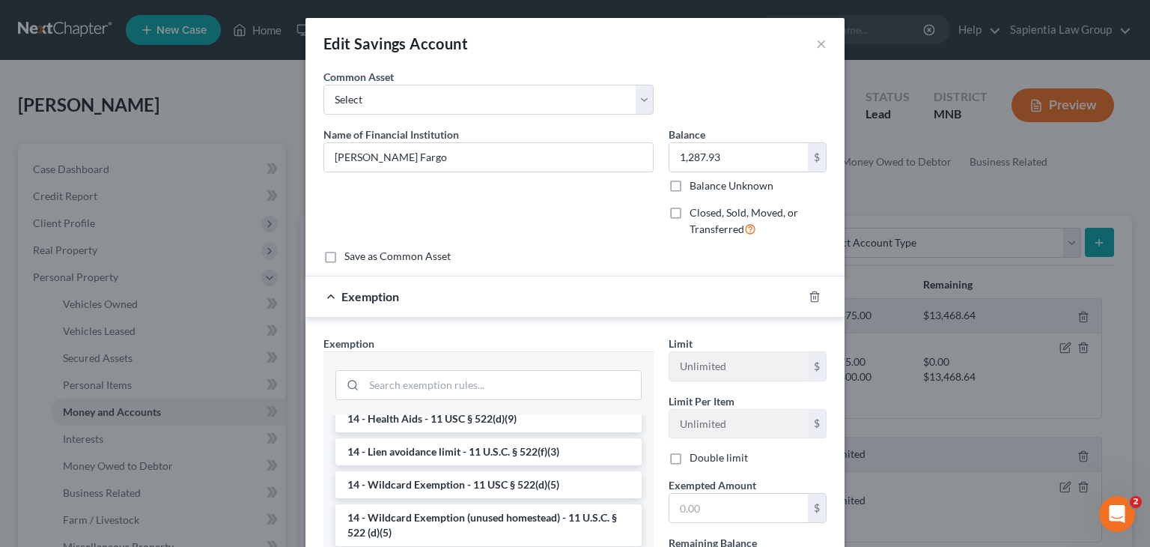
scroll to position [374, 0]
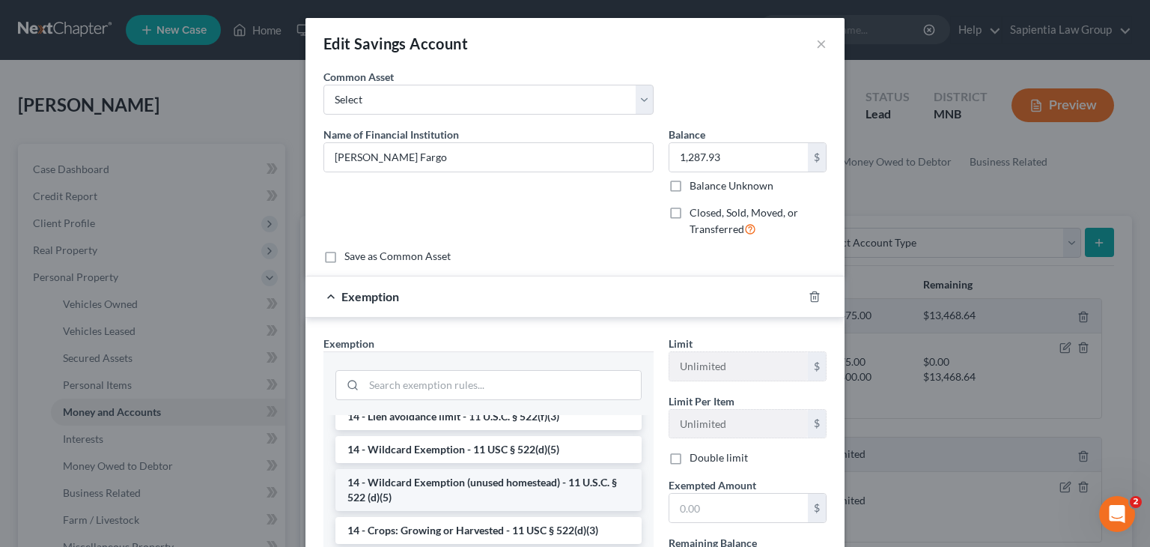
click at [460, 505] on li "14 - Wildcard Exemption (unused homestead) - 11 U.S.C. § 522 (d)(5)" at bounding box center [488, 490] width 306 height 42
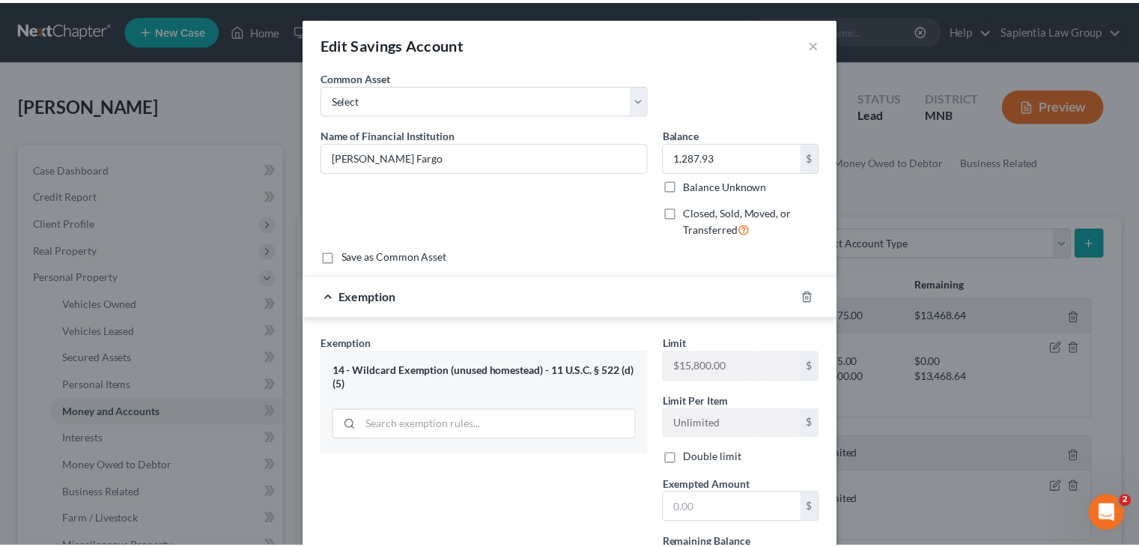
scroll to position [138, 0]
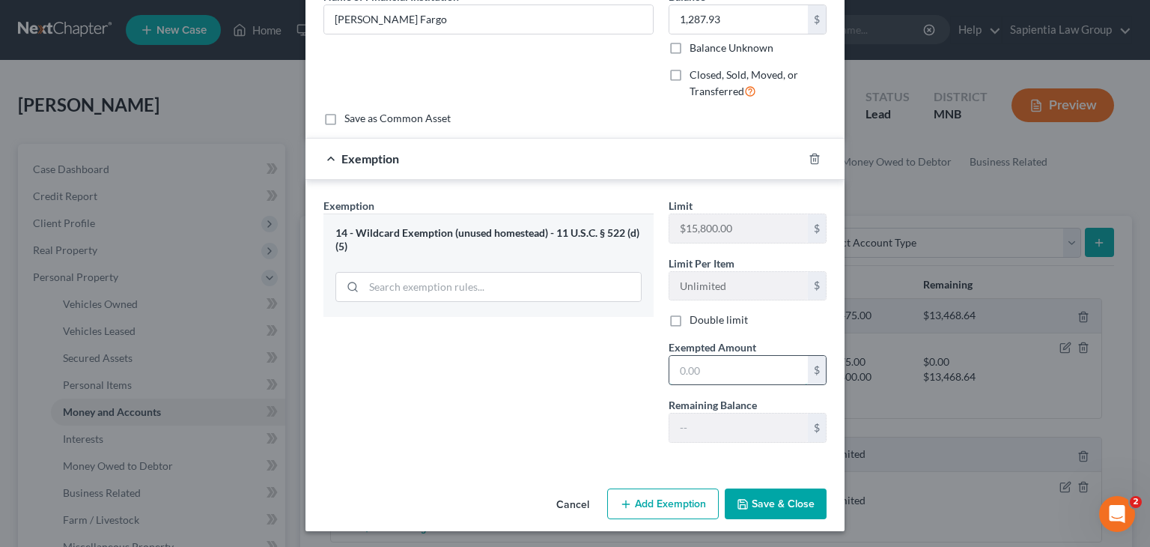
click at [700, 369] on input "text" at bounding box center [738, 370] width 139 height 28
type input "1,287.93"
click at [746, 497] on button "Save & Close" at bounding box center [776, 503] width 102 height 31
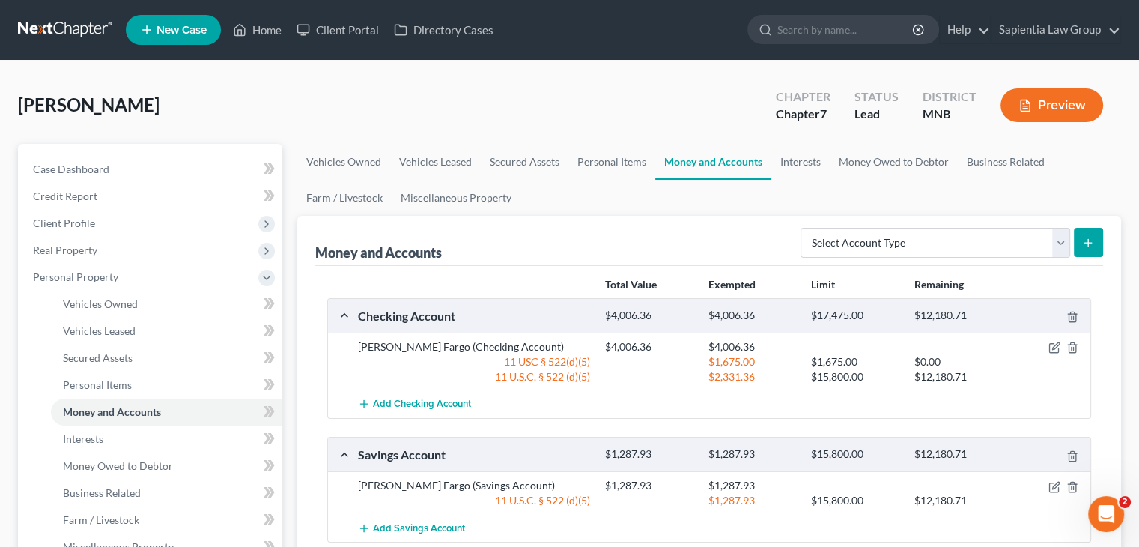
scroll to position [0, 0]
click at [1065, 240] on select "Select Account Type Brokerage Cash on Hand Certificates of Deposit Checking Acc…" at bounding box center [935, 243] width 270 height 30
select select "other"
click at [803, 228] on select "Select Account Type Brokerage Cash on Hand Certificates of Deposit Checking Acc…" at bounding box center [935, 243] width 270 height 30
click at [1089, 246] on icon "submit" at bounding box center [1088, 243] width 12 height 12
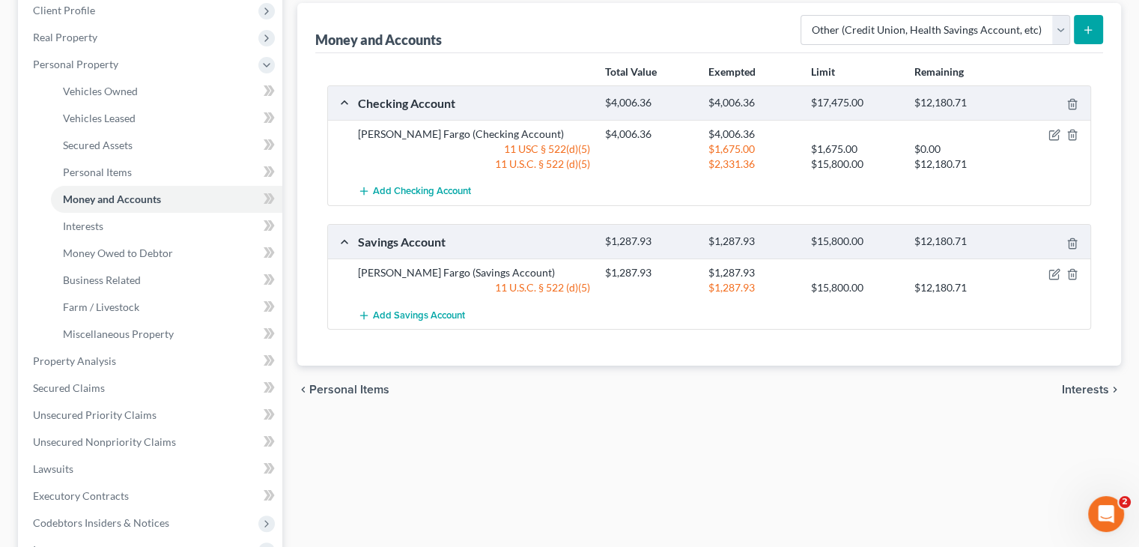
scroll to position [150, 0]
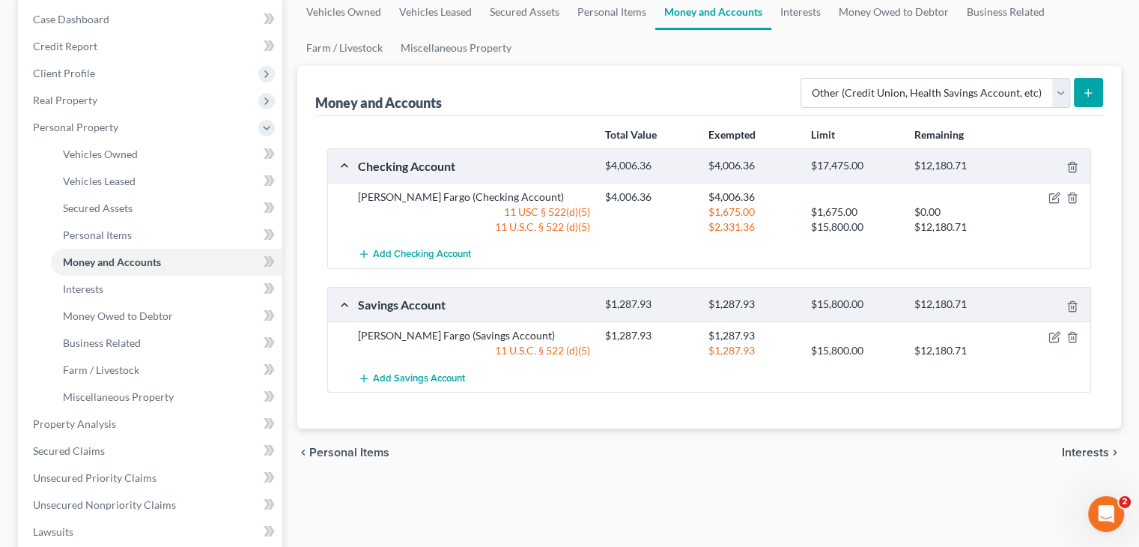
click at [1084, 91] on icon "submit" at bounding box center [1088, 93] width 12 height 12
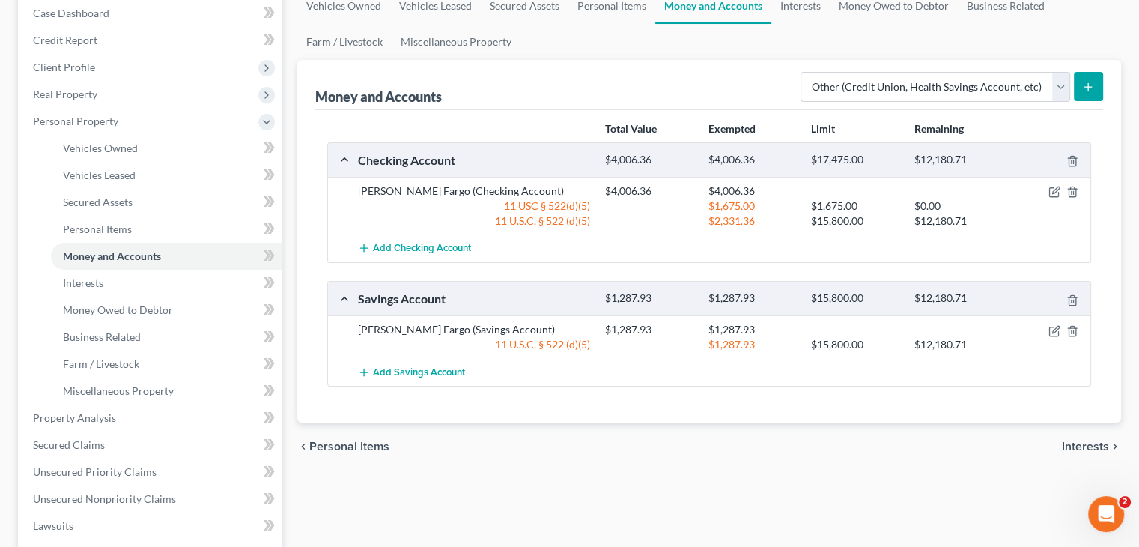
scroll to position [75, 0]
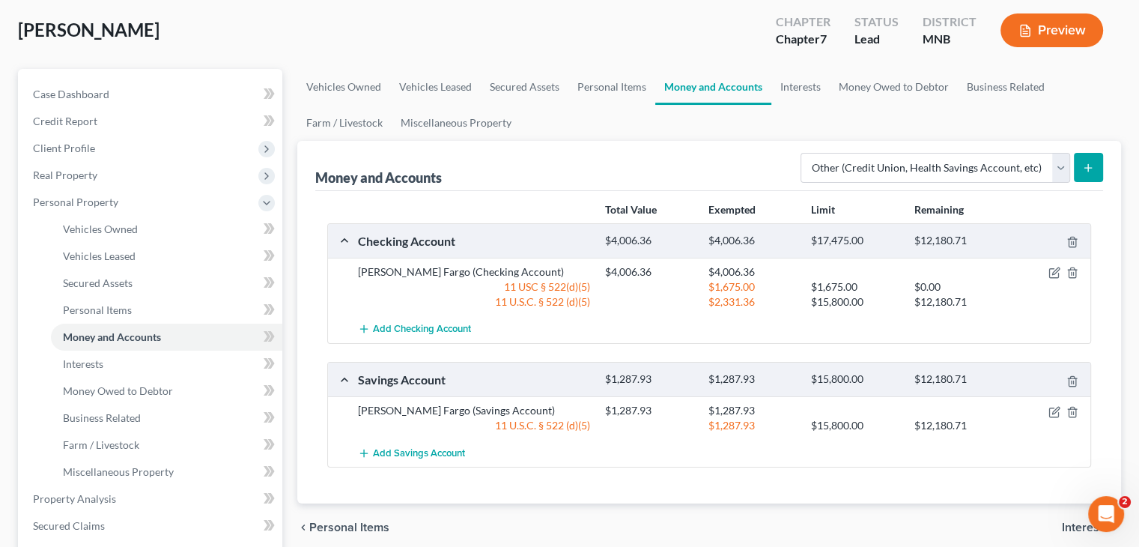
click at [1089, 163] on icon "submit" at bounding box center [1088, 168] width 12 height 12
click at [1039, 157] on select "Select Account Type Brokerage Cash on Hand Certificates of Deposit Checking Acc…" at bounding box center [935, 168] width 270 height 30
click at [803, 153] on select "Select Account Type Brokerage Cash on Hand Certificates of Deposit Checking Acc…" at bounding box center [935, 168] width 270 height 30
click at [516, 152] on div "Money and Accounts Select Account Type Brokerage Cash on Hand Certificates of D…" at bounding box center [709, 166] width 788 height 50
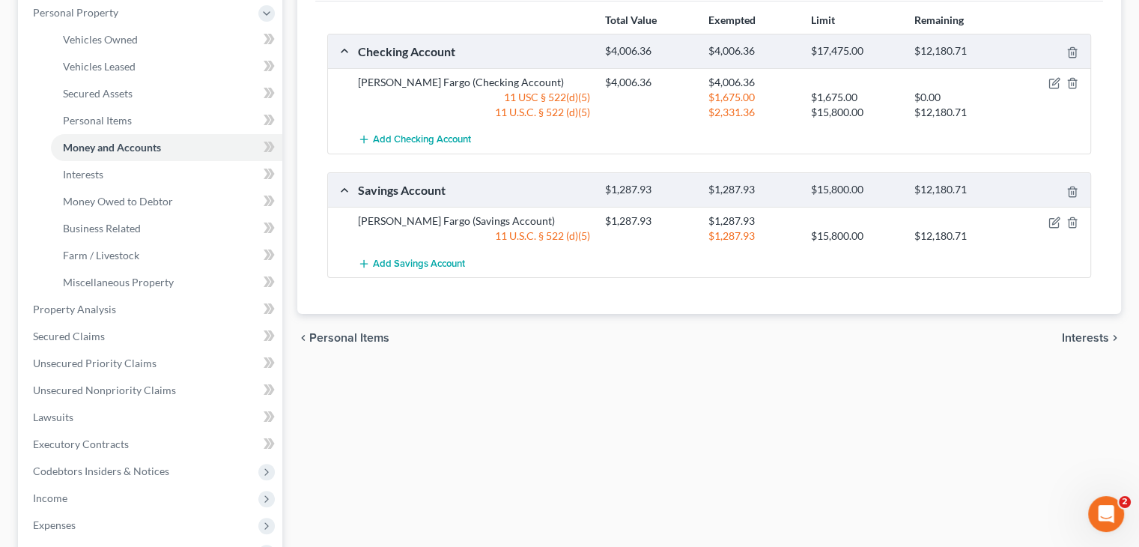
scroll to position [300, 0]
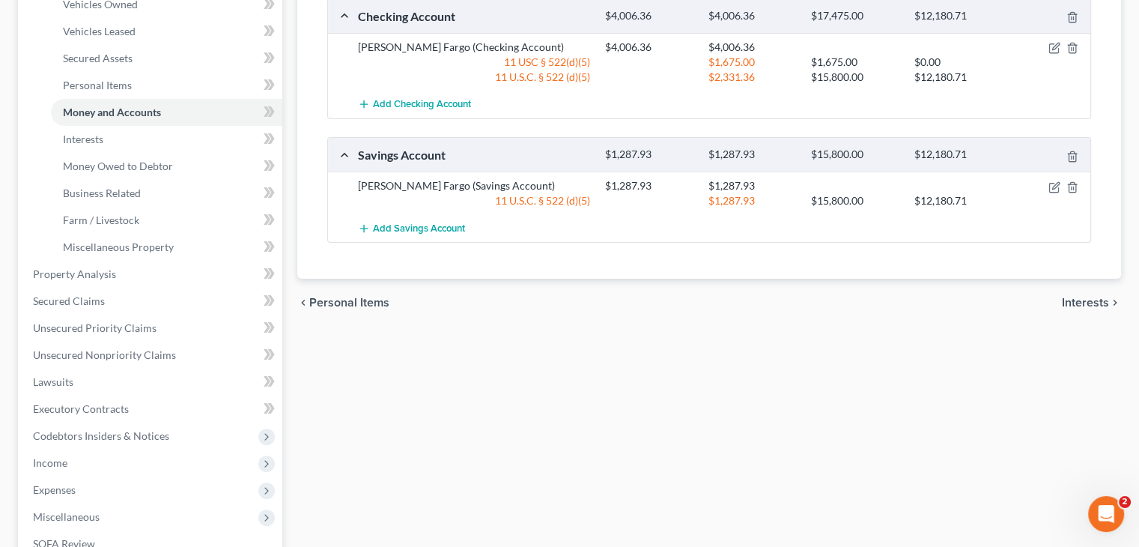
drag, startPoint x: 1076, startPoint y: 299, endPoint x: 1041, endPoint y: 309, distance: 36.7
click at [1076, 299] on span "Interests" at bounding box center [1085, 303] width 47 height 12
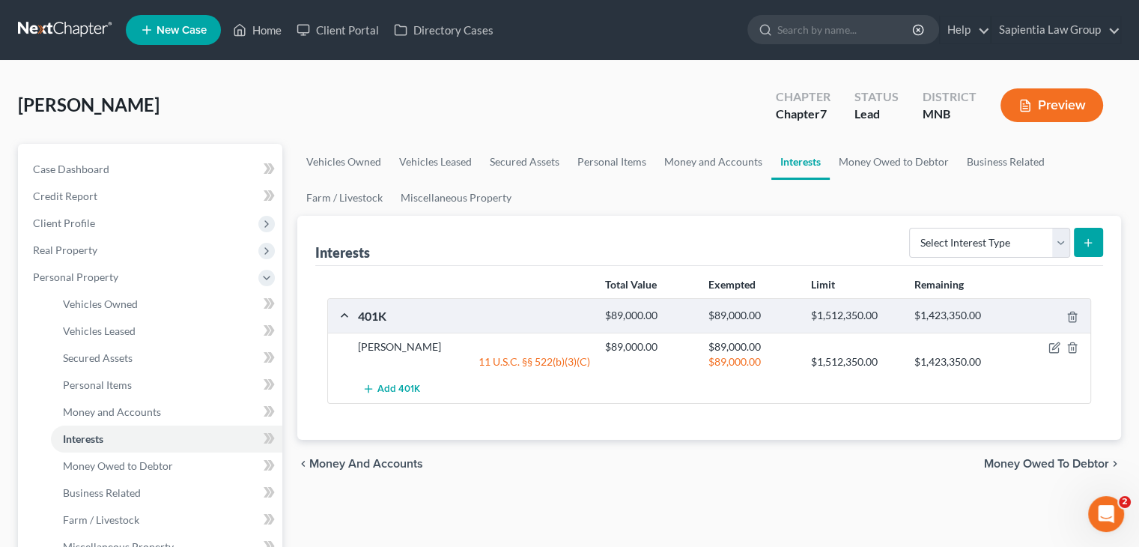
drag, startPoint x: 347, startPoint y: 461, endPoint x: 457, endPoint y: 437, distance: 112.1
click at [347, 462] on span "Money and Accounts" at bounding box center [366, 464] width 114 height 12
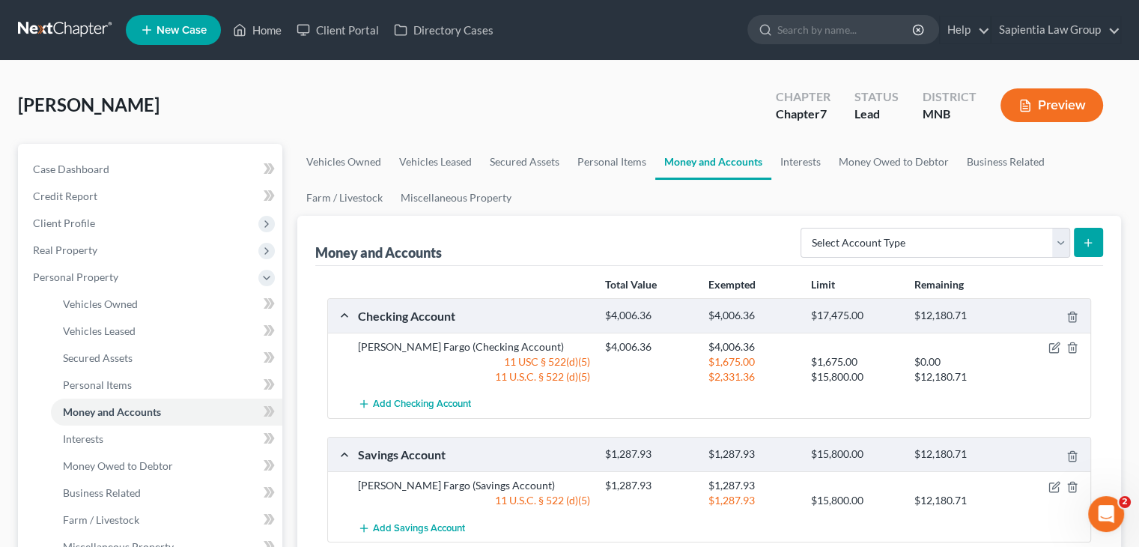
click at [1078, 237] on button "submit" at bounding box center [1088, 242] width 29 height 29
click at [827, 232] on select "Select Account Type Brokerage Cash on Hand Certificates of Deposit Checking Acc…" at bounding box center [935, 243] width 270 height 30
select select "other"
click at [803, 228] on select "Select Account Type Brokerage Cash on Hand Certificates of Deposit Checking Acc…" at bounding box center [935, 243] width 270 height 30
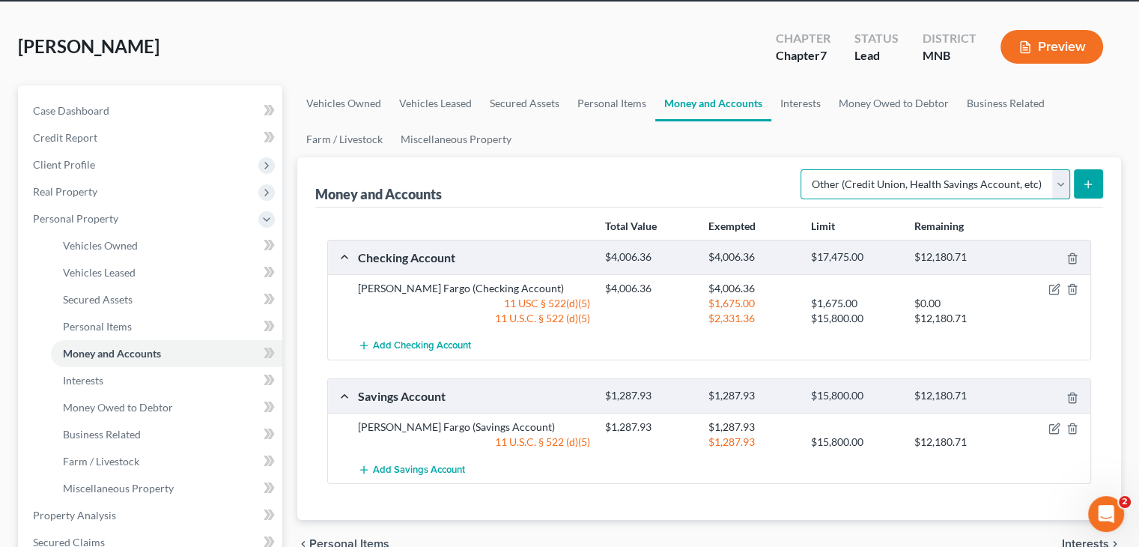
scroll to position [150, 0]
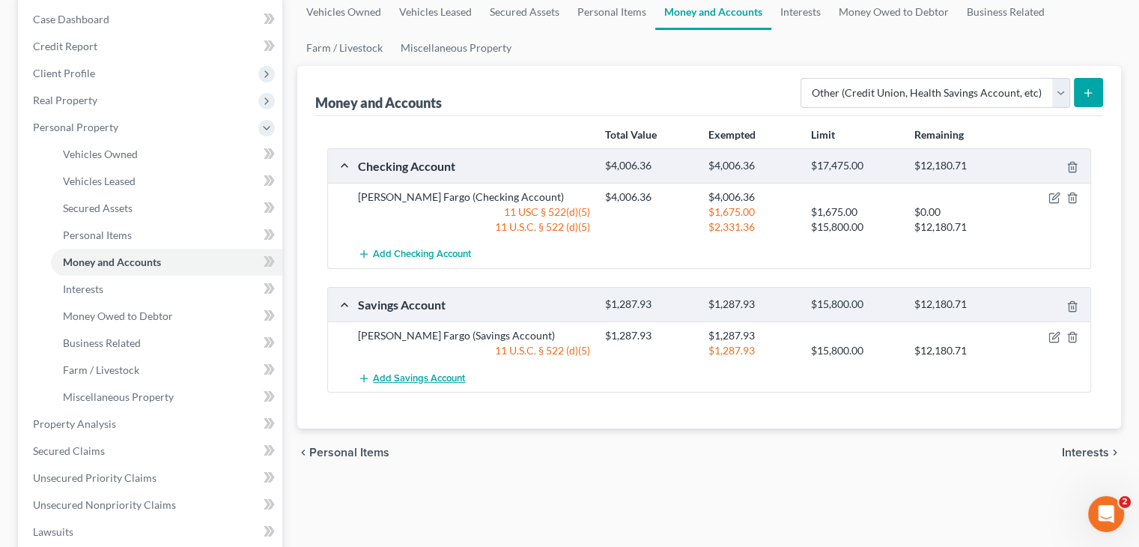
click at [413, 374] on span "Add Savings Account" at bounding box center [419, 378] width 92 height 12
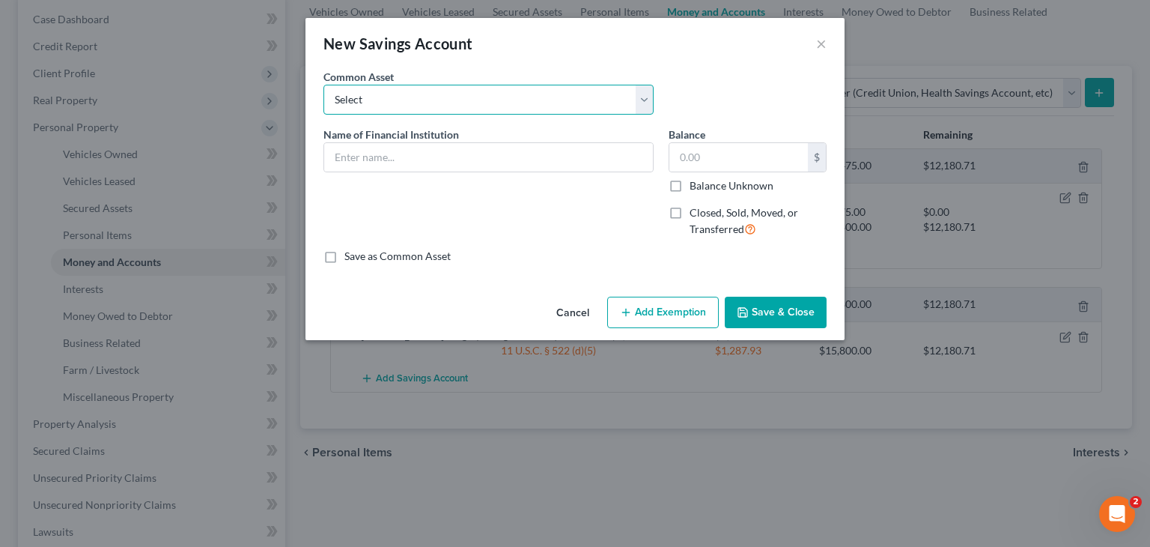
click at [350, 105] on select "Select US Bank account ending in 9225" at bounding box center [488, 100] width 330 height 30
drag, startPoint x: 818, startPoint y: 44, endPoint x: 814, endPoint y: 57, distance: 13.5
click at [818, 46] on button "×" at bounding box center [821, 43] width 10 height 18
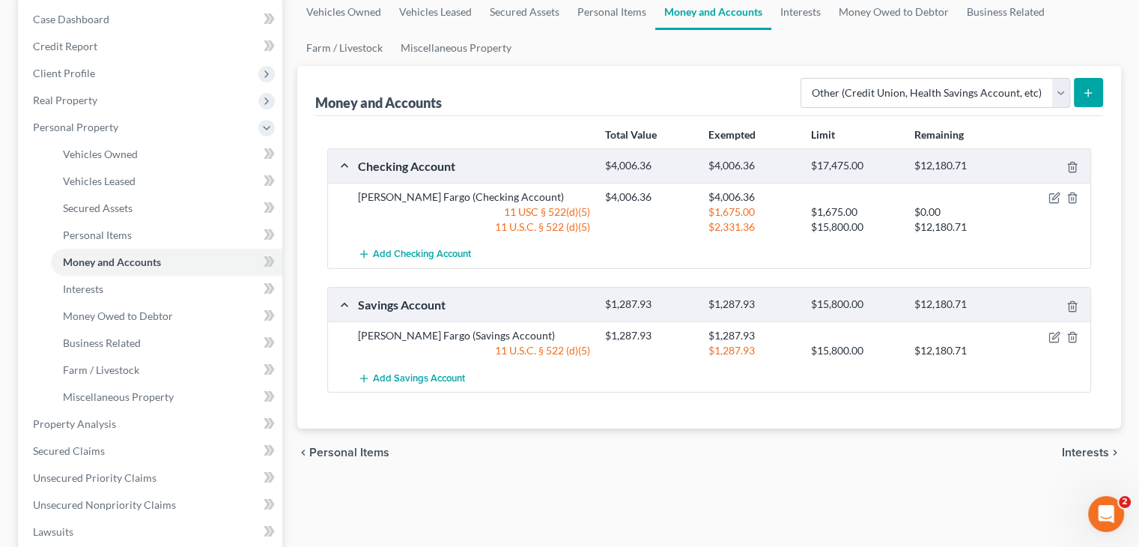
click at [413, 405] on div "Total Value Exempted Limit Remaining Checking Account $4,006.36 $4,006.36 $17,4…" at bounding box center [709, 272] width 788 height 313
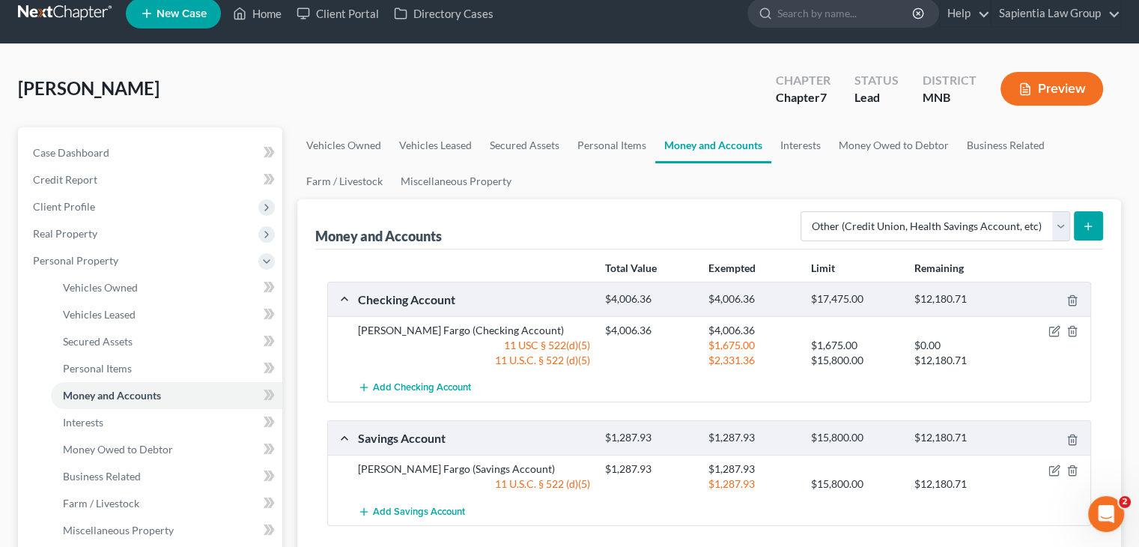
scroll to position [0, 0]
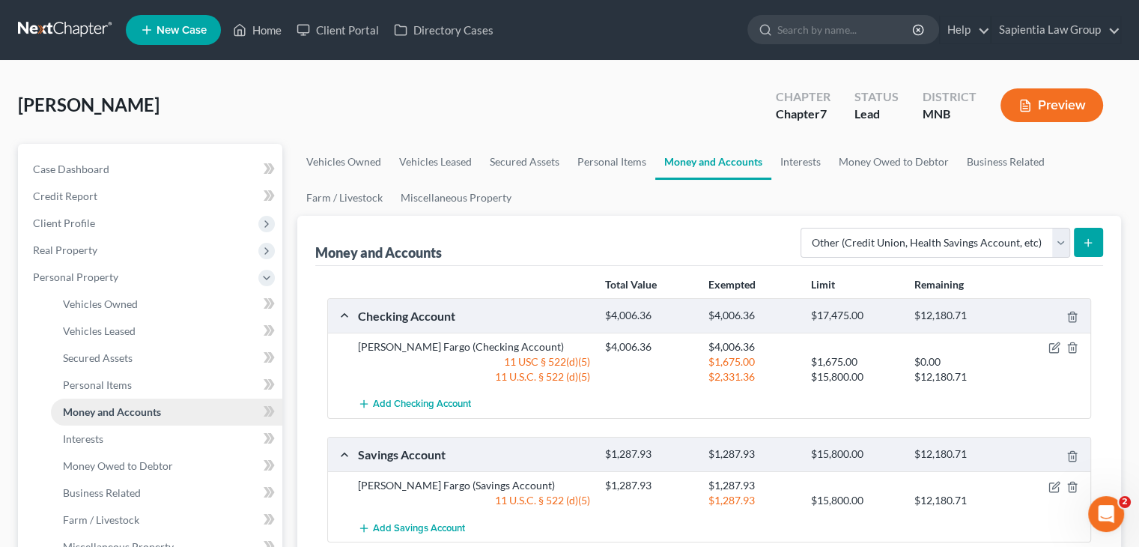
click at [72, 415] on span "Money and Accounts" at bounding box center [112, 411] width 98 height 13
click at [87, 389] on span "Personal Items" at bounding box center [97, 384] width 69 height 13
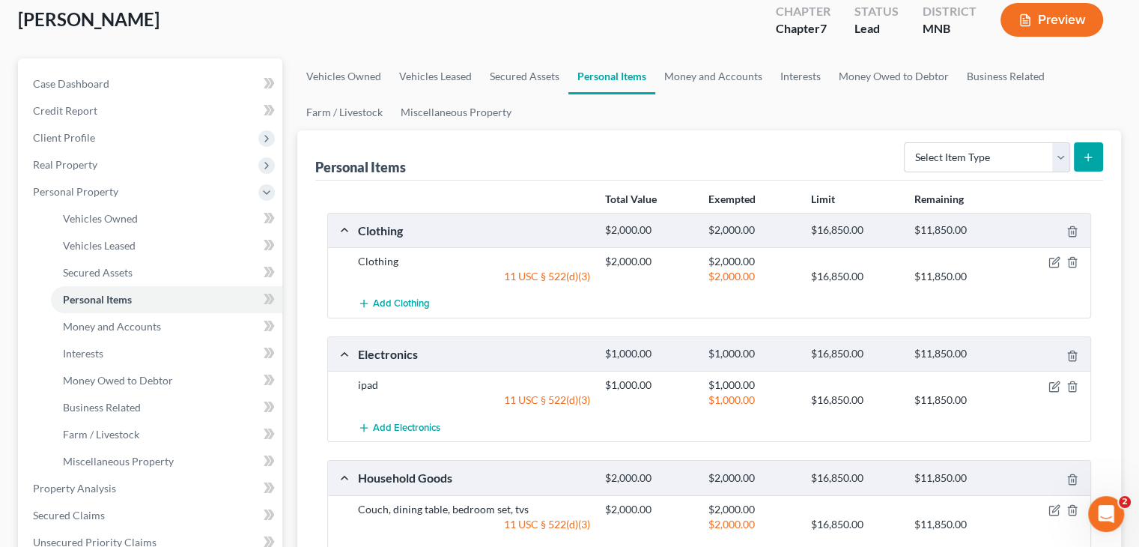
scroll to position [75, 0]
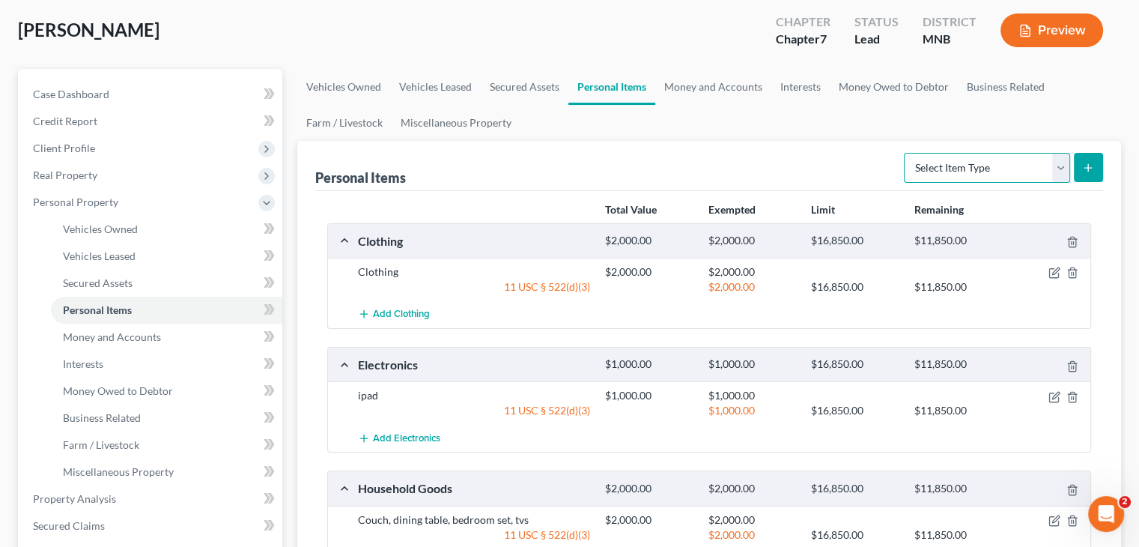
click at [966, 173] on select "Select Item Type Clothing Collectibles Of Value Electronics Firearms Household …" at bounding box center [987, 168] width 166 height 30
click at [806, 160] on div "Personal Items Select Item Type Clothing Collectibles Of Value Electronics Fire…" at bounding box center [709, 166] width 788 height 50
click at [710, 89] on link "Money and Accounts" at bounding box center [713, 87] width 116 height 36
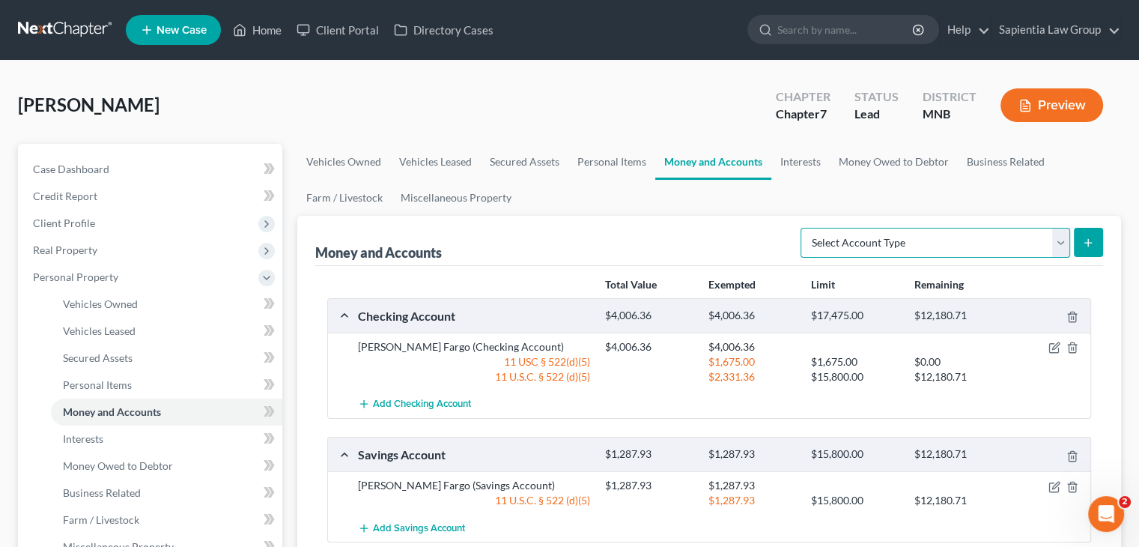
click at [1053, 245] on select "Select Account Type Brokerage Cash on Hand Certificates of Deposit Checking Acc…" at bounding box center [935, 243] width 270 height 30
select select "other"
click at [803, 228] on select "Select Account Type Brokerage Cash on Hand Certificates of Deposit Checking Acc…" at bounding box center [935, 243] width 270 height 30
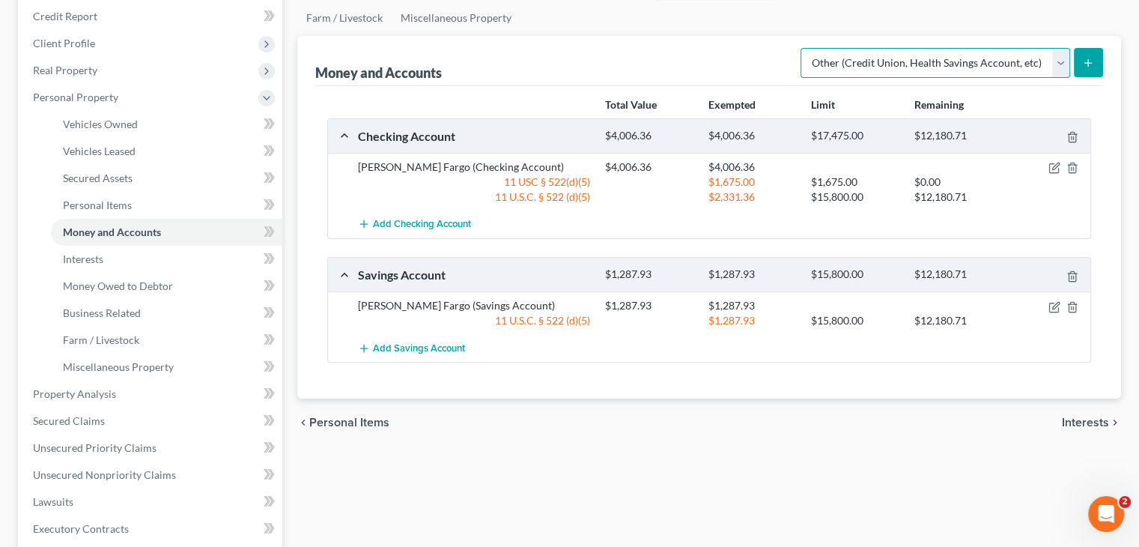
scroll to position [225, 0]
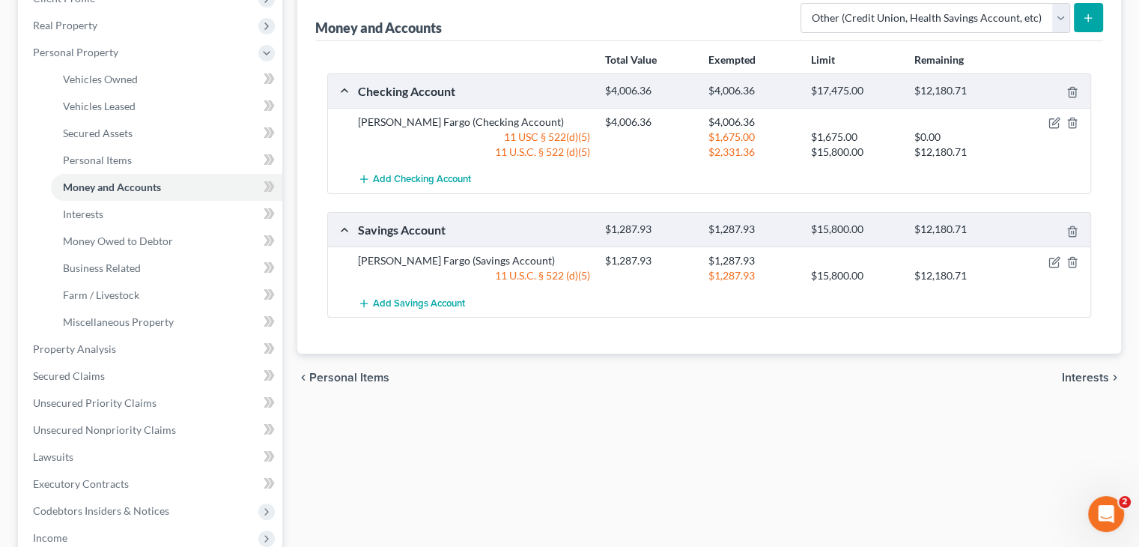
click at [1092, 19] on icon "submit" at bounding box center [1088, 18] width 12 height 12
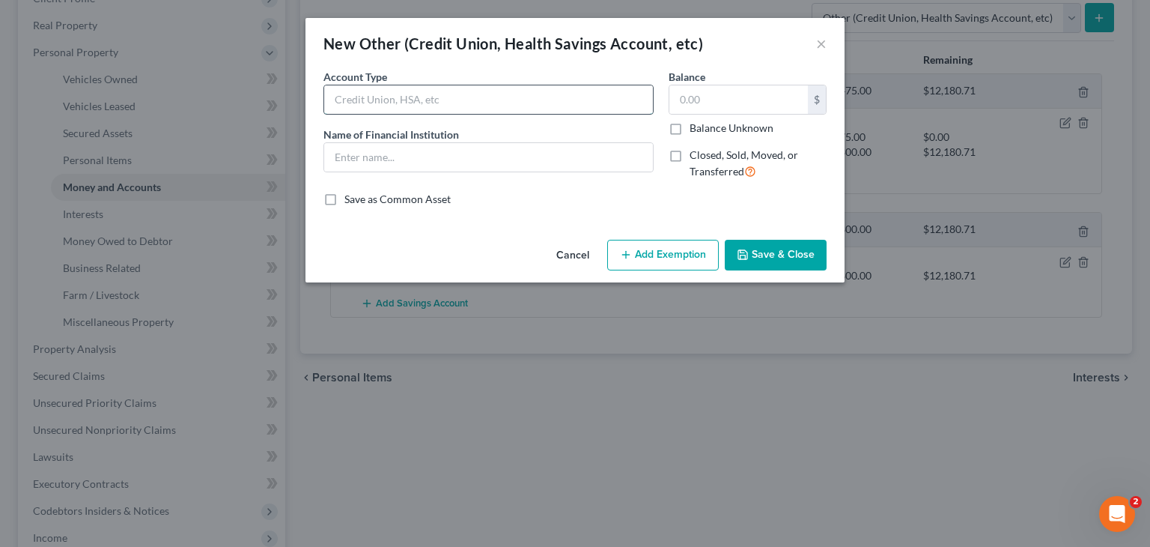
click at [364, 105] on input "text" at bounding box center [488, 99] width 329 height 28
click at [820, 46] on button "×" at bounding box center [821, 43] width 10 height 18
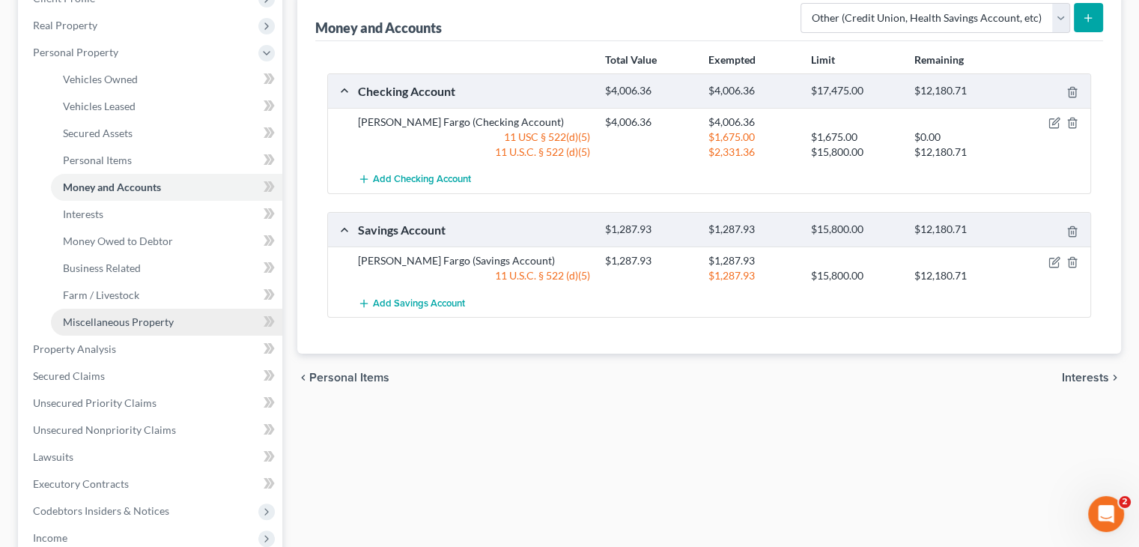
click at [112, 322] on span "Miscellaneous Property" at bounding box center [118, 321] width 111 height 13
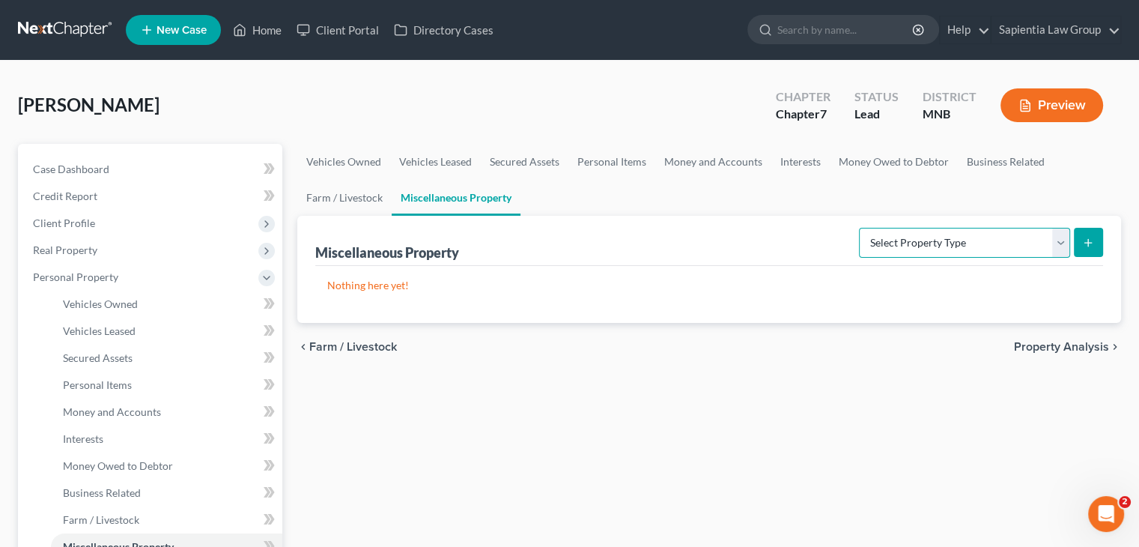
click at [926, 242] on select "Select Property Type Assigned for Creditor Benefit [DATE] Holding for Another N…" at bounding box center [964, 243] width 211 height 30
select select "not_yet_listed"
click at [859, 228] on select "Select Property Type Assigned for Creditor Benefit [DATE] Holding for Another N…" at bounding box center [964, 243] width 211 height 30
click at [1082, 245] on icon "submit" at bounding box center [1088, 243] width 12 height 12
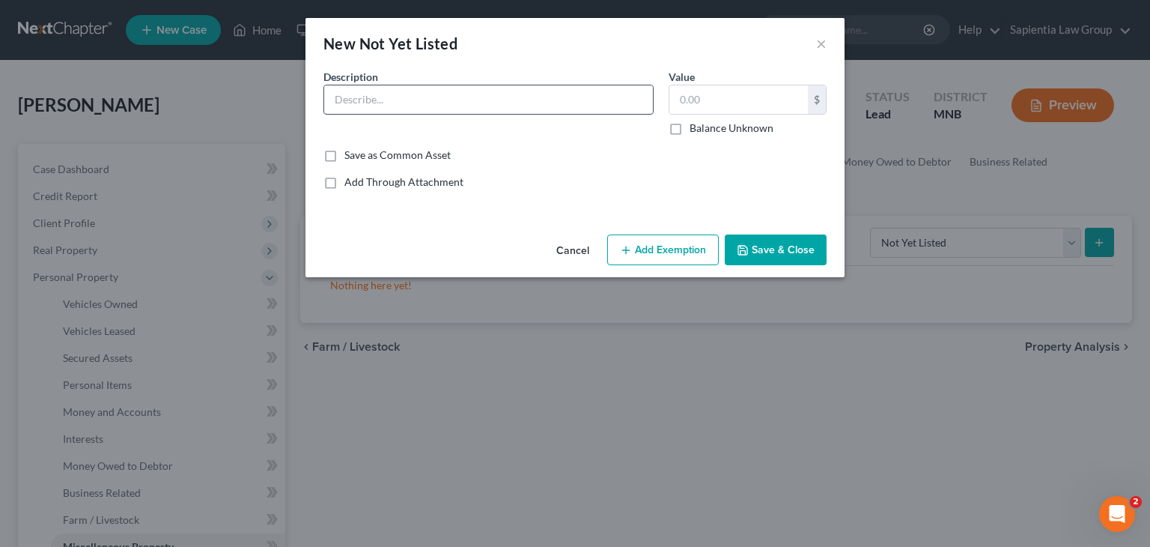
click at [359, 99] on input "text" at bounding box center [488, 99] width 329 height 28
type input "@"
type input "2025 Tax Refunds (estimate) for 1/1 through petition Date"
click at [719, 105] on input "text" at bounding box center [738, 99] width 139 height 28
type input "2,000"
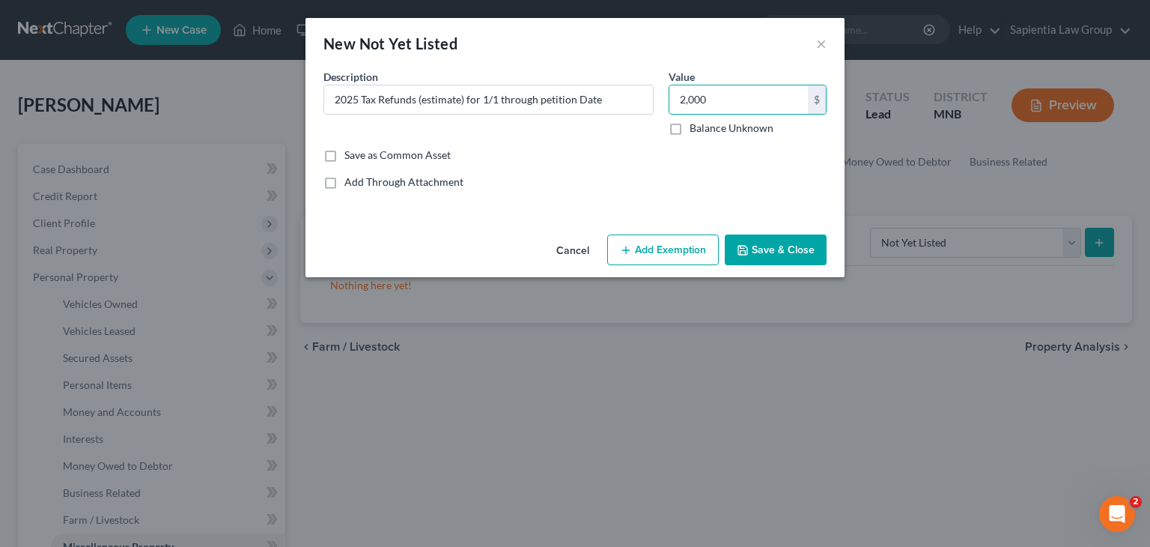
click at [657, 249] on button "Add Exemption" at bounding box center [663, 249] width 112 height 31
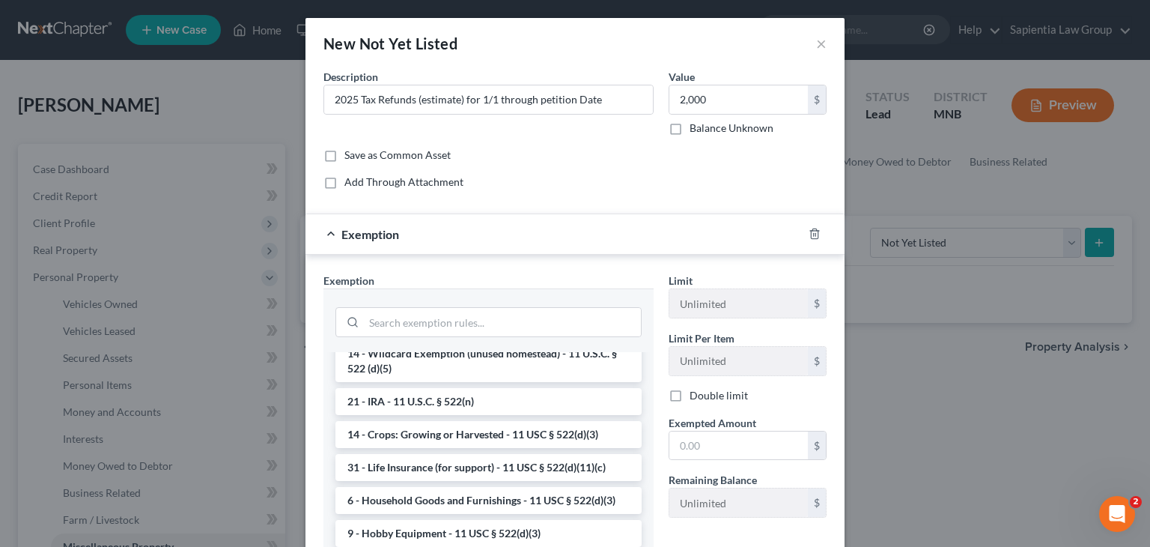
scroll to position [899, 0]
click at [496, 382] on li "14 - Wildcard Exemption (unused homestead) - 11 U.S.C. § 522 (d)(5)" at bounding box center [488, 361] width 306 height 42
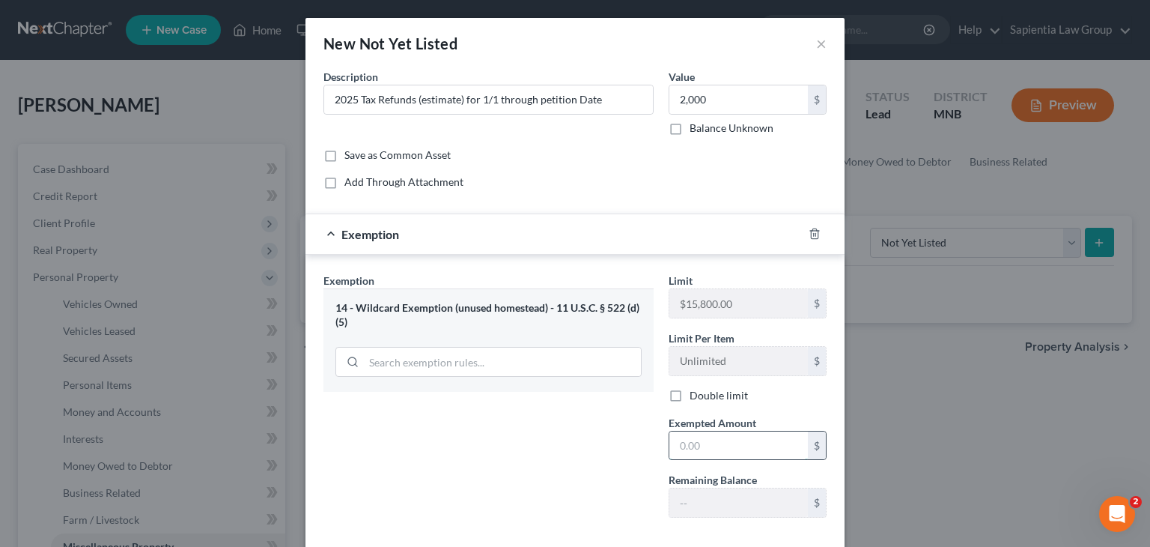
click at [685, 452] on input "text" at bounding box center [738, 445] width 139 height 28
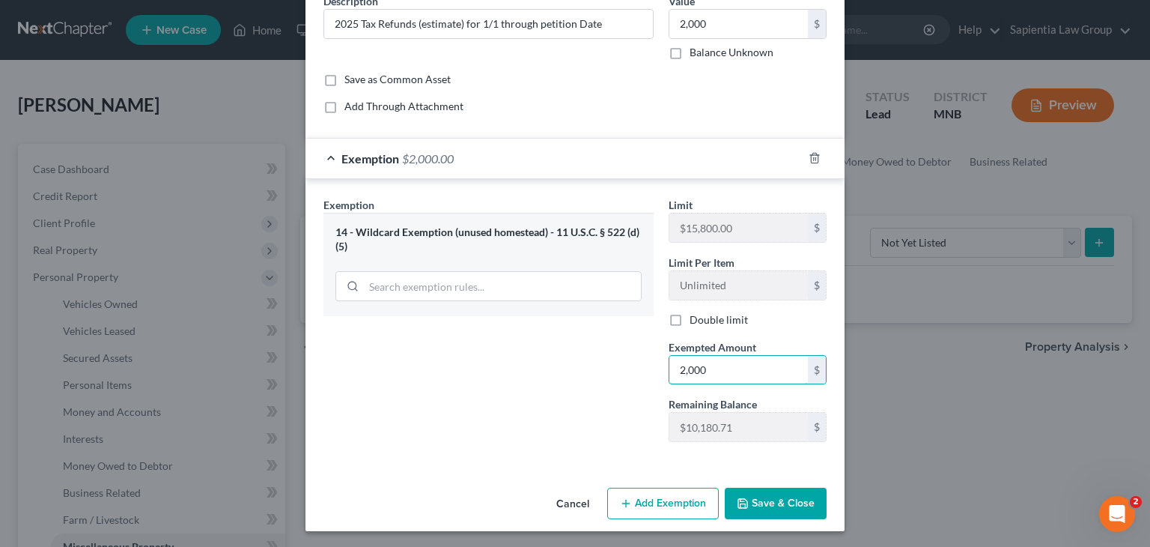
type input "2,000"
click at [757, 498] on button "Save & Close" at bounding box center [776, 502] width 102 height 31
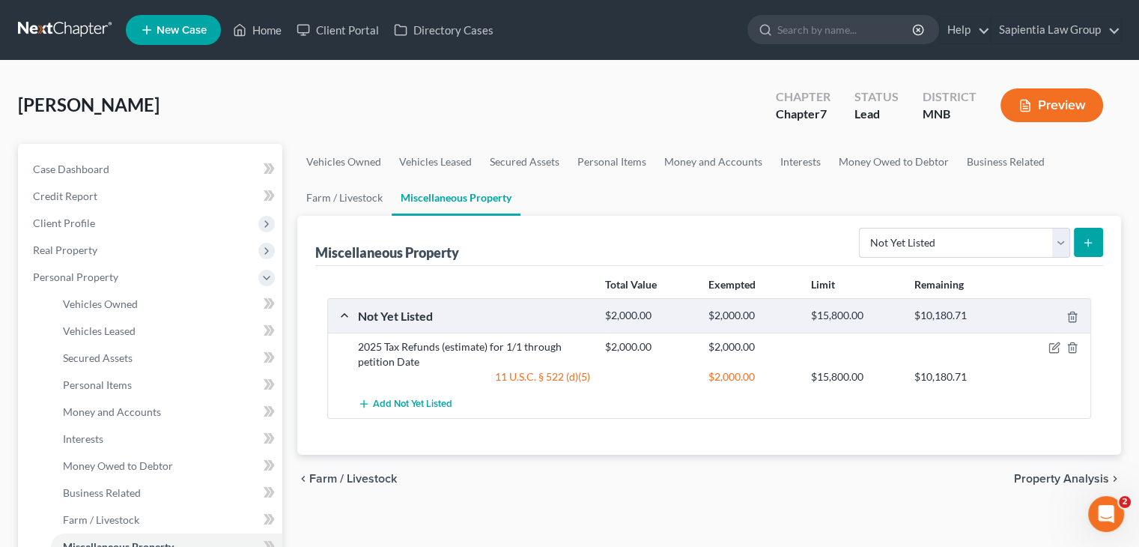
click at [1082, 240] on icon "submit" at bounding box center [1088, 243] width 12 height 12
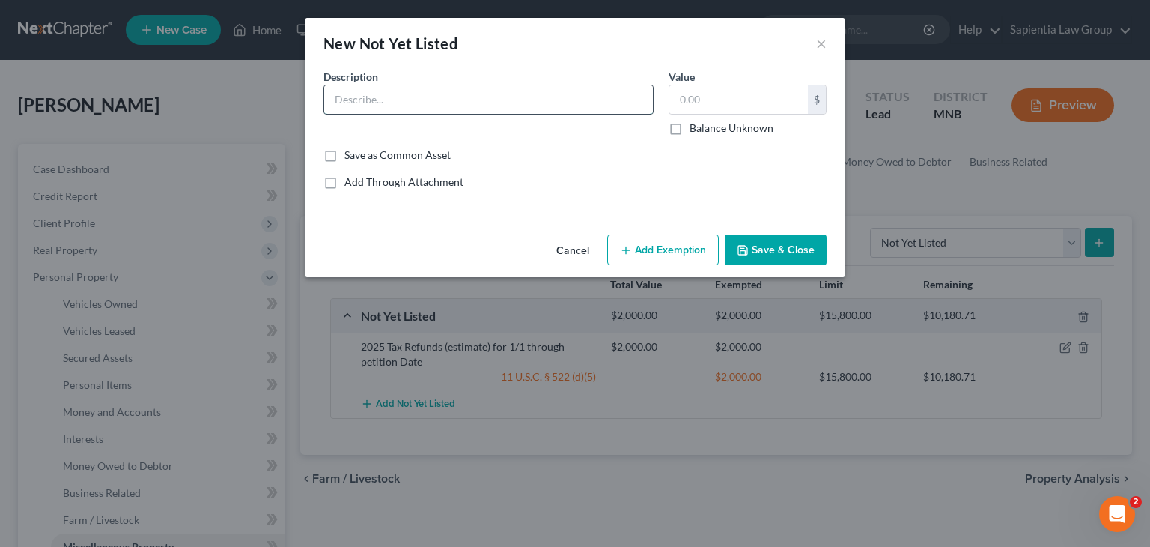
click at [383, 100] on input "text" at bounding box center [488, 99] width 329 height 28
click at [464, 99] on input "Earned but unpaid Wages" at bounding box center [488, 99] width 329 height 28
type input "Earned but unpaid Wages (estimate)"
type input "2,000"
click at [654, 246] on button "Add Exemption" at bounding box center [663, 249] width 112 height 31
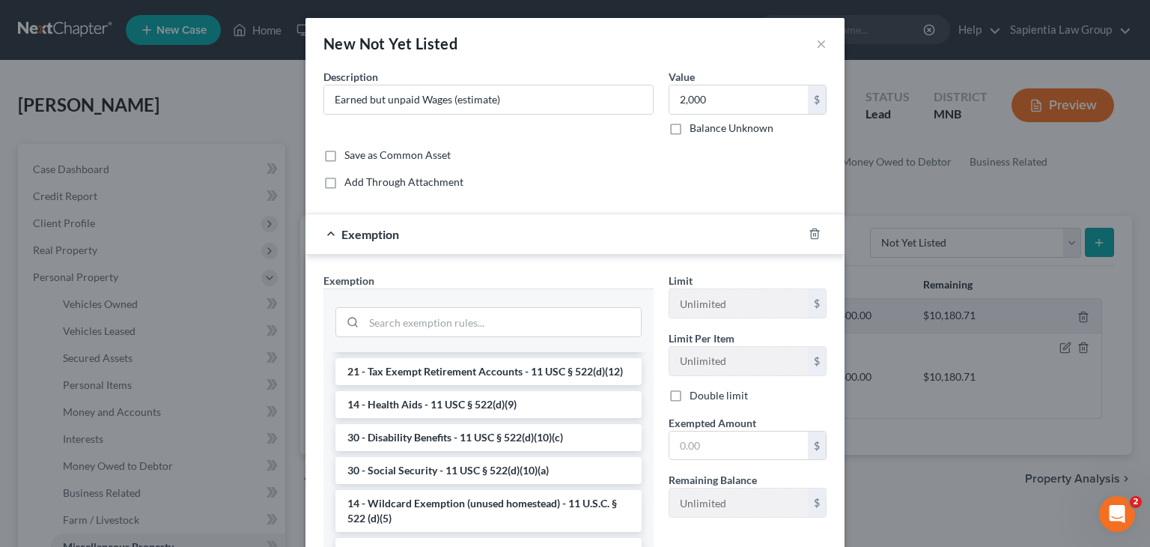
scroll to position [824, 0]
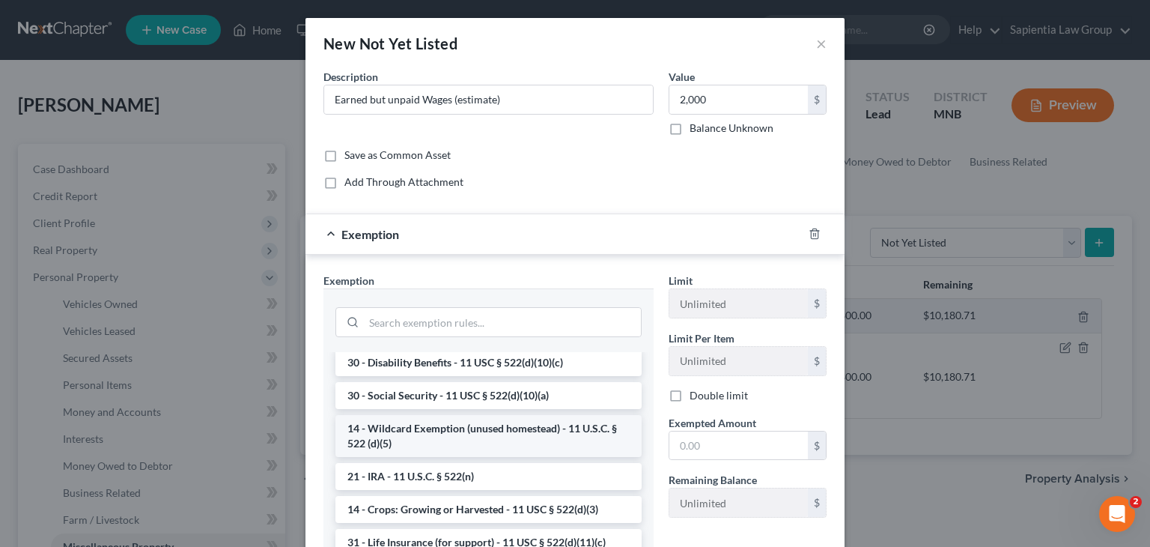
click at [467, 457] on li "14 - Wildcard Exemption (unused homestead) - 11 U.S.C. § 522 (d)(5)" at bounding box center [488, 436] width 306 height 42
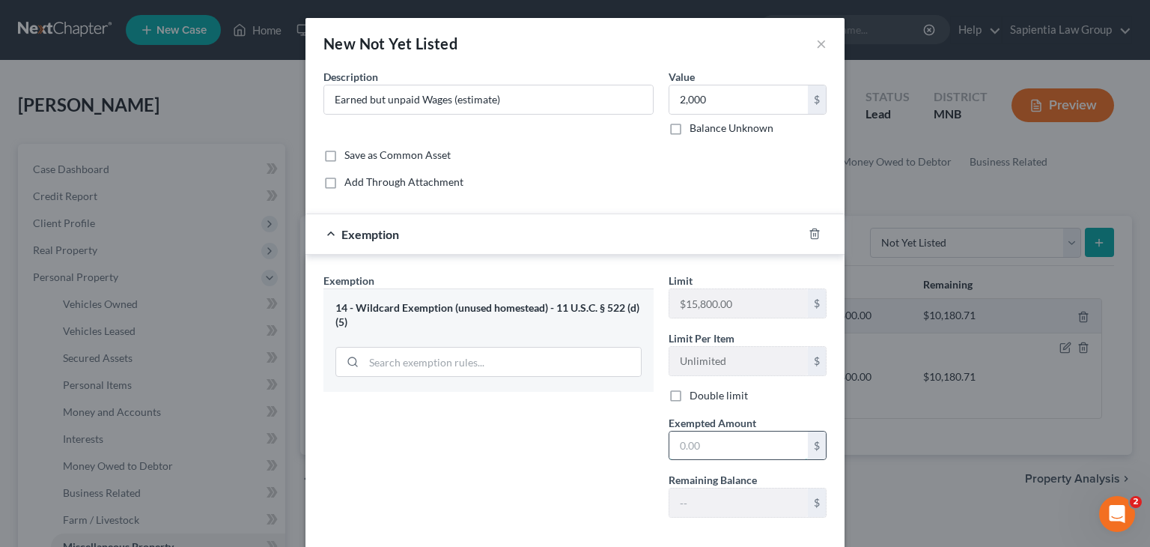
click at [686, 437] on input "text" at bounding box center [738, 445] width 139 height 28
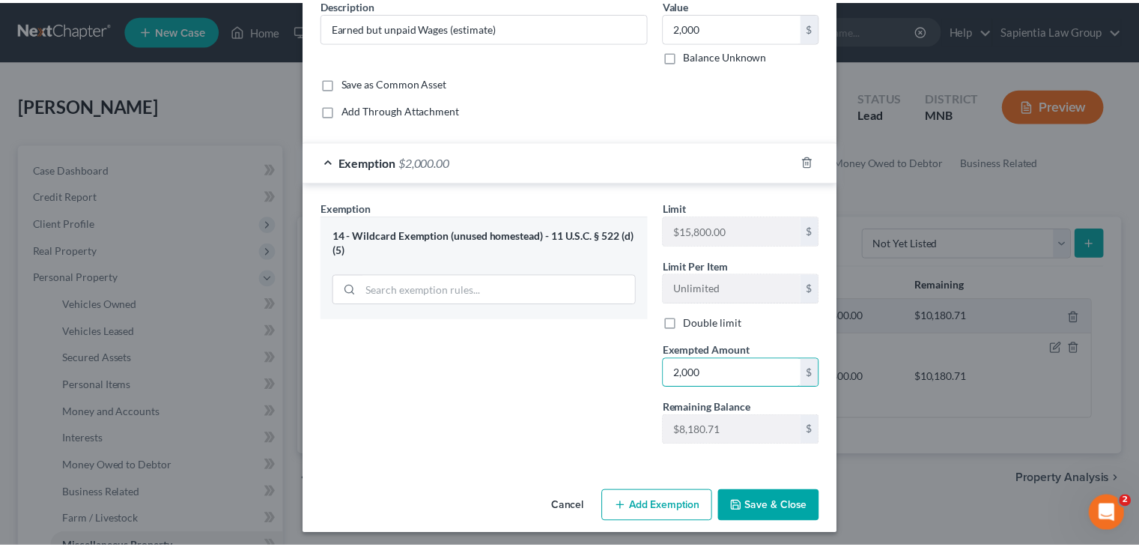
scroll to position [76, 0]
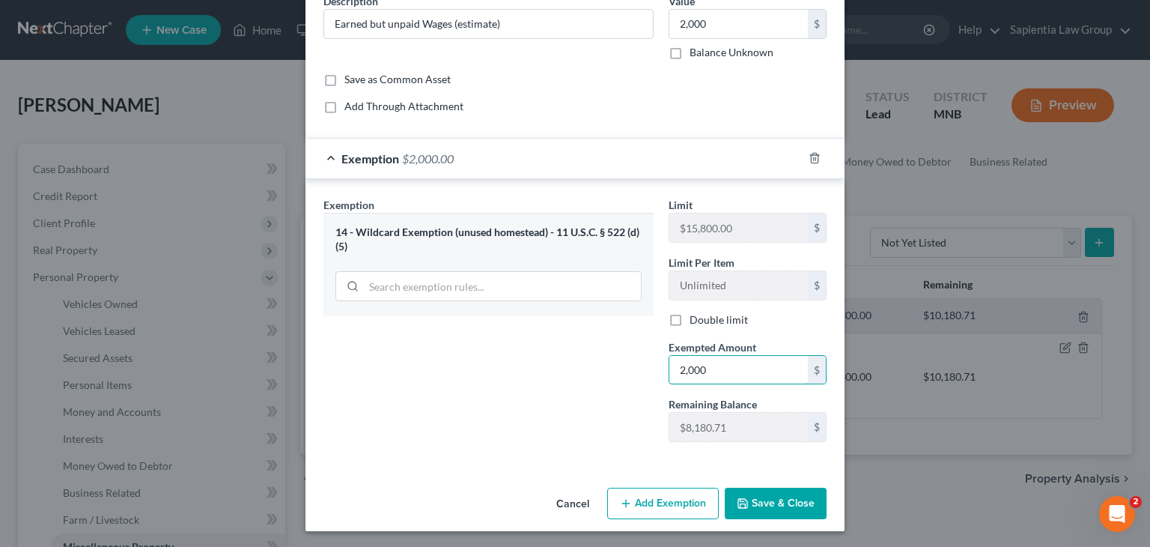
type input "2,000"
click at [767, 503] on button "Save & Close" at bounding box center [776, 502] width 102 height 31
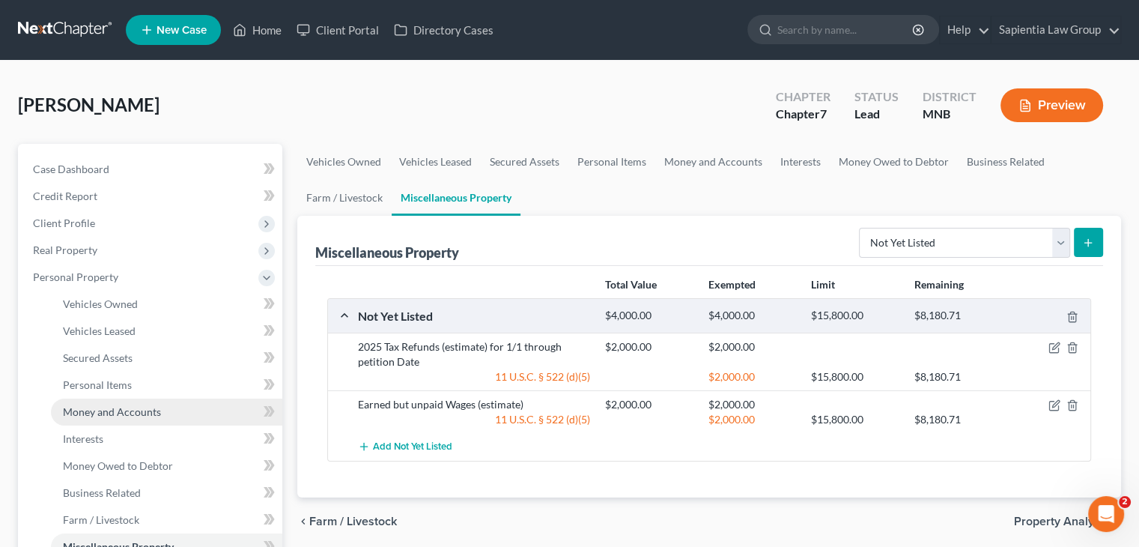
click at [98, 409] on span "Money and Accounts" at bounding box center [112, 411] width 98 height 13
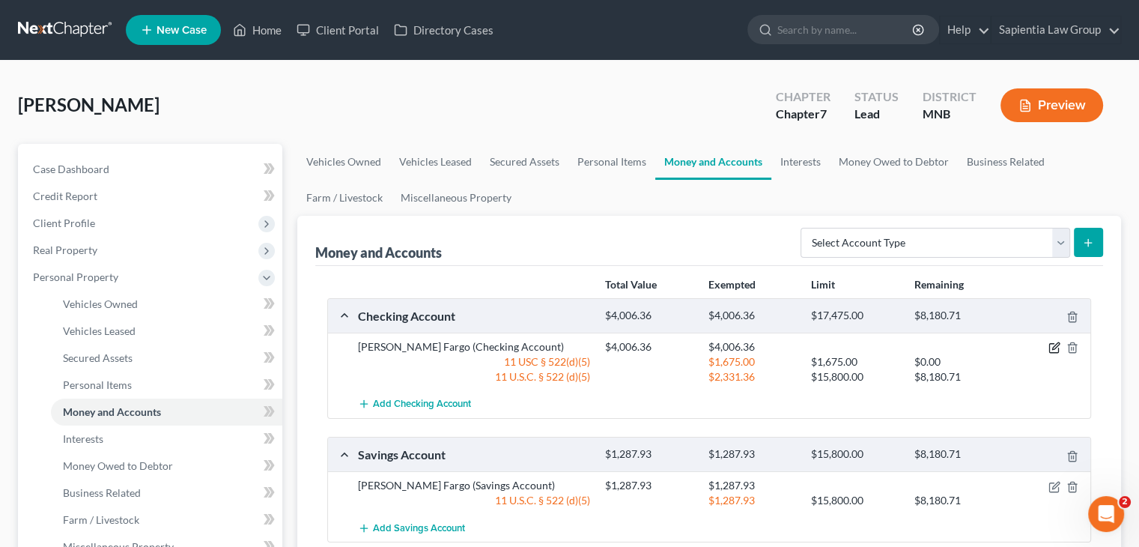
click at [1051, 345] on icon "button" at bounding box center [1054, 347] width 12 height 12
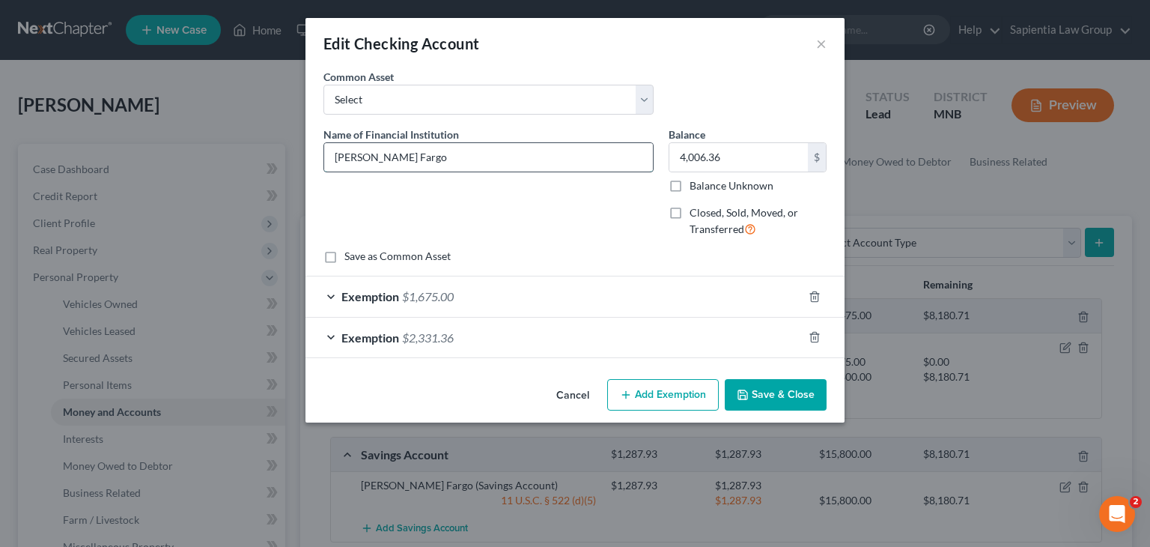
click at [417, 162] on input "[PERSON_NAME] Fargo" at bounding box center [488, 157] width 329 height 28
type input "[PERSON_NAME] Fargo (estimate based on review of recent acct activity)"
drag, startPoint x: 751, startPoint y: 389, endPoint x: 821, endPoint y: 386, distance: 69.7
click at [751, 389] on button "Save & Close" at bounding box center [776, 394] width 102 height 31
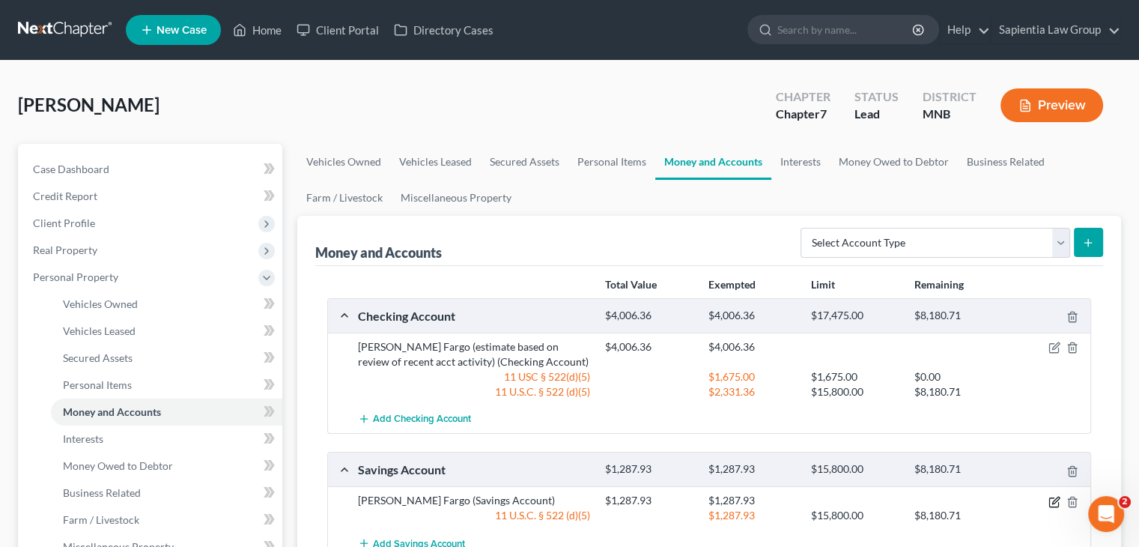
click at [1058, 496] on icon "button" at bounding box center [1054, 502] width 12 height 12
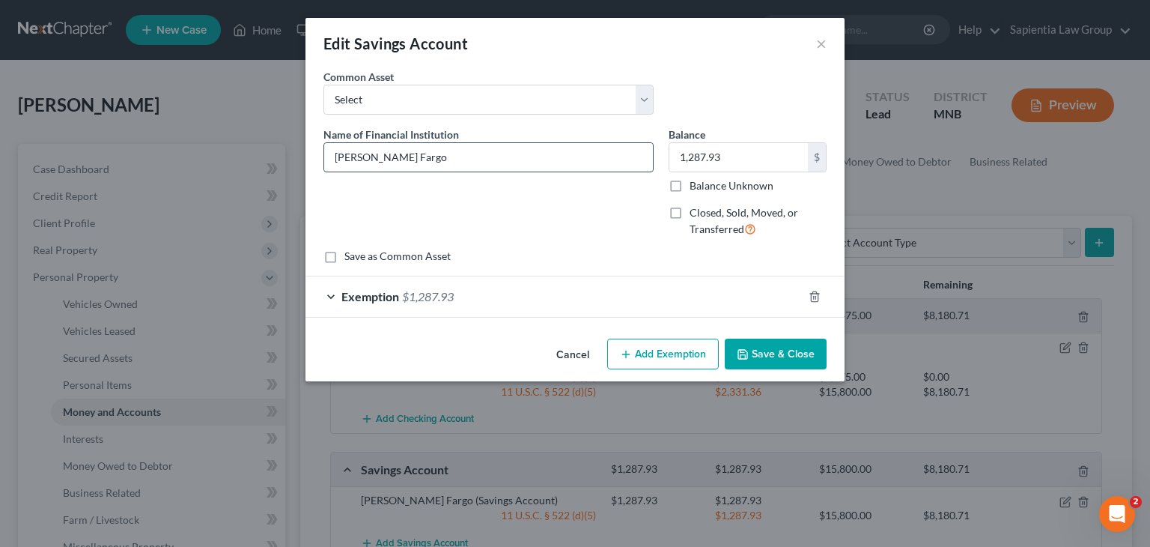
click at [413, 157] on input "[PERSON_NAME] Fargo" at bounding box center [488, 157] width 329 height 28
type input "[PERSON_NAME] Fargo (Estimate based on recent acct activity)"
drag, startPoint x: 760, startPoint y: 351, endPoint x: 700, endPoint y: 341, distance: 60.8
click at [759, 351] on button "Save & Close" at bounding box center [776, 353] width 102 height 31
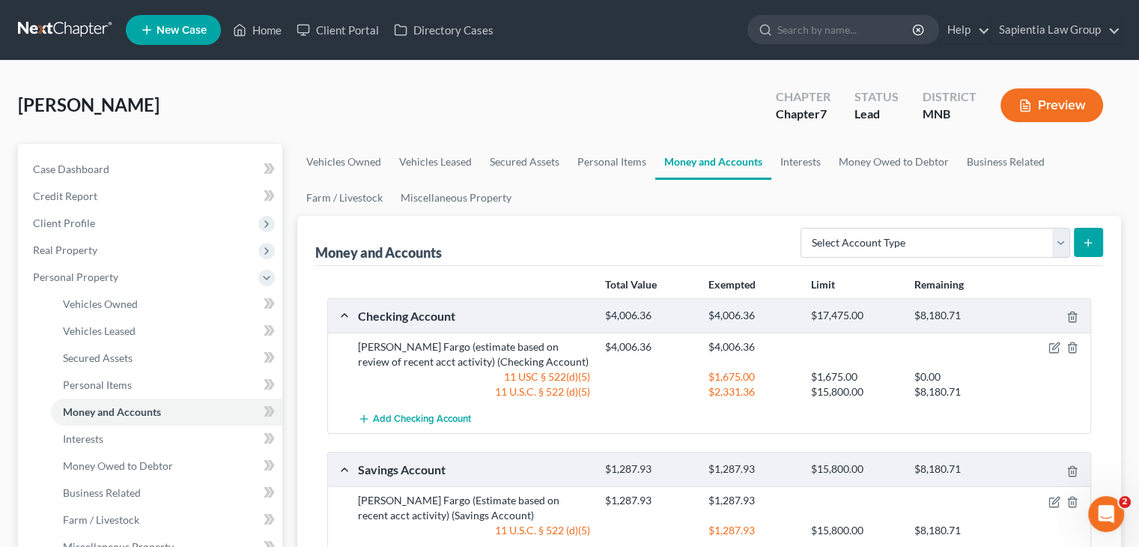
click at [629, 107] on div "[PERSON_NAME] Upgraded Chapter Chapter 7 Status Lead District [GEOGRAPHIC_DATA]…" at bounding box center [569, 111] width 1103 height 65
